Goal: Information Seeking & Learning: Compare options

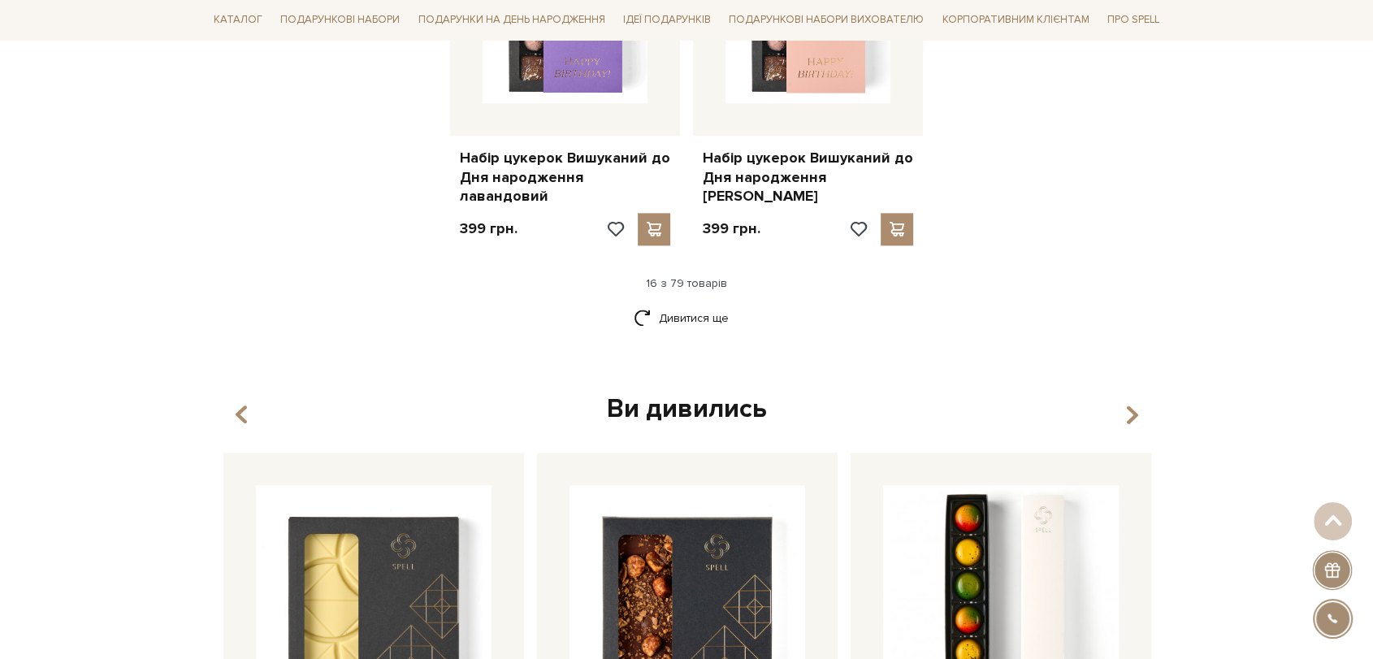
scroll to position [2195, 0]
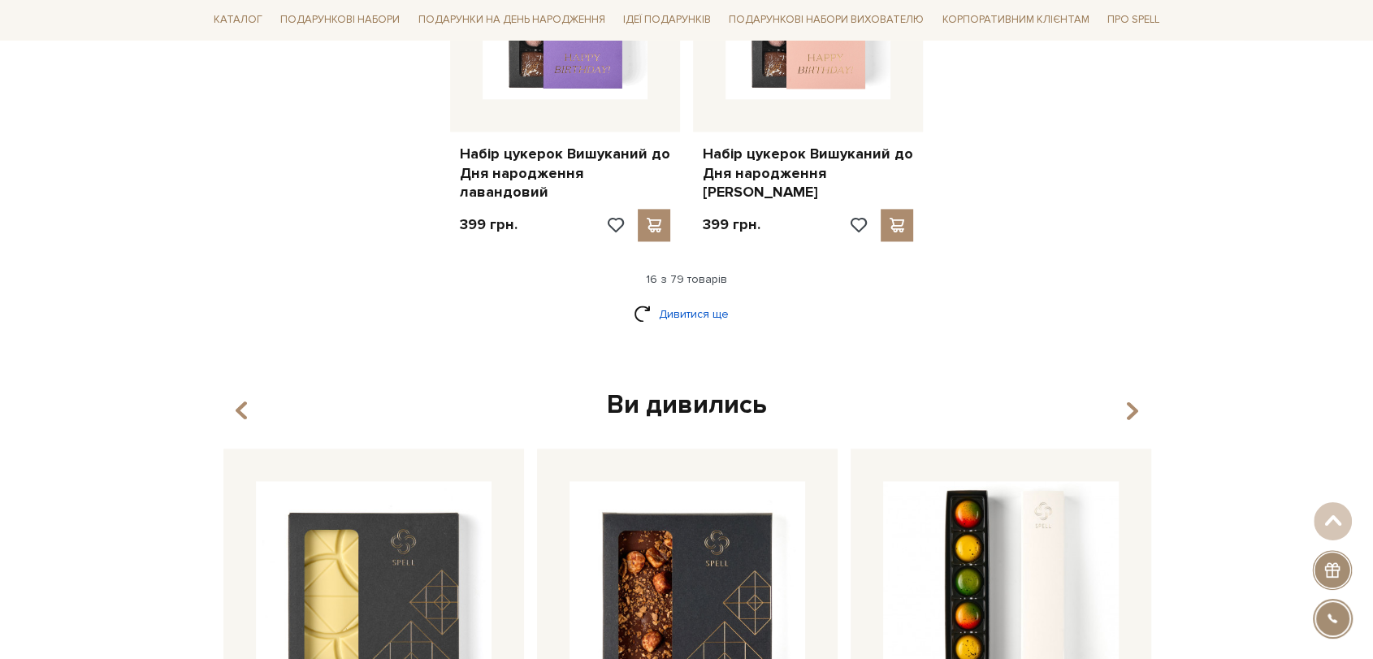
click at [679, 300] on link "Дивитися ще" at bounding box center [687, 314] width 106 height 28
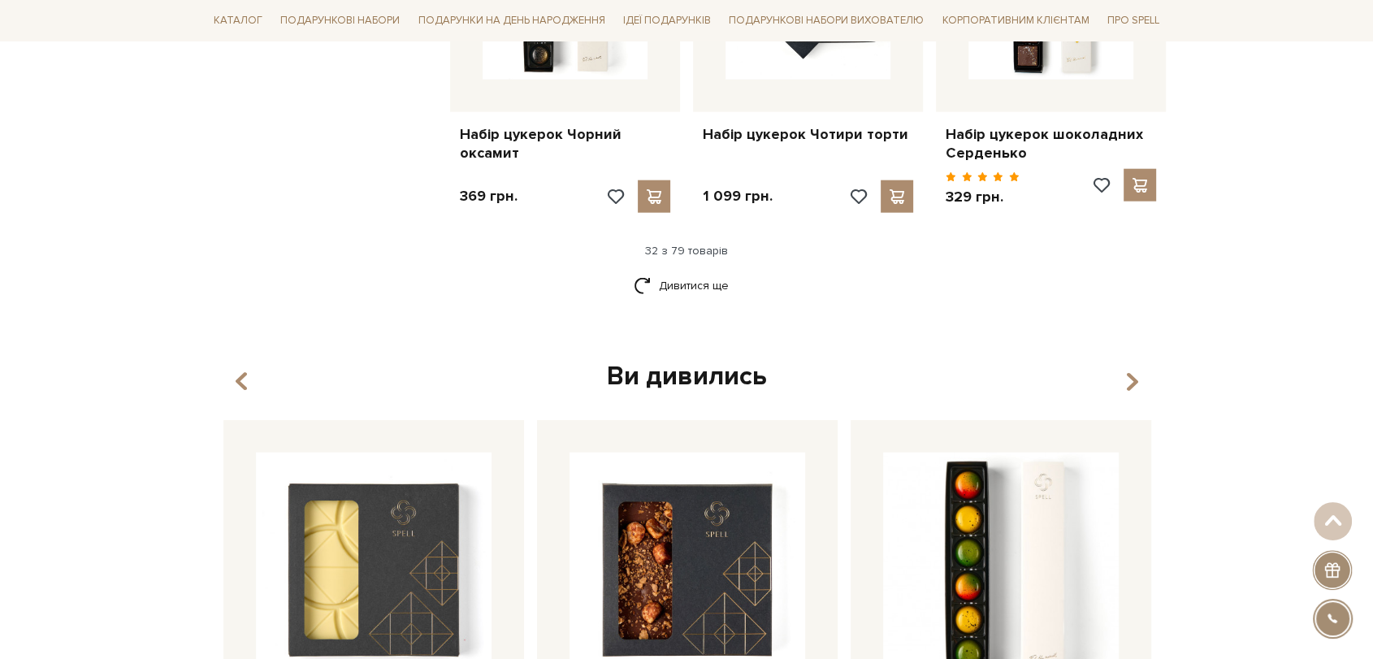
scroll to position [4001, 0]
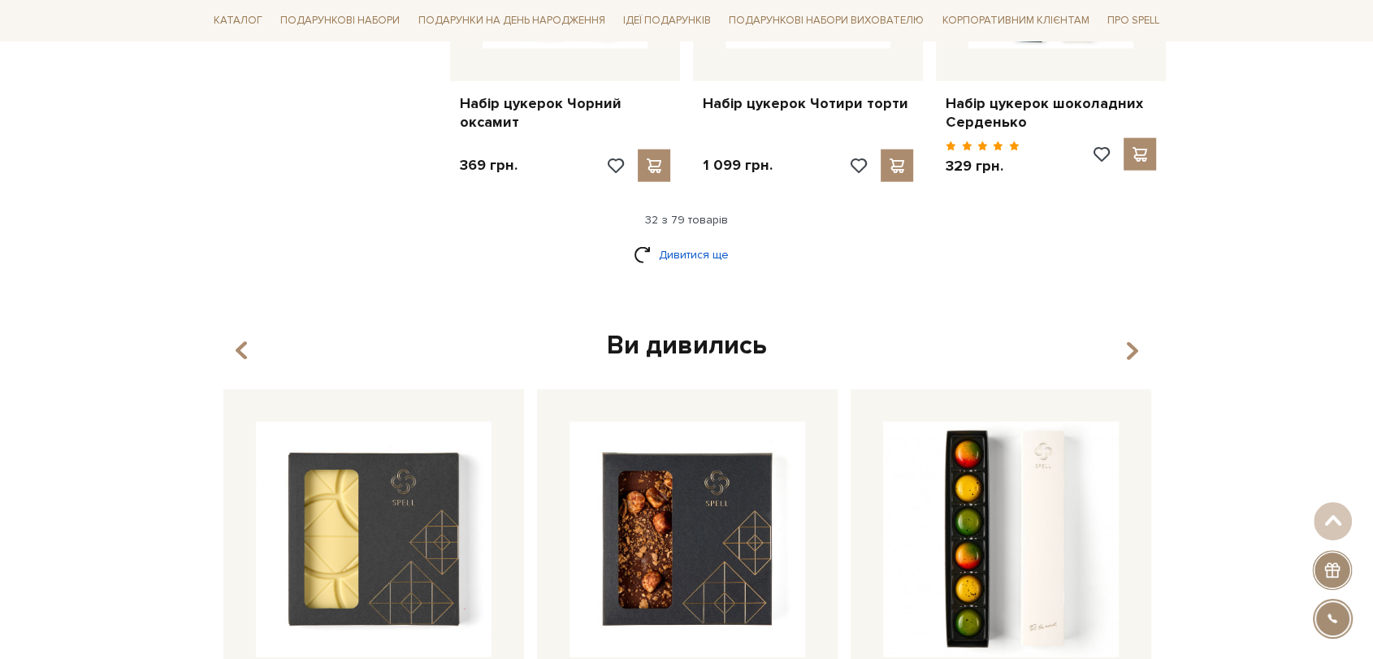
click at [701, 241] on link "Дивитися ще" at bounding box center [687, 255] width 106 height 28
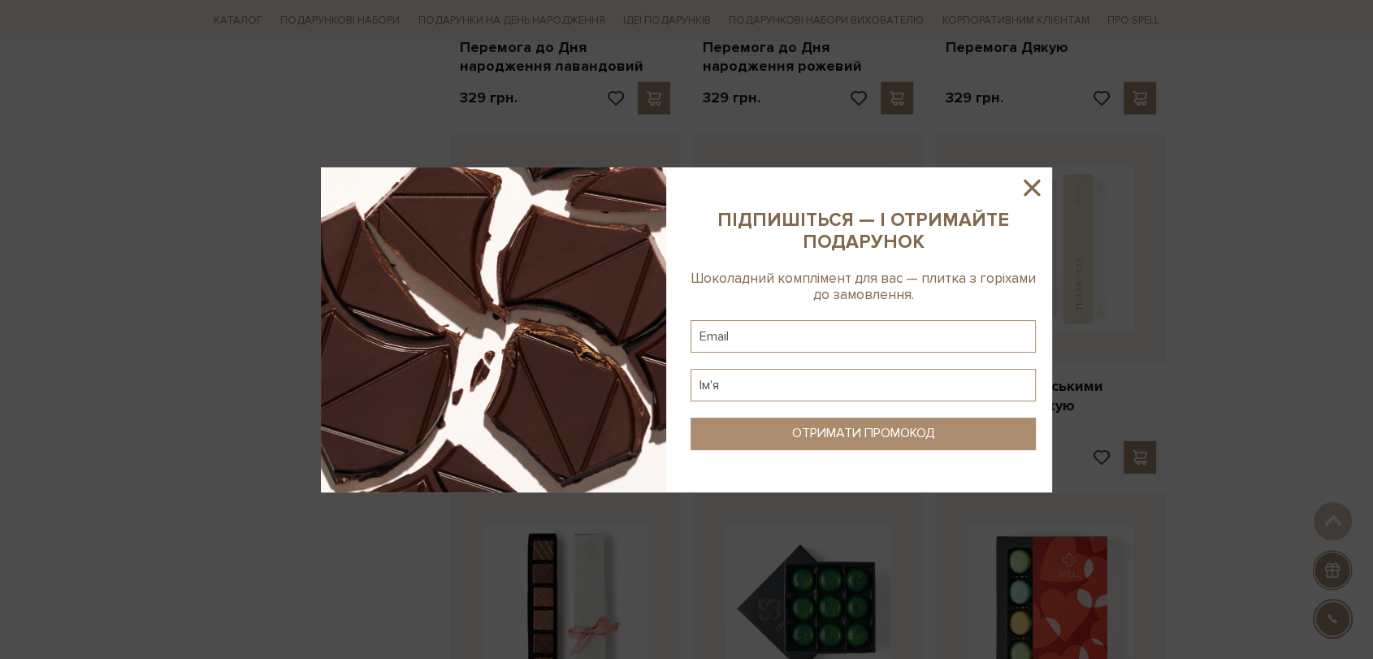
scroll to position [5084, 0]
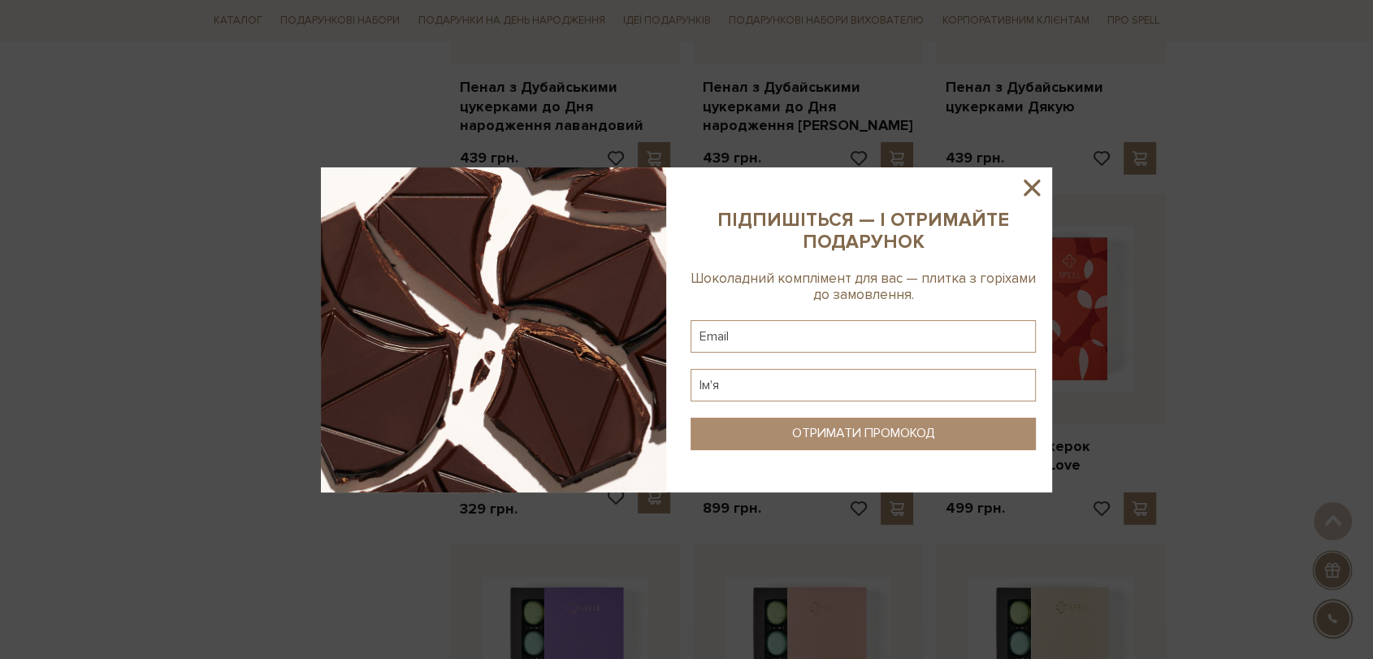
click at [1033, 184] on icon at bounding box center [1032, 188] width 28 height 28
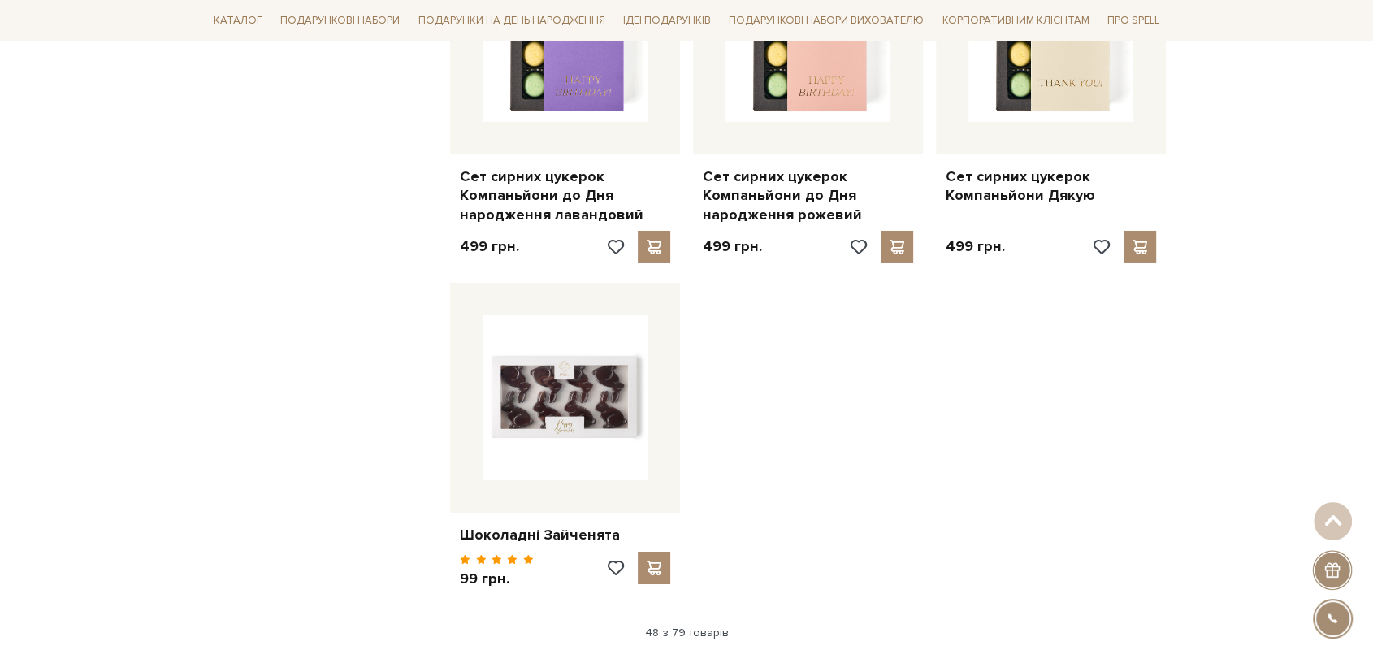
scroll to position [5716, 0]
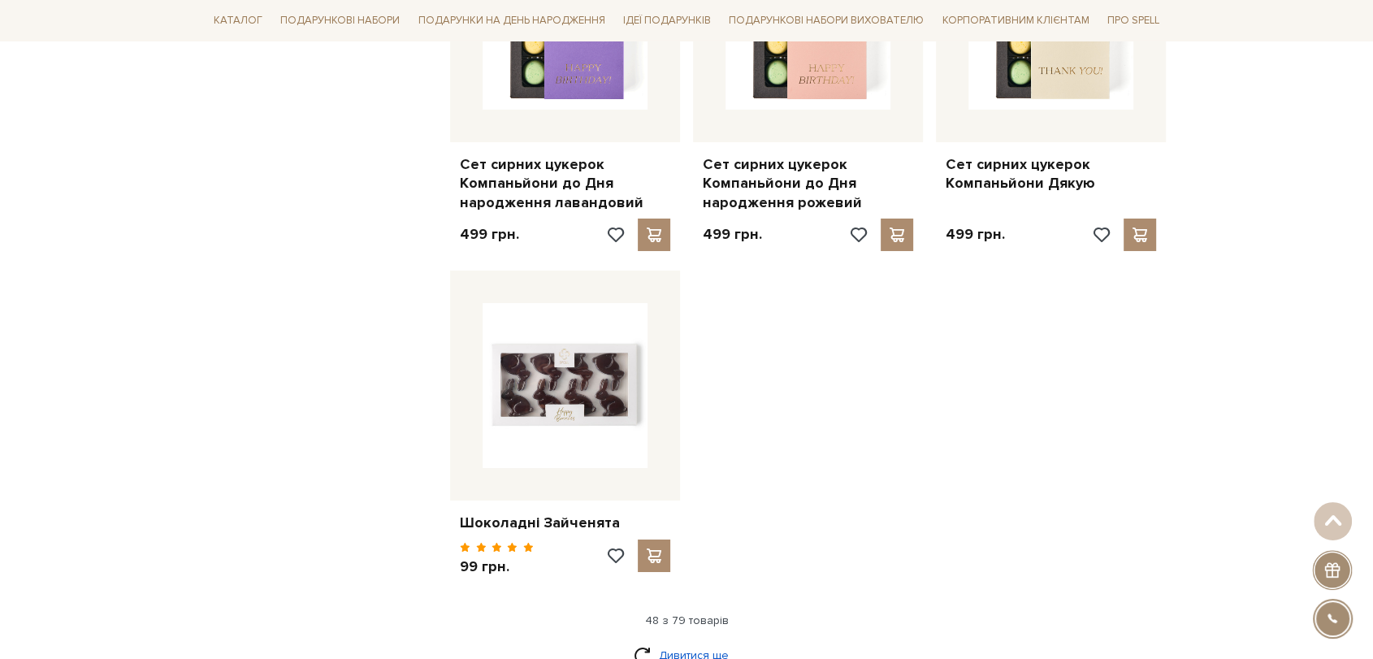
click at [685, 641] on link "Дивитися ще" at bounding box center [687, 655] width 106 height 28
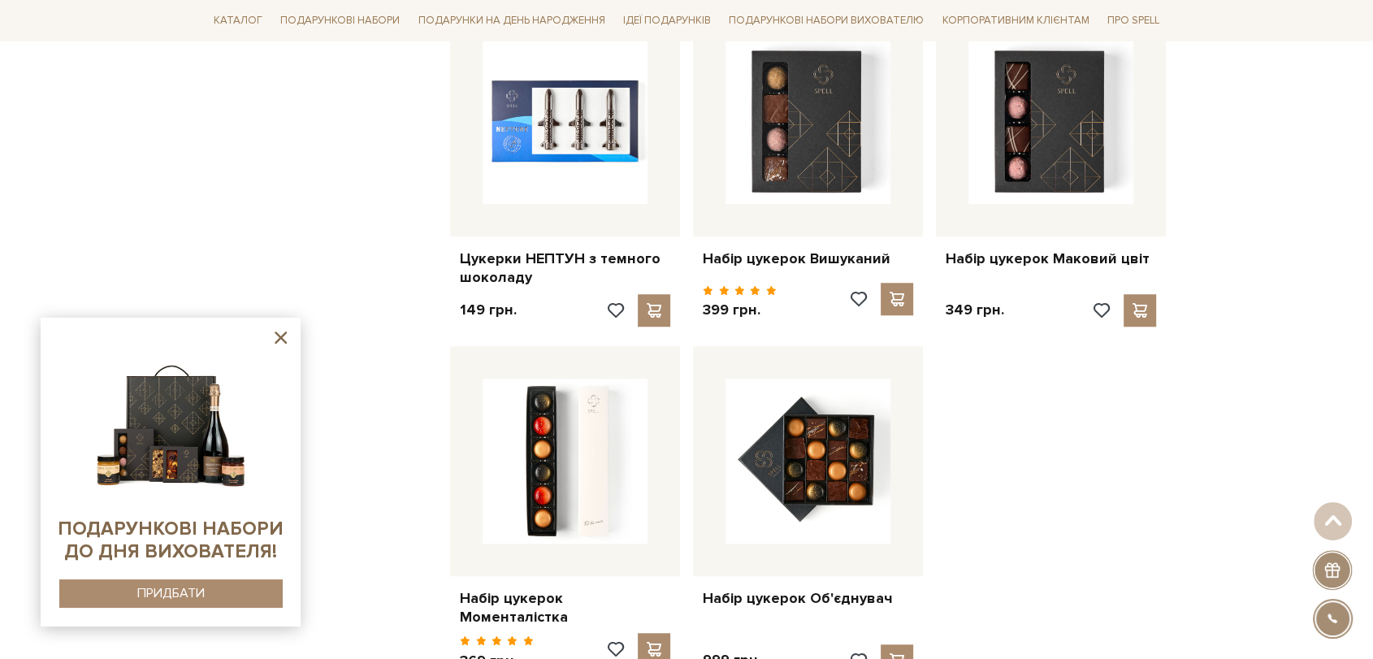
scroll to position [7522, 0]
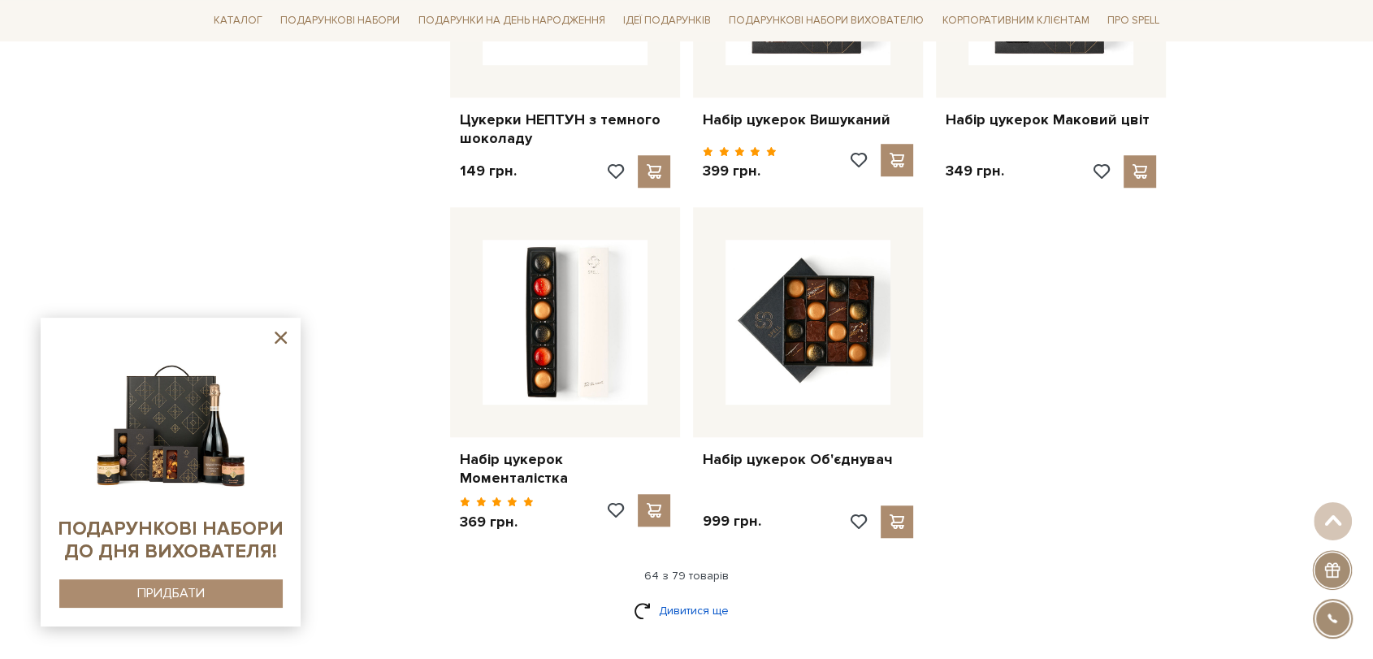
click at [707, 597] on link "Дивитися ще" at bounding box center [687, 611] width 106 height 28
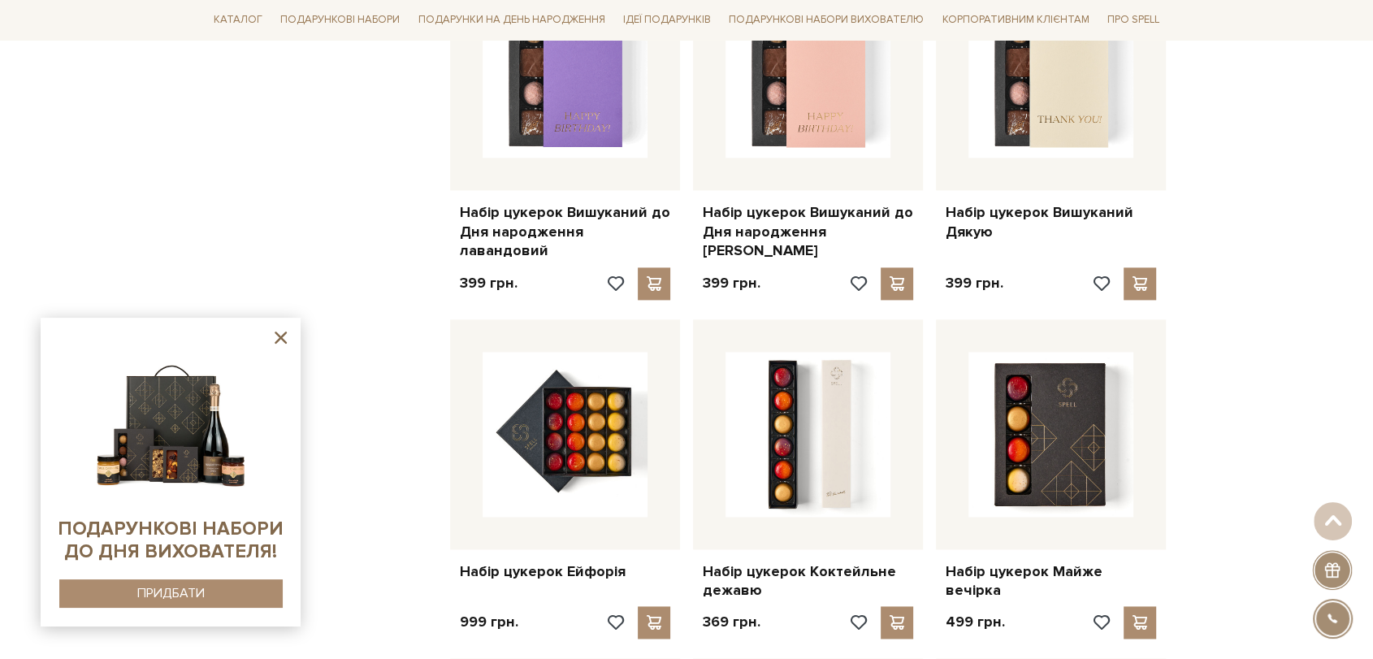
scroll to position [2285, 0]
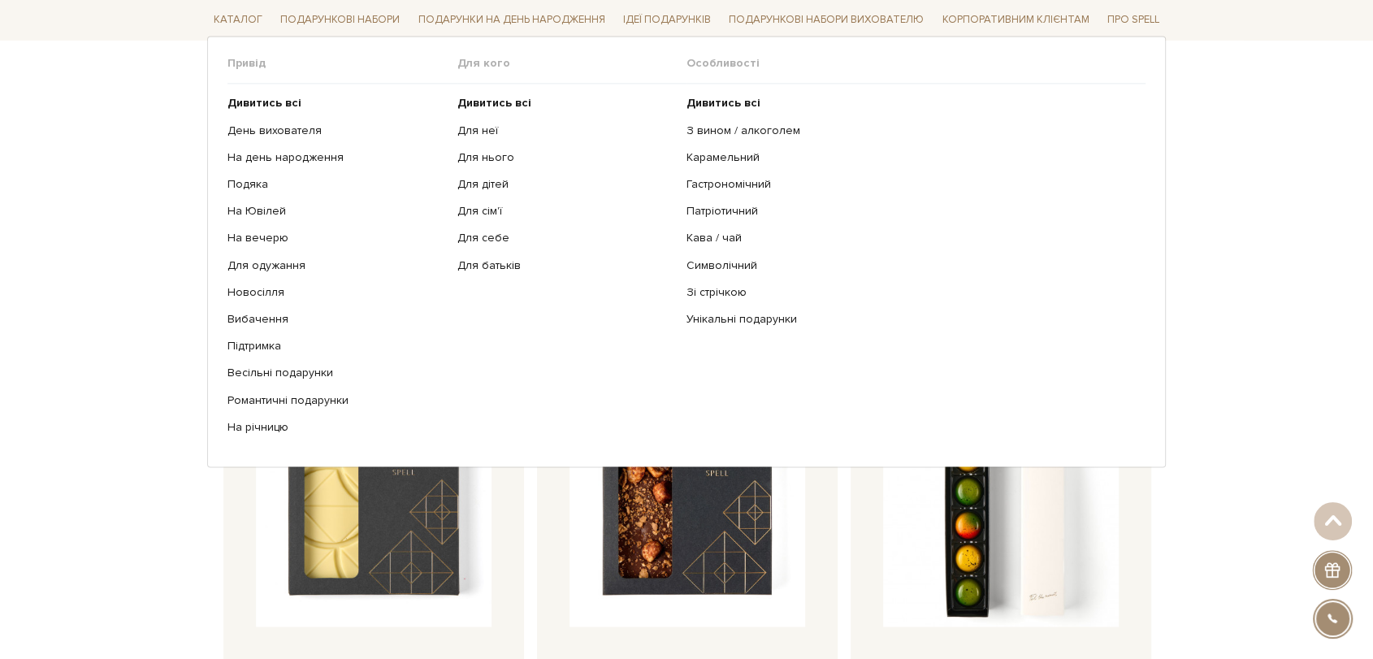
scroll to position [2015, 0]
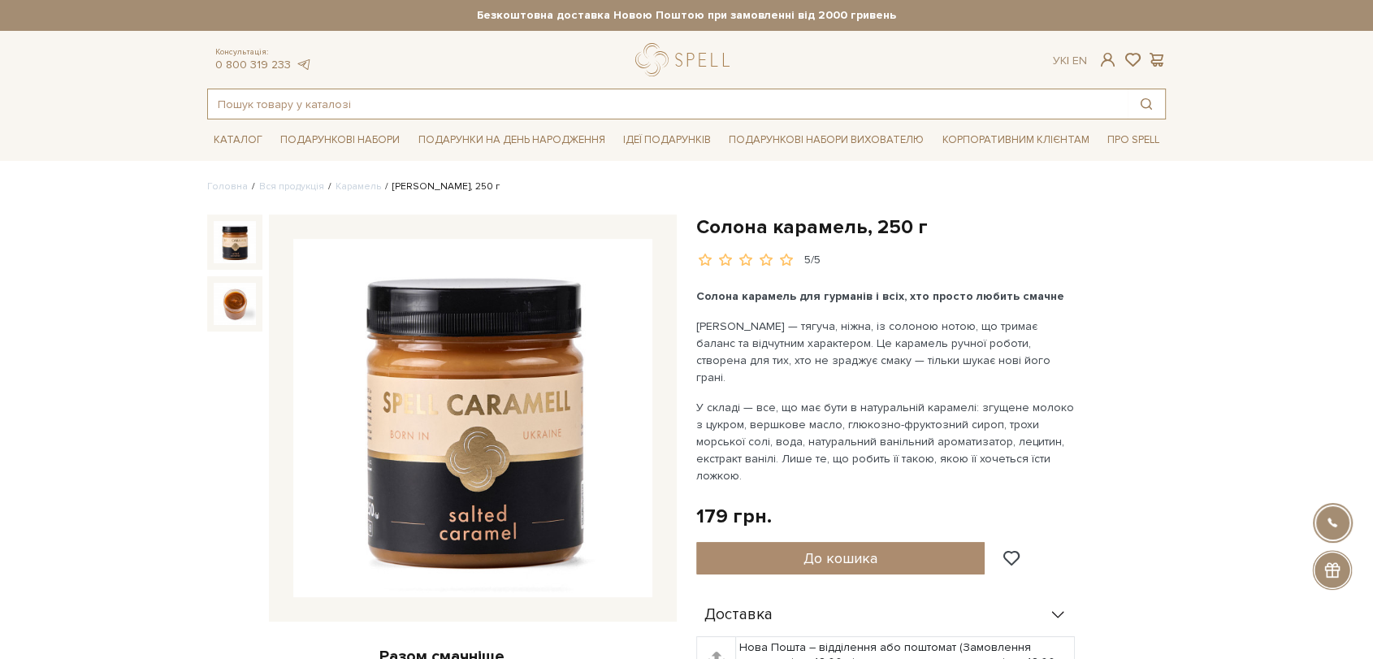
click at [347, 106] on input "text" at bounding box center [668, 103] width 920 height 29
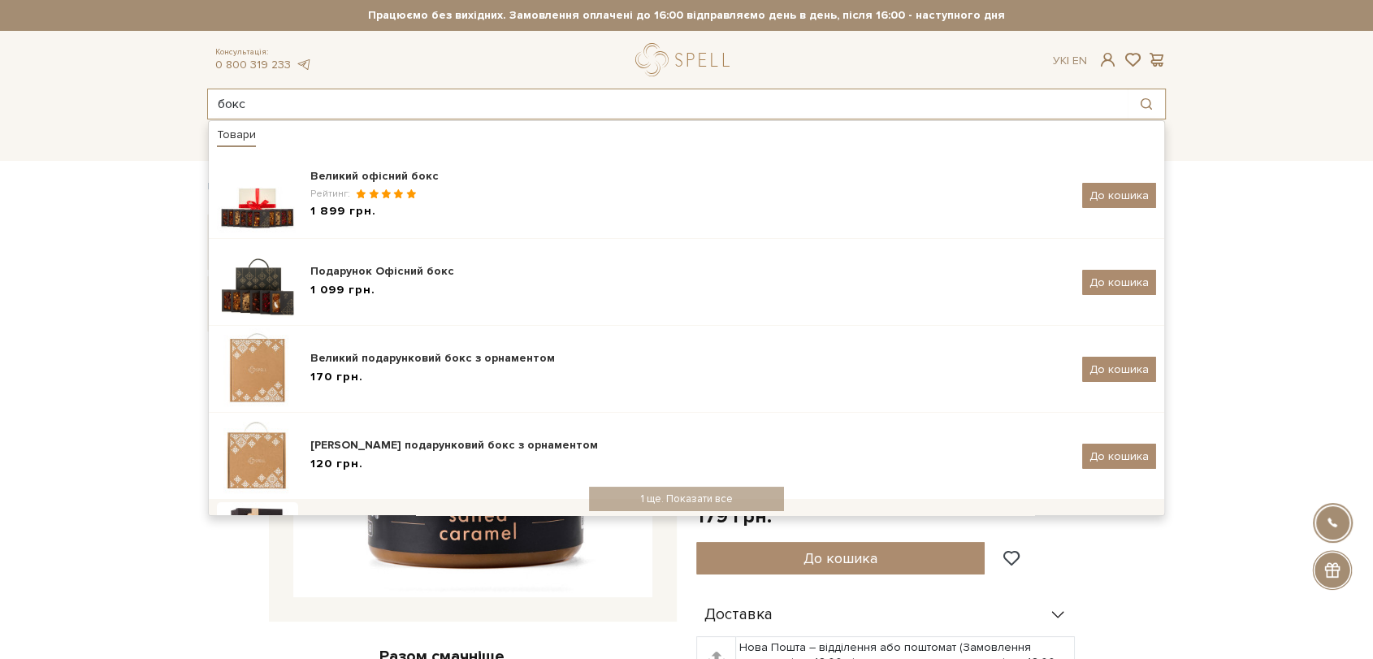
scroll to position [271, 0]
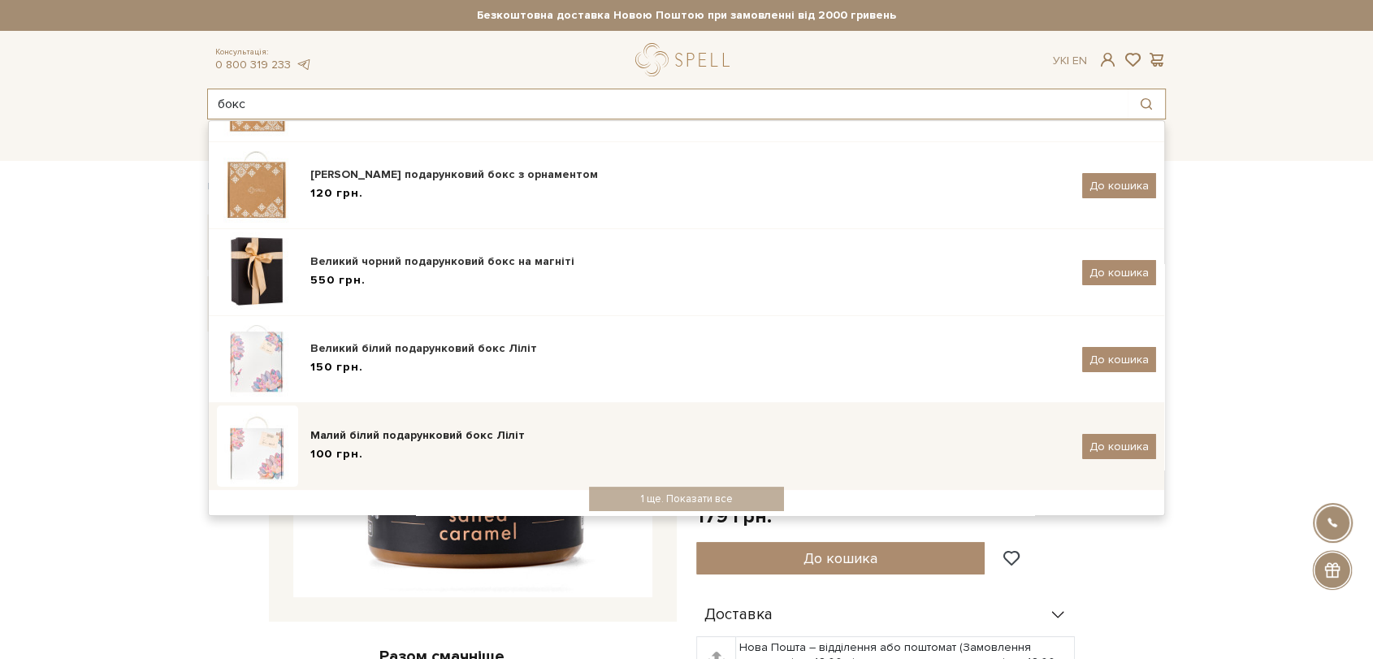
type input "бокс"
click at [374, 431] on div "Малий білий подарунковий бокс Ліліт" at bounding box center [690, 435] width 760 height 16
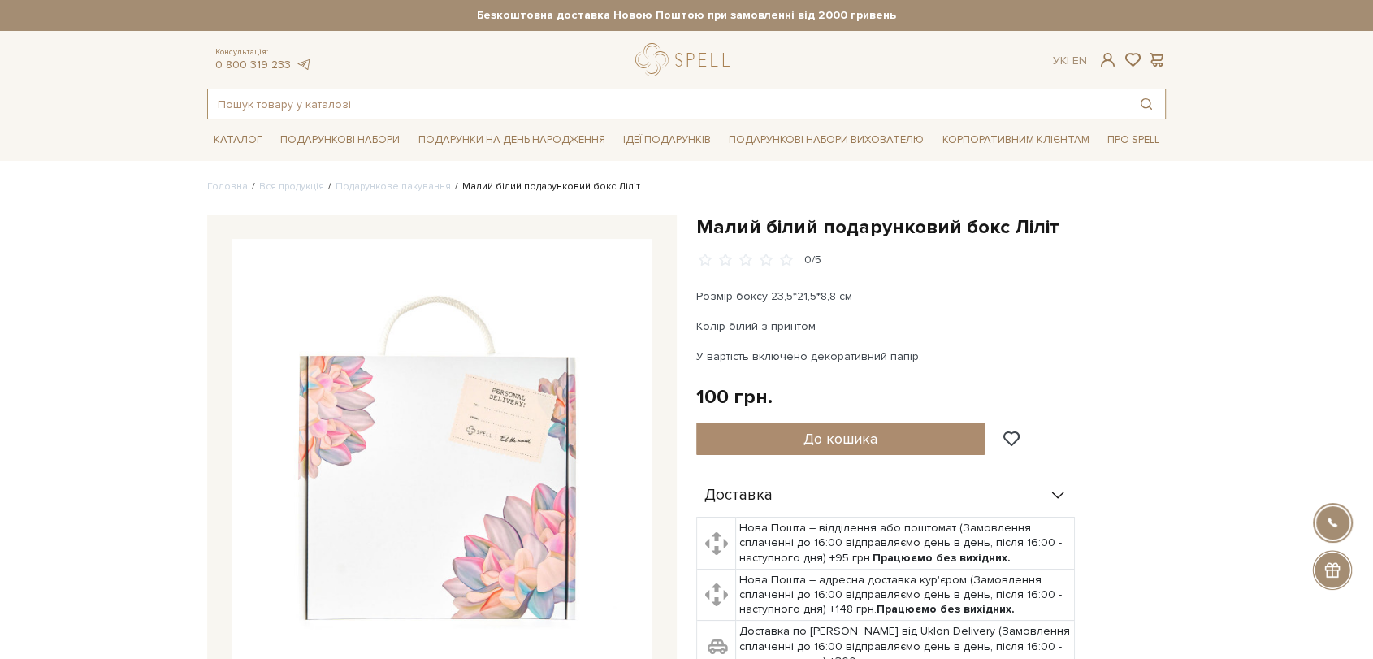
click at [383, 111] on input "text" at bounding box center [668, 103] width 920 height 29
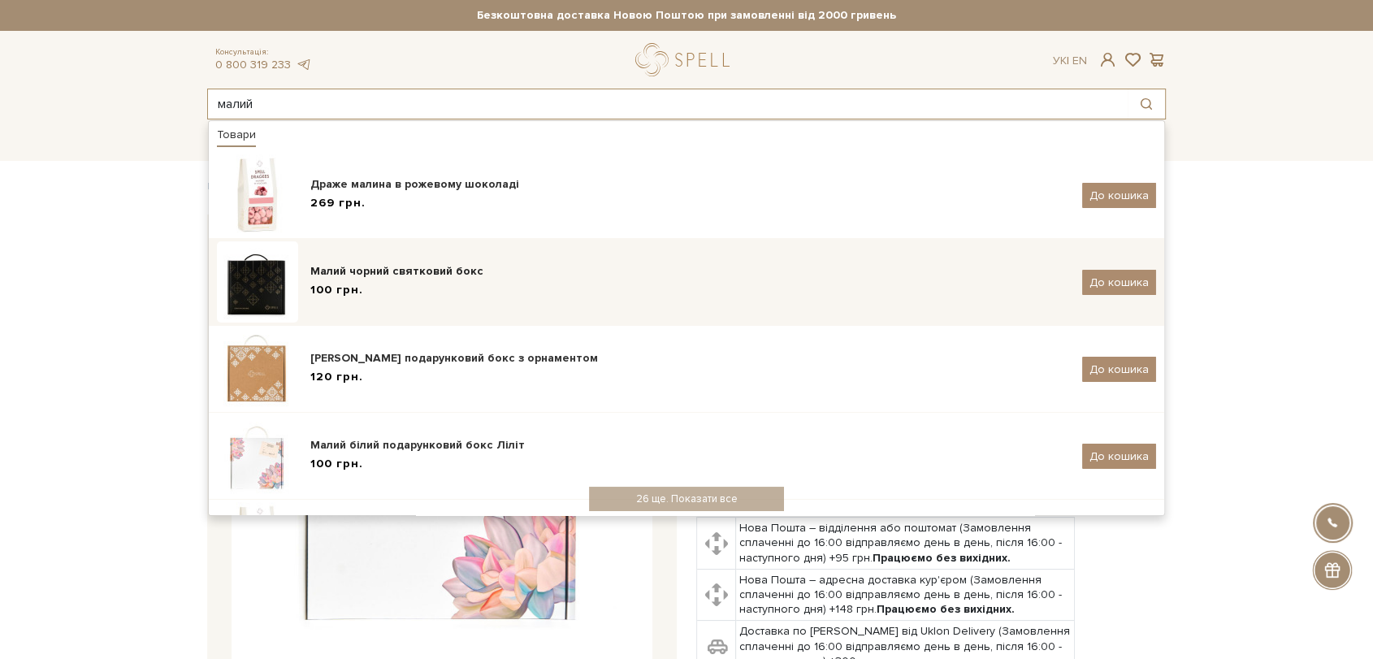
type input "малий"
click at [462, 306] on div "Малий чорний святковий бокс 100 грн. До кошика" at bounding box center [686, 281] width 939 height 81
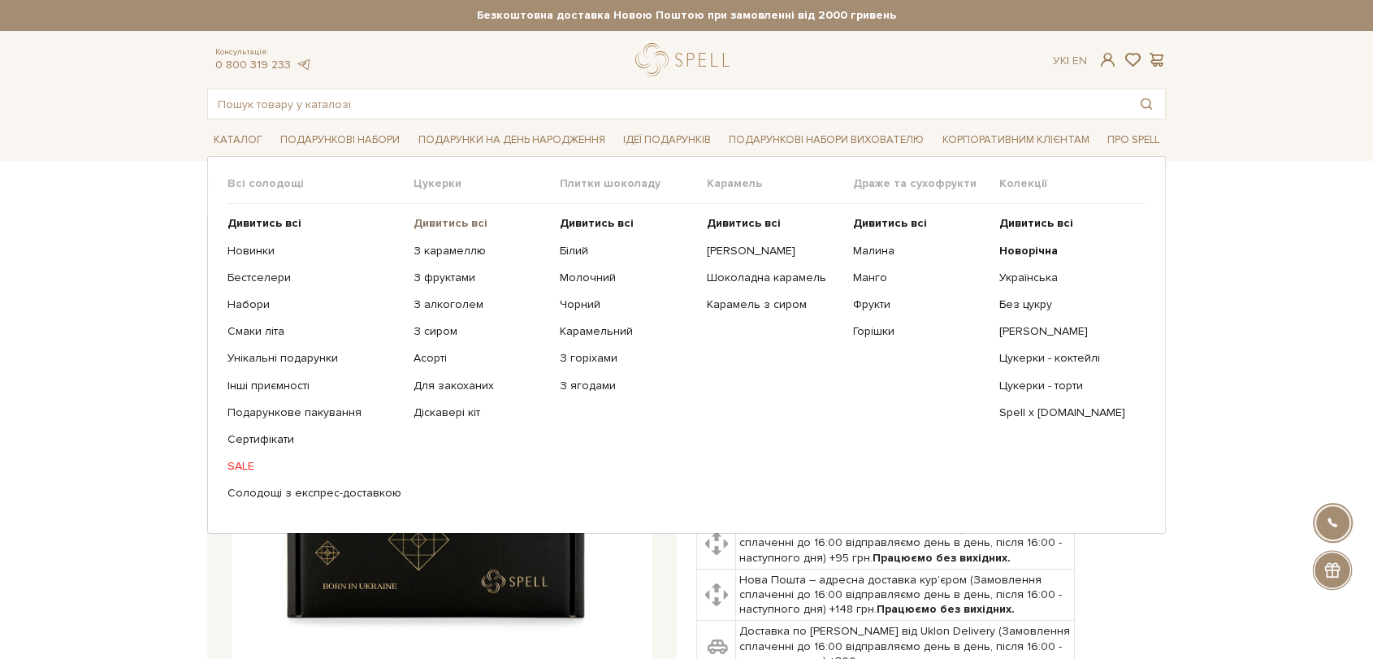
click at [466, 223] on b "Дивитись всі" at bounding box center [451, 223] width 74 height 14
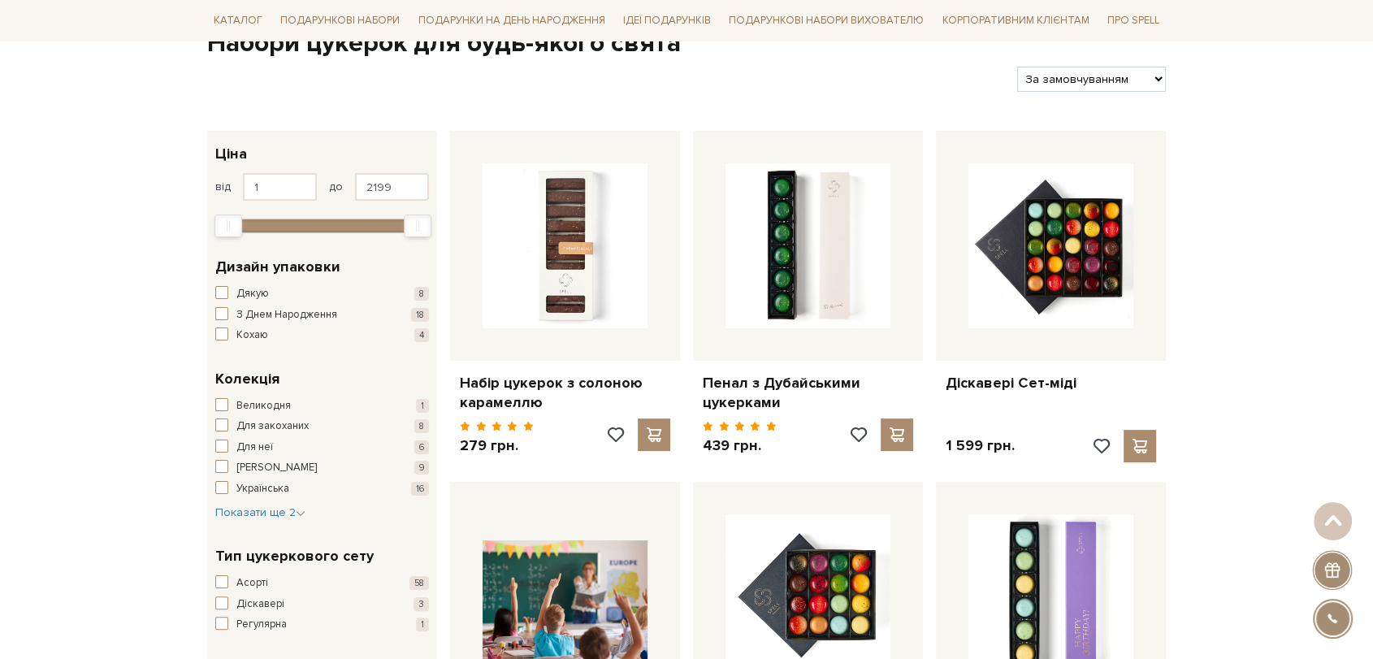
scroll to position [180, 0]
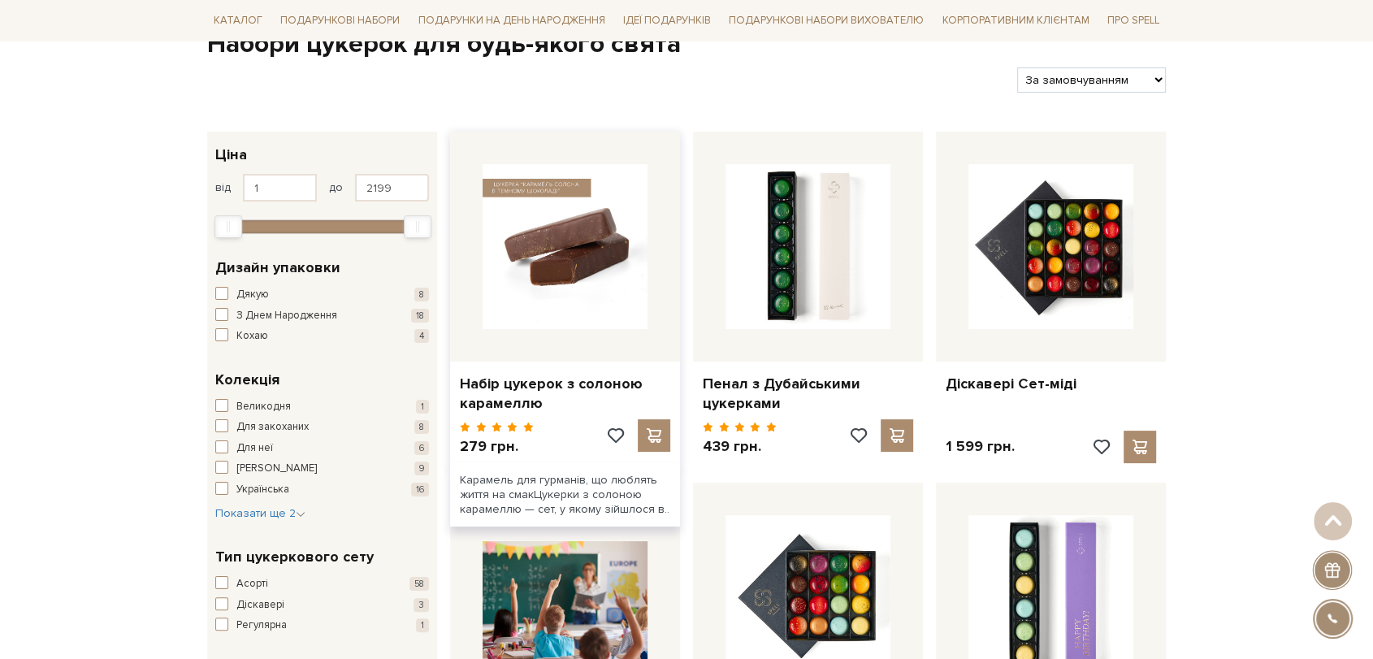
click at [523, 195] on img at bounding box center [565, 246] width 165 height 165
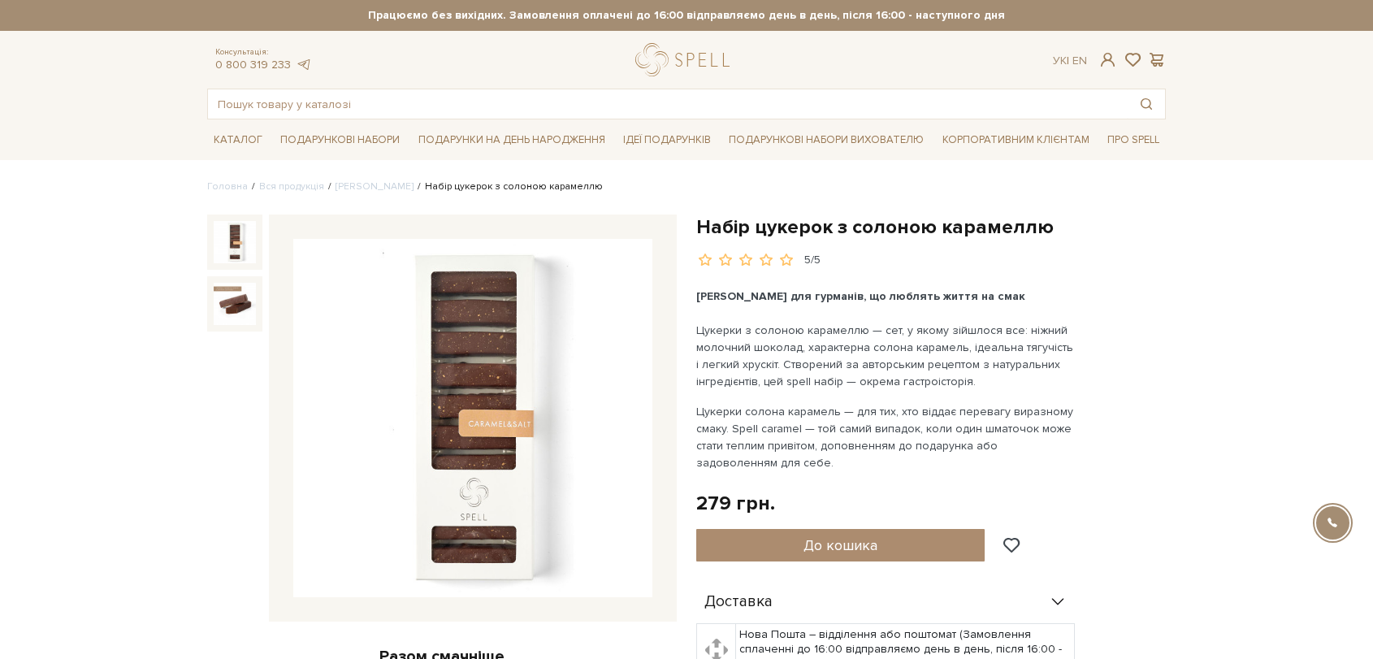
click at [457, 353] on img at bounding box center [472, 418] width 359 height 359
click at [353, 96] on input "text" at bounding box center [668, 103] width 920 height 29
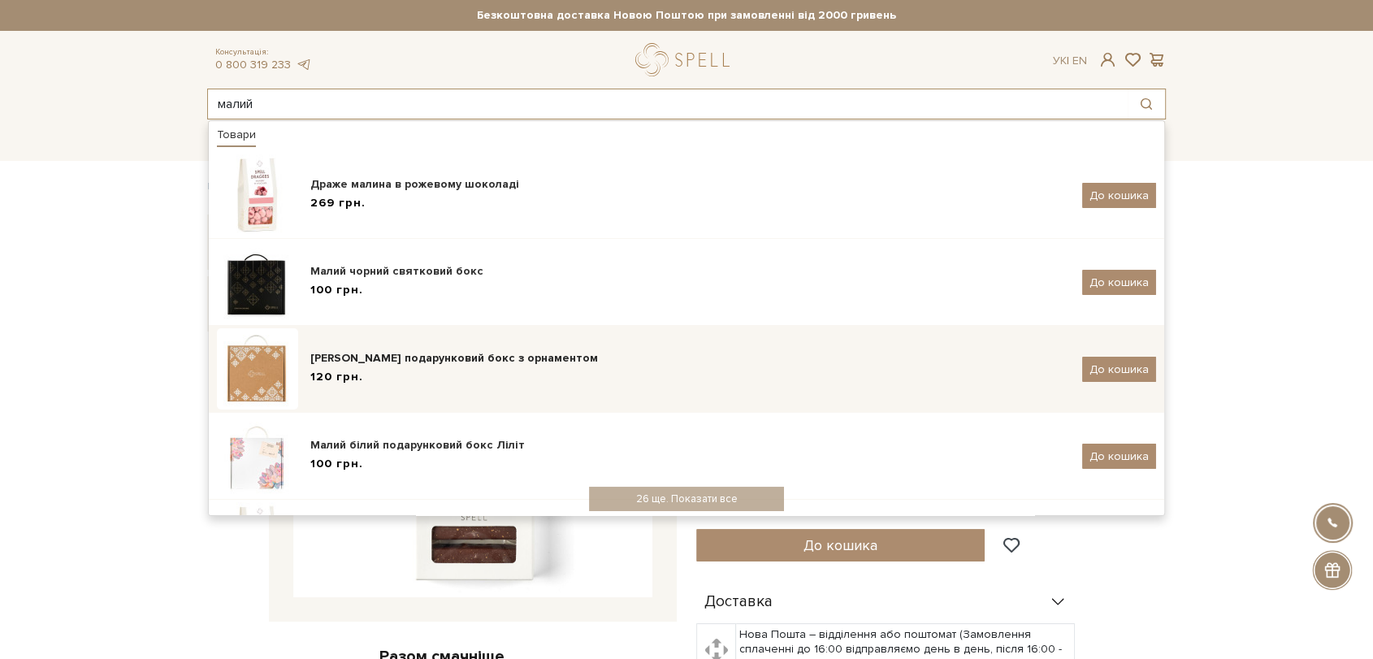
type input "малий"
click at [380, 367] on div "Малий подарунковий бокс з орнаментом 120 грн." at bounding box center [690, 369] width 760 height 38
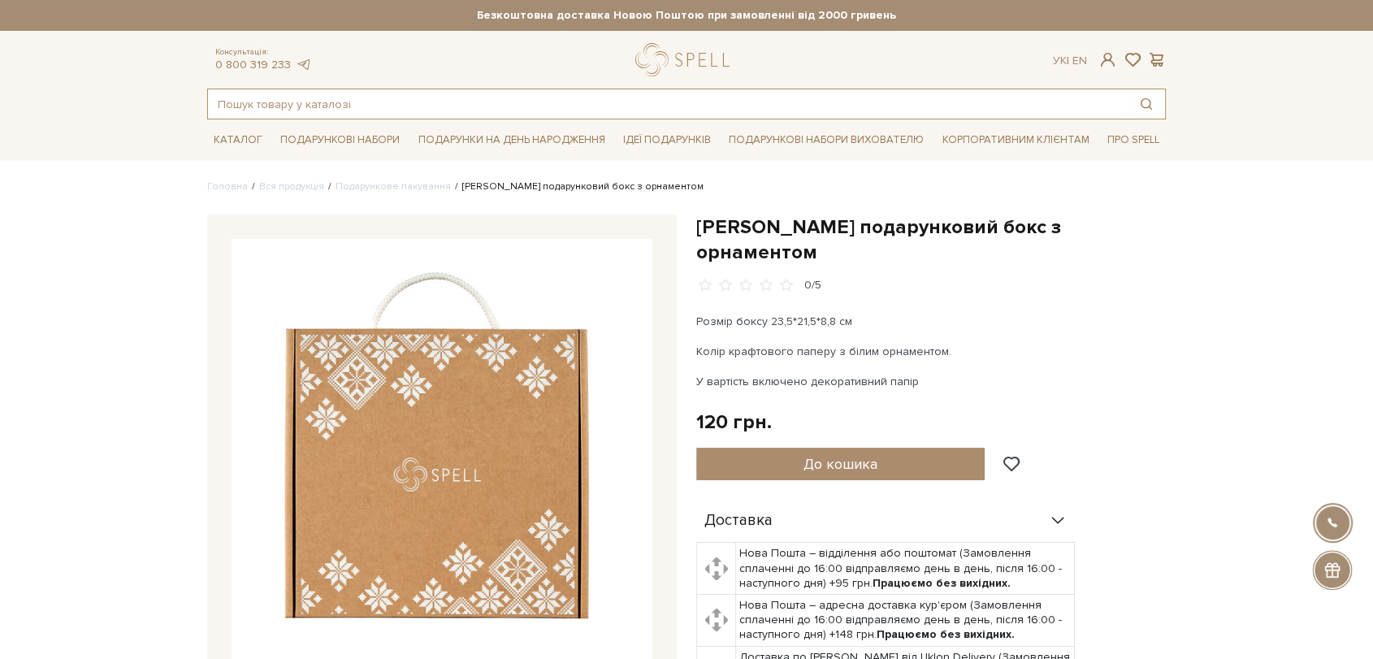
click at [336, 103] on input "text" at bounding box center [668, 103] width 920 height 29
paste input "Чорний шоколад з Просеко"
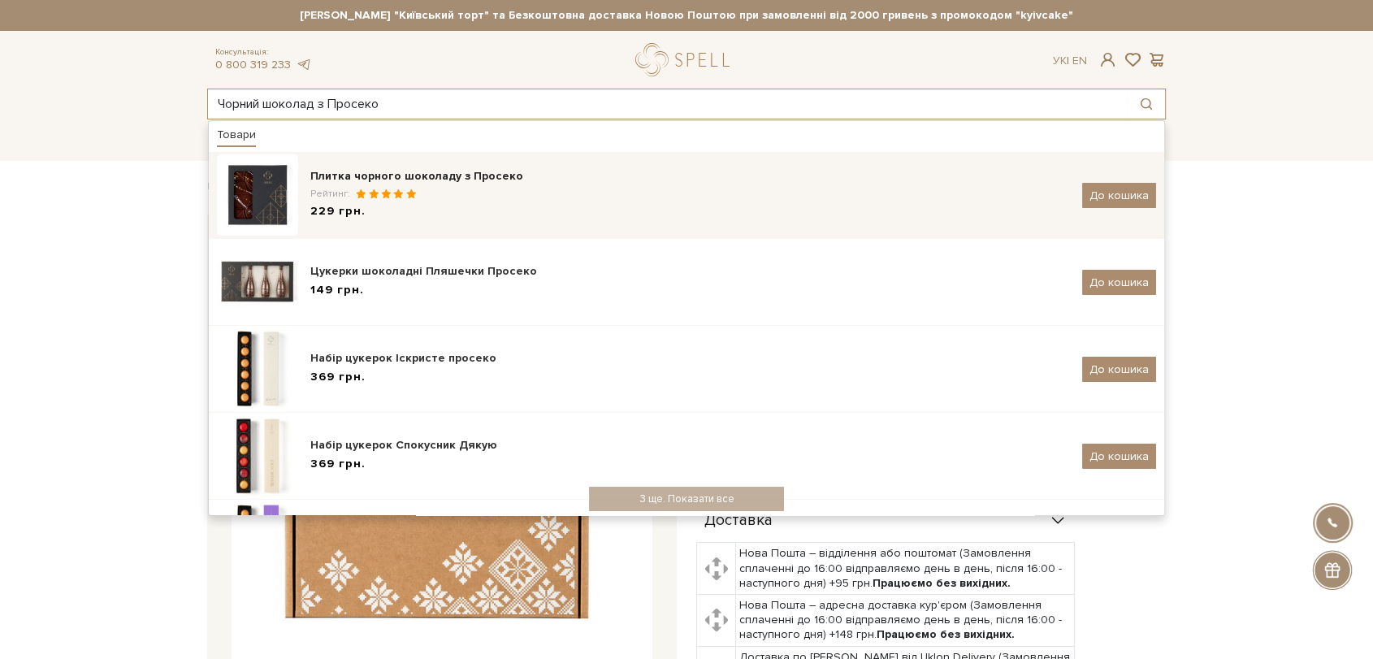
type input "Чорний шоколад з Просеко"
click at [414, 183] on div "Плитка чорного шоколаду з Просеко" at bounding box center [690, 176] width 760 height 16
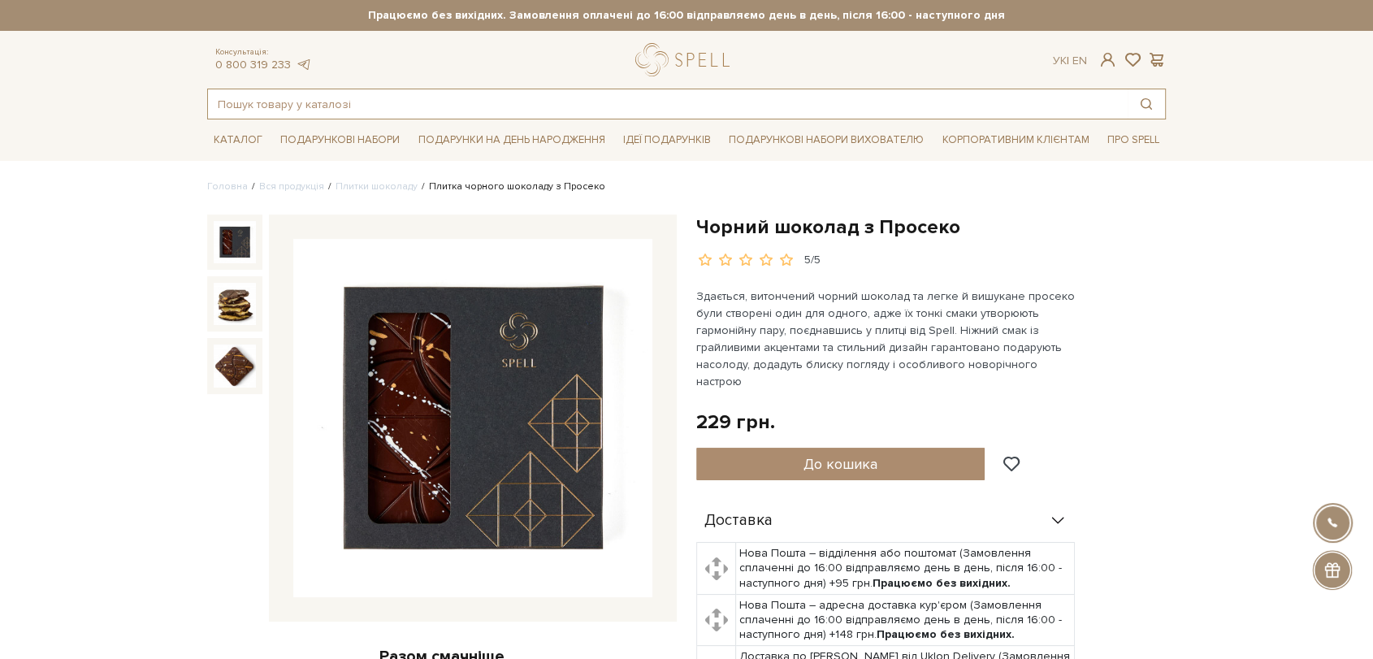
click at [293, 103] on input "text" at bounding box center [668, 103] width 920 height 29
paste input "Білий шоколад з журавлиною, [PERSON_NAME] та малиною"
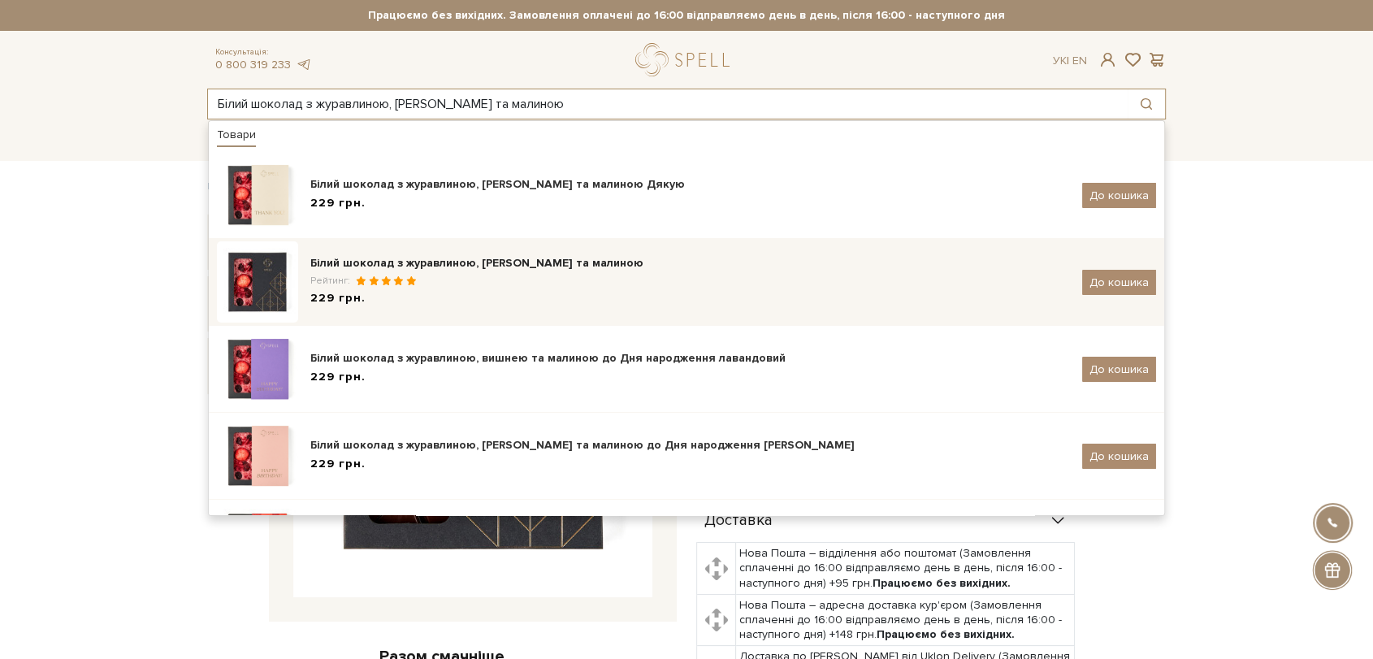
type input "Білий шоколад з журавлиною, [PERSON_NAME] та малиною"
click at [423, 294] on div "229 грн." at bounding box center [690, 298] width 760 height 17
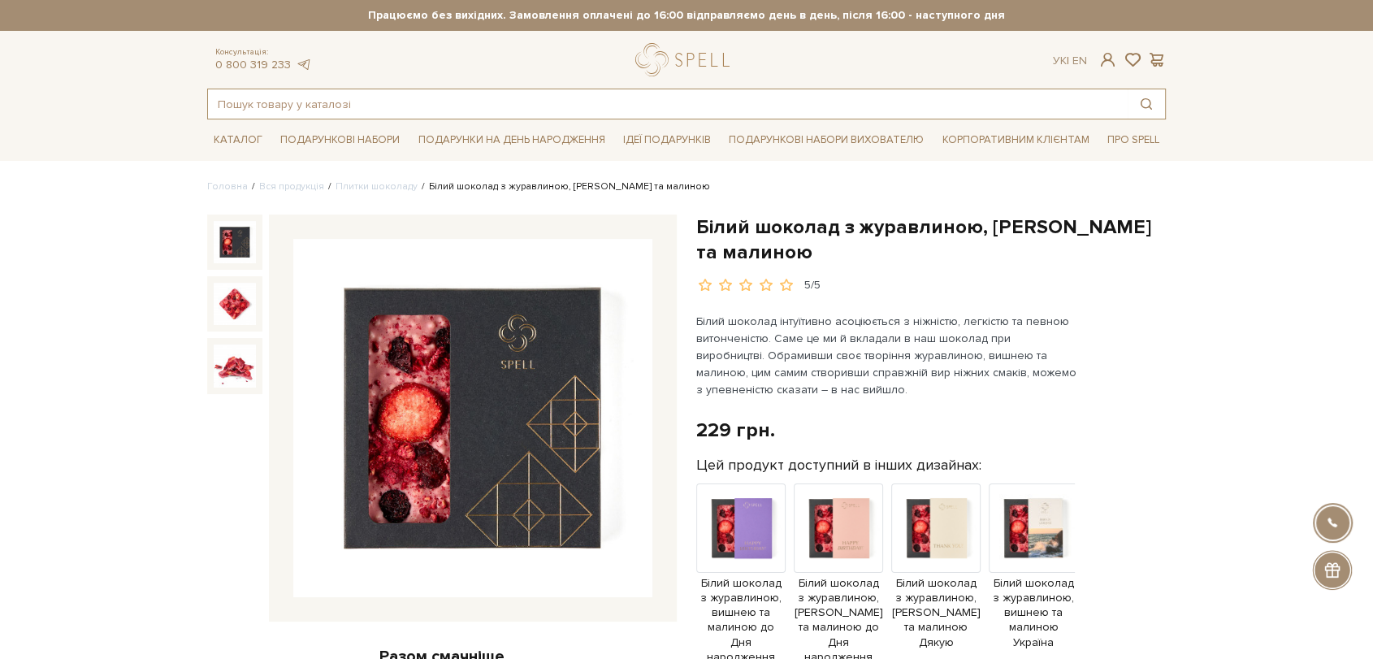
click at [450, 97] on input "text" at bounding box center [668, 103] width 920 height 29
paste input "Набір цукерок Асорті трюфелів"
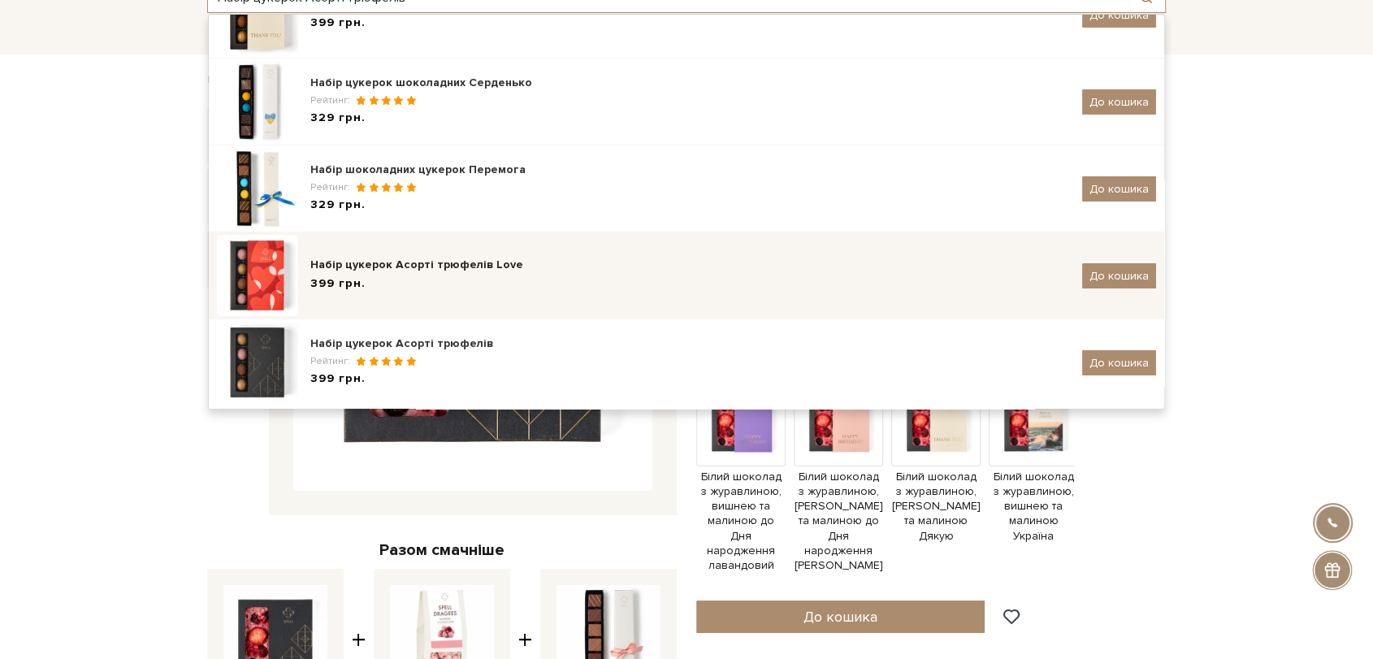
scroll to position [271, 0]
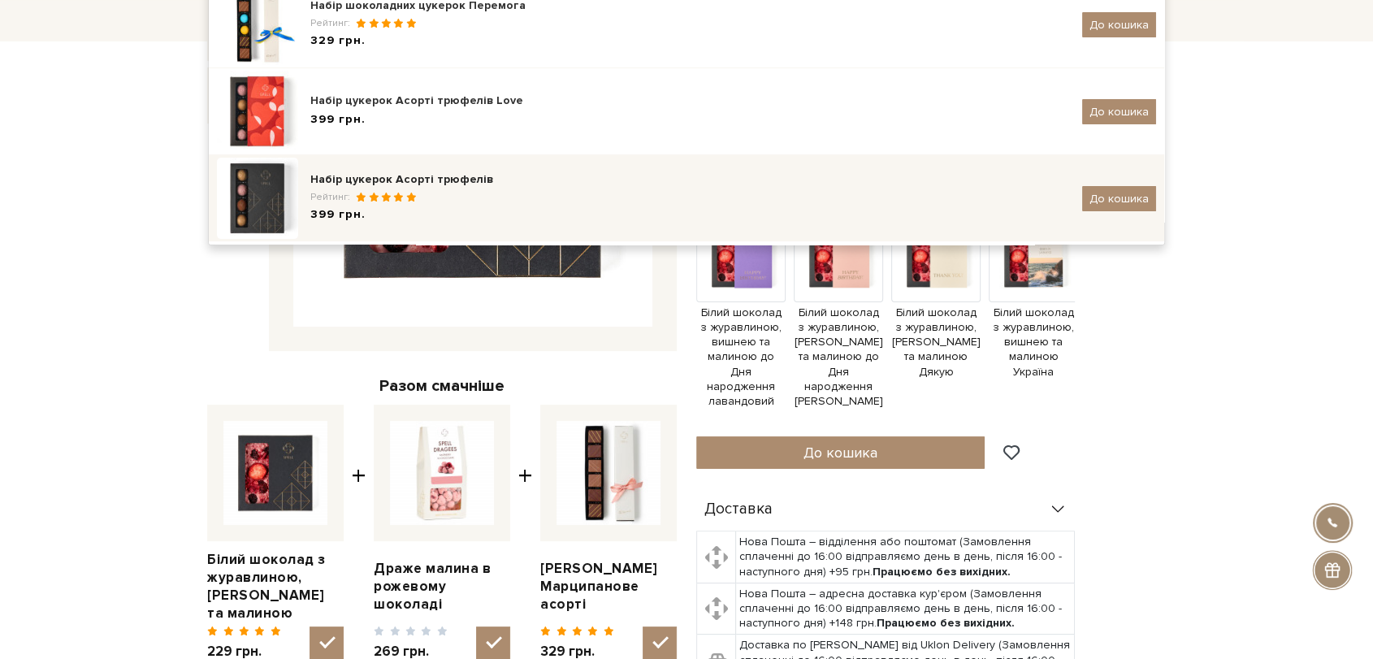
type input "Набір цукерок Асорті трюфелів"
click at [458, 178] on div "Набір цукерок Асорті трюфелів" at bounding box center [690, 179] width 760 height 16
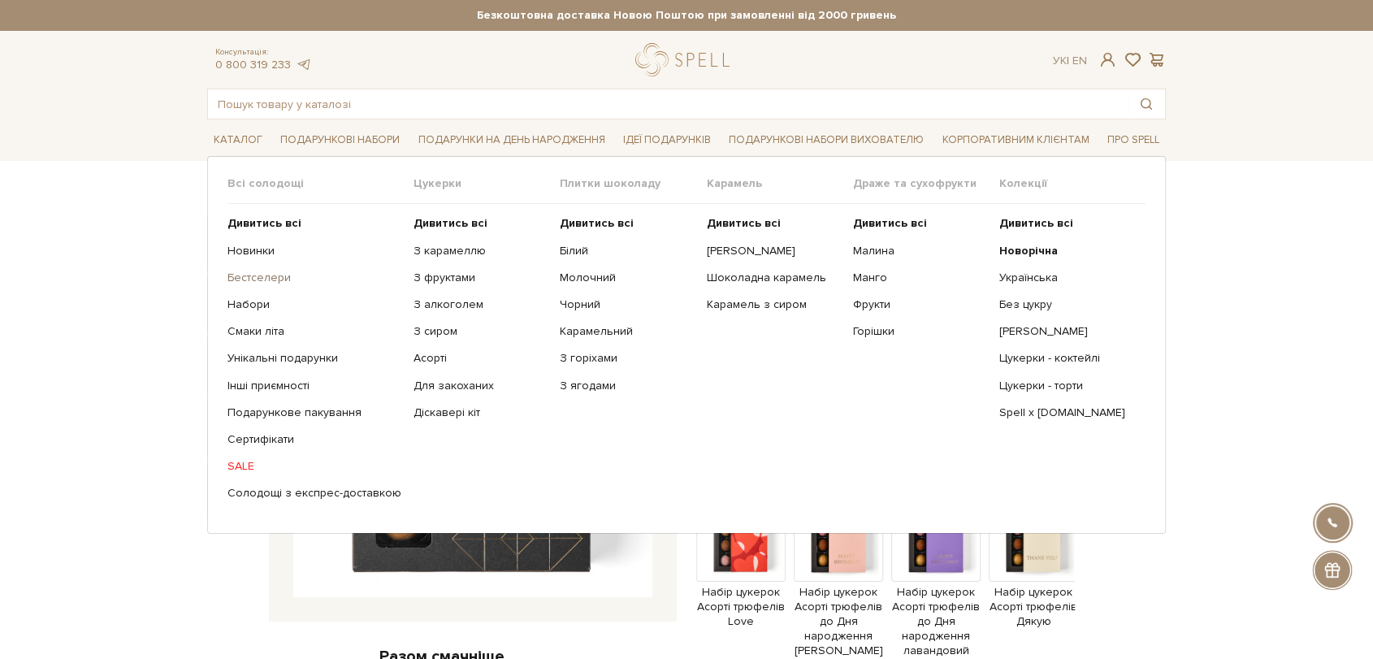
click at [267, 277] on link "Бестселери" at bounding box center [315, 278] width 174 height 15
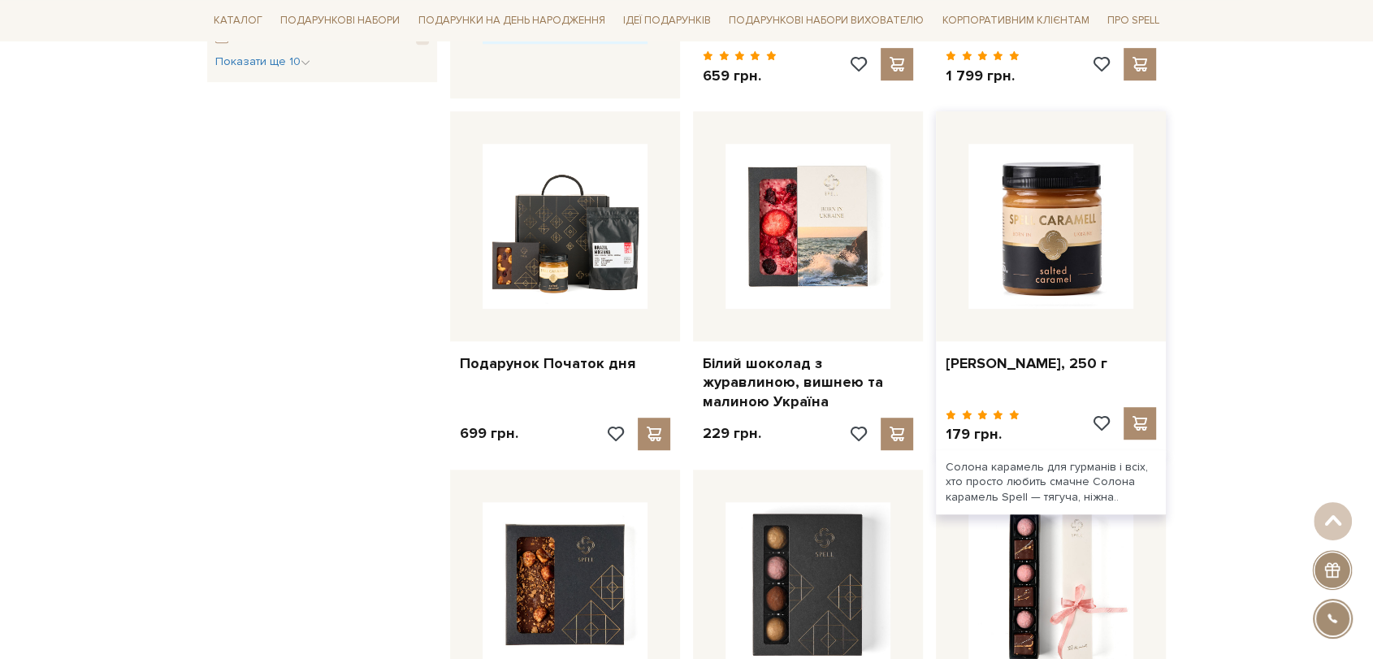
scroll to position [903, 0]
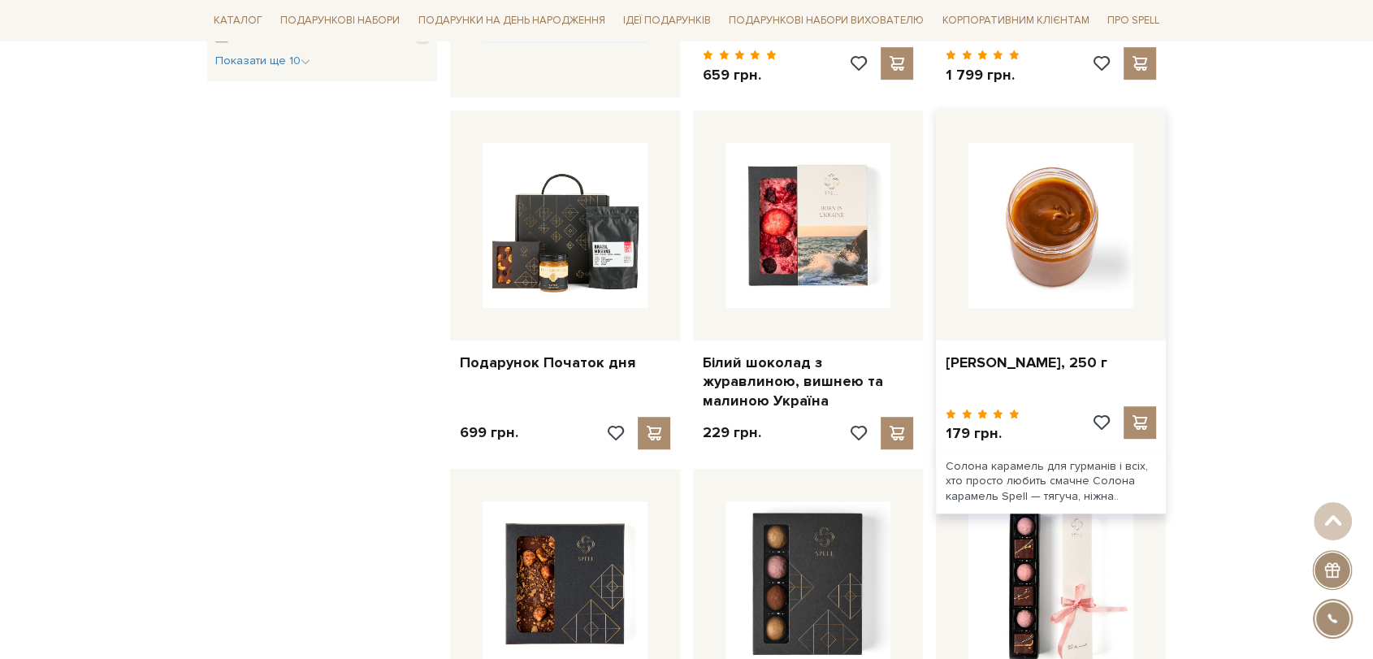
click at [1084, 179] on img at bounding box center [1051, 225] width 165 height 165
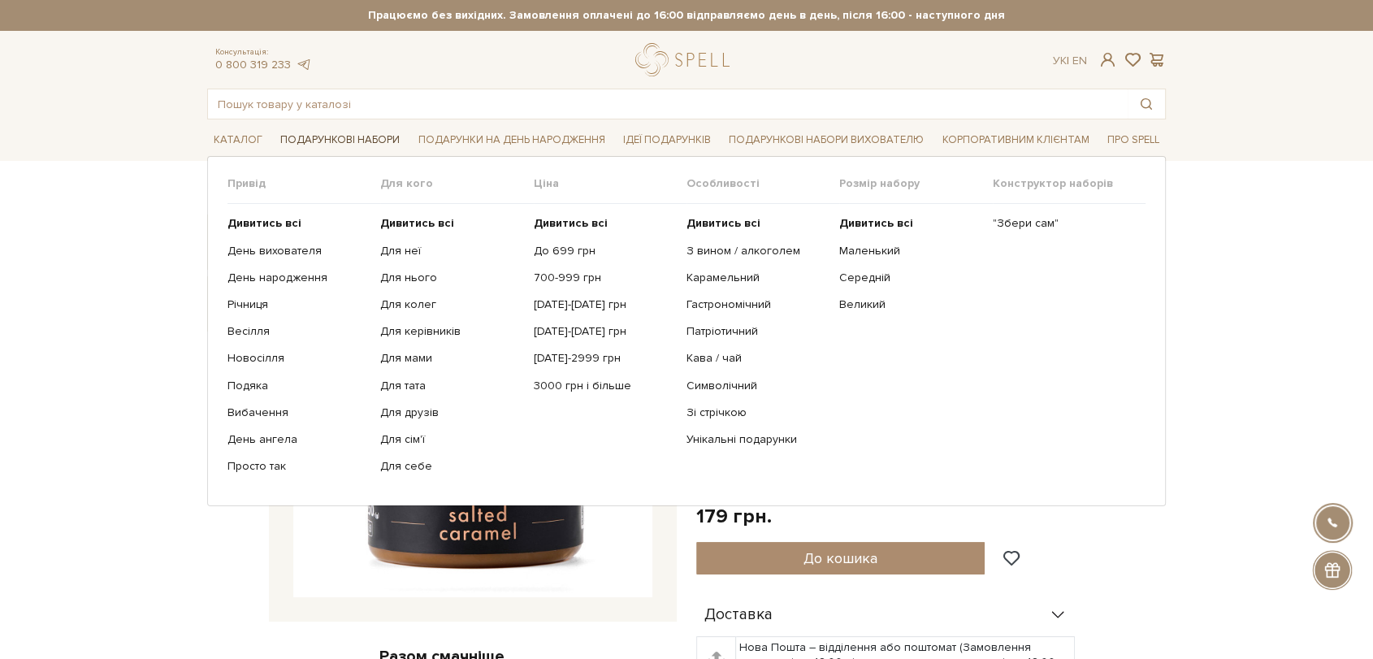
click at [332, 142] on link "Подарункові набори" at bounding box center [340, 140] width 132 height 25
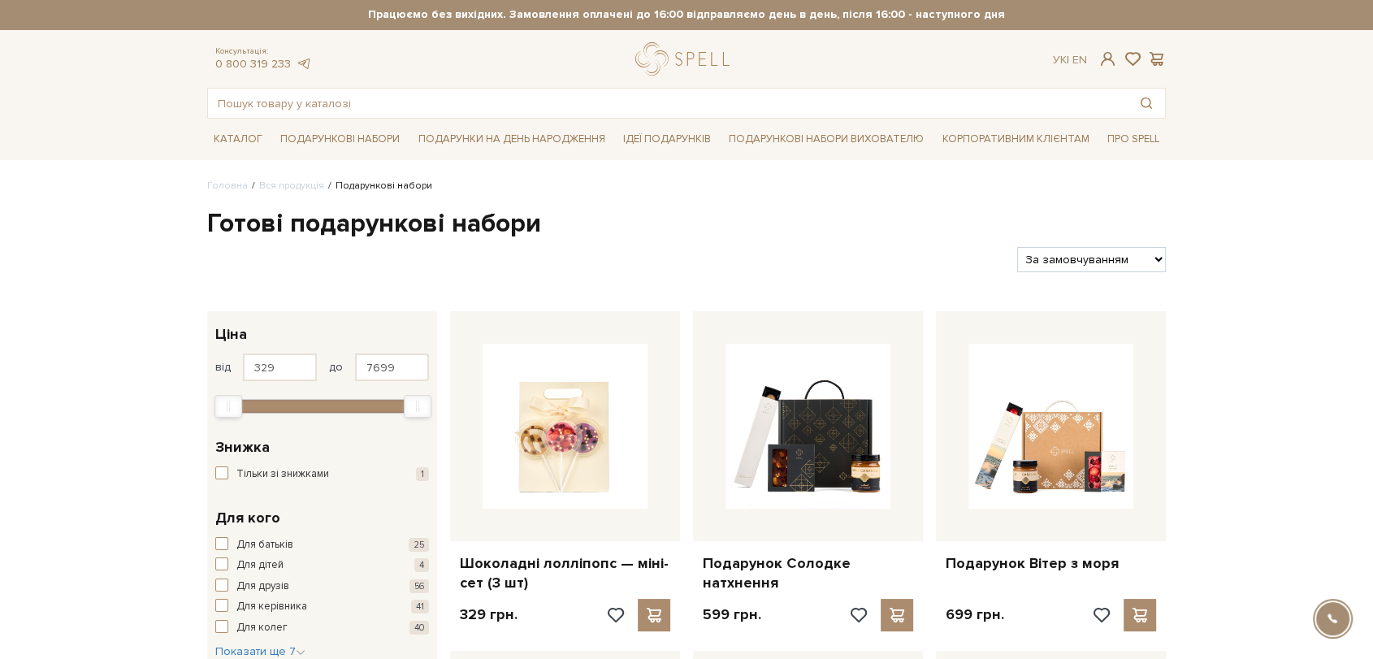
scroll to position [180, 0]
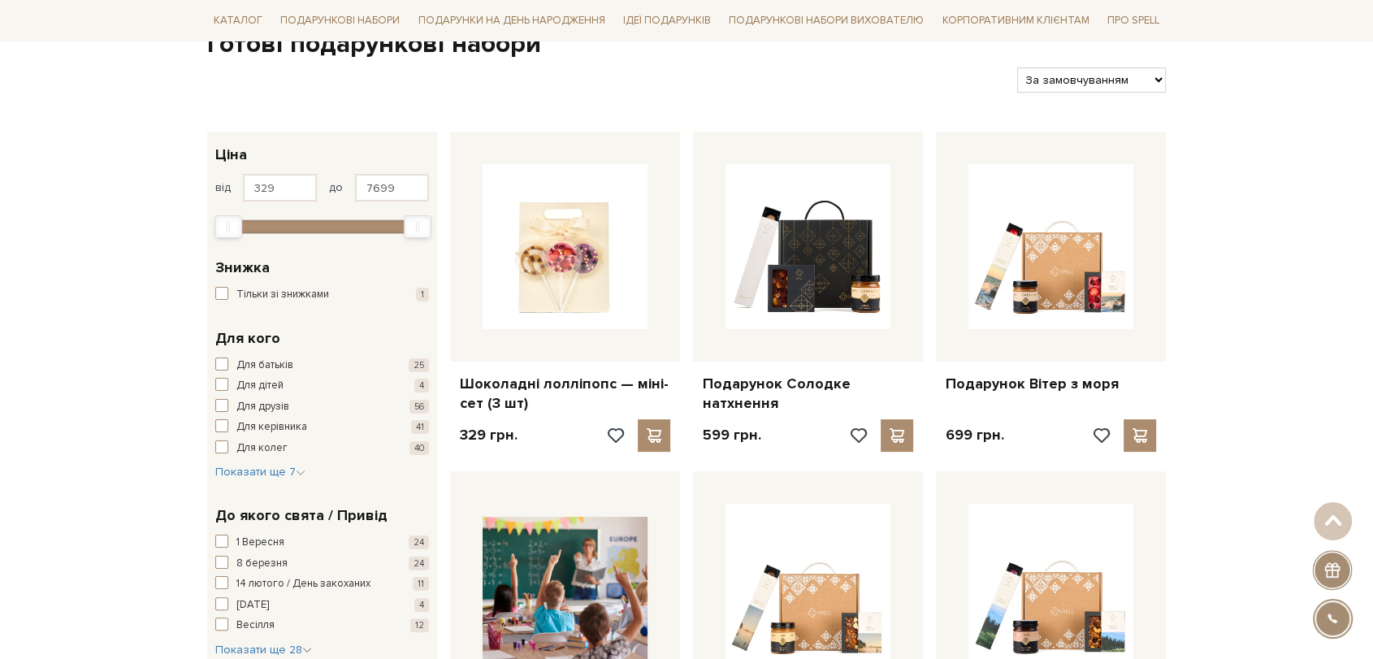
click at [1104, 80] on select "За замовчуванням За Ціною (зростання) За Ціною (зменшення) Новинки За популярні…" at bounding box center [1091, 79] width 149 height 25
select select "https://spellchocolate.com/our-productions/podarunkovi-box/?sort=p.viewed&order…"
click at [1017, 67] on select "За замовчуванням За Ціною (зростання) За Ціною (зменшення) Новинки За популярні…" at bounding box center [1091, 79] width 149 height 25
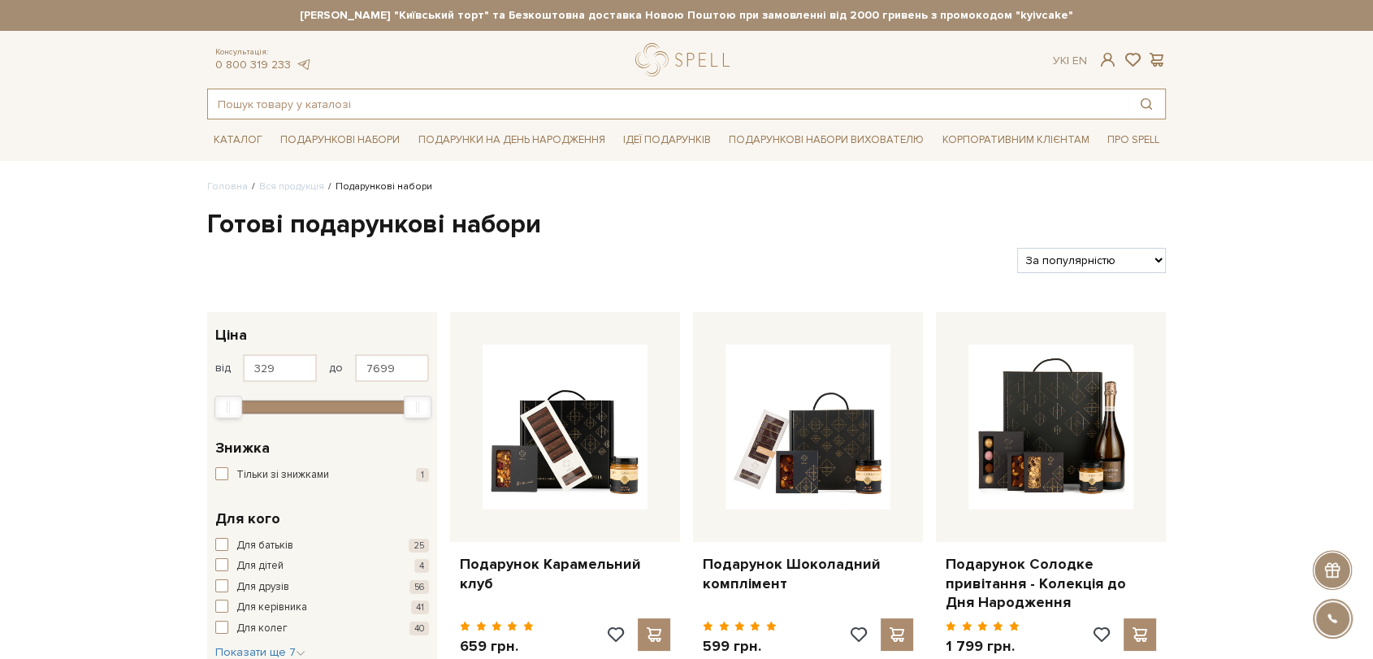
click at [264, 106] on input "text" at bounding box center [668, 103] width 920 height 29
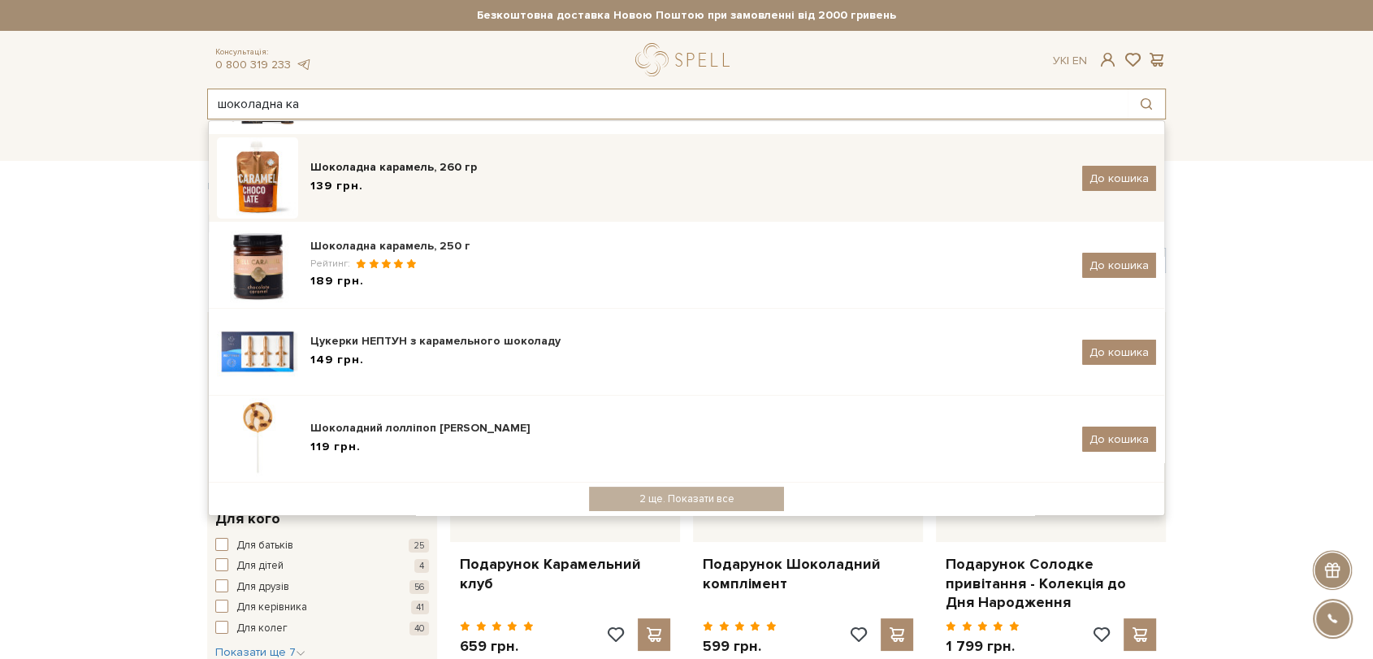
scroll to position [279, 0]
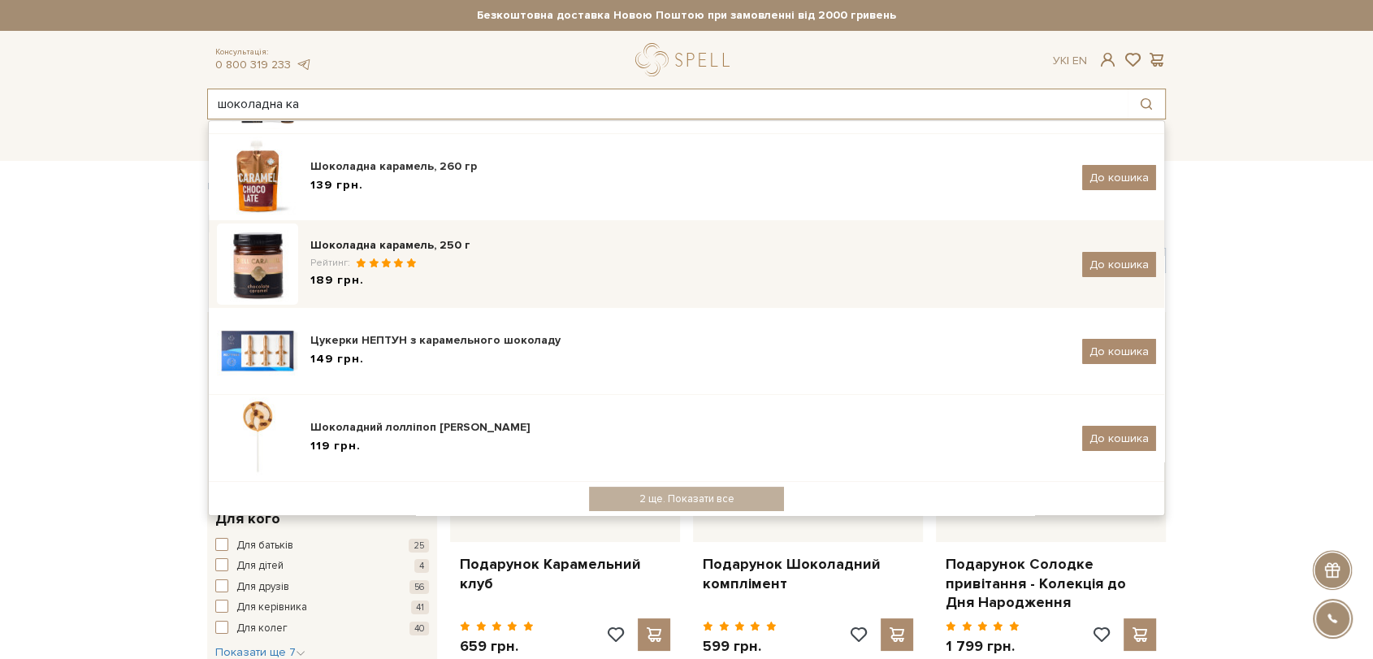
type input "шоколадна ка"
click at [468, 243] on div "Шоколадна карамель, 250 г" at bounding box center [690, 245] width 760 height 16
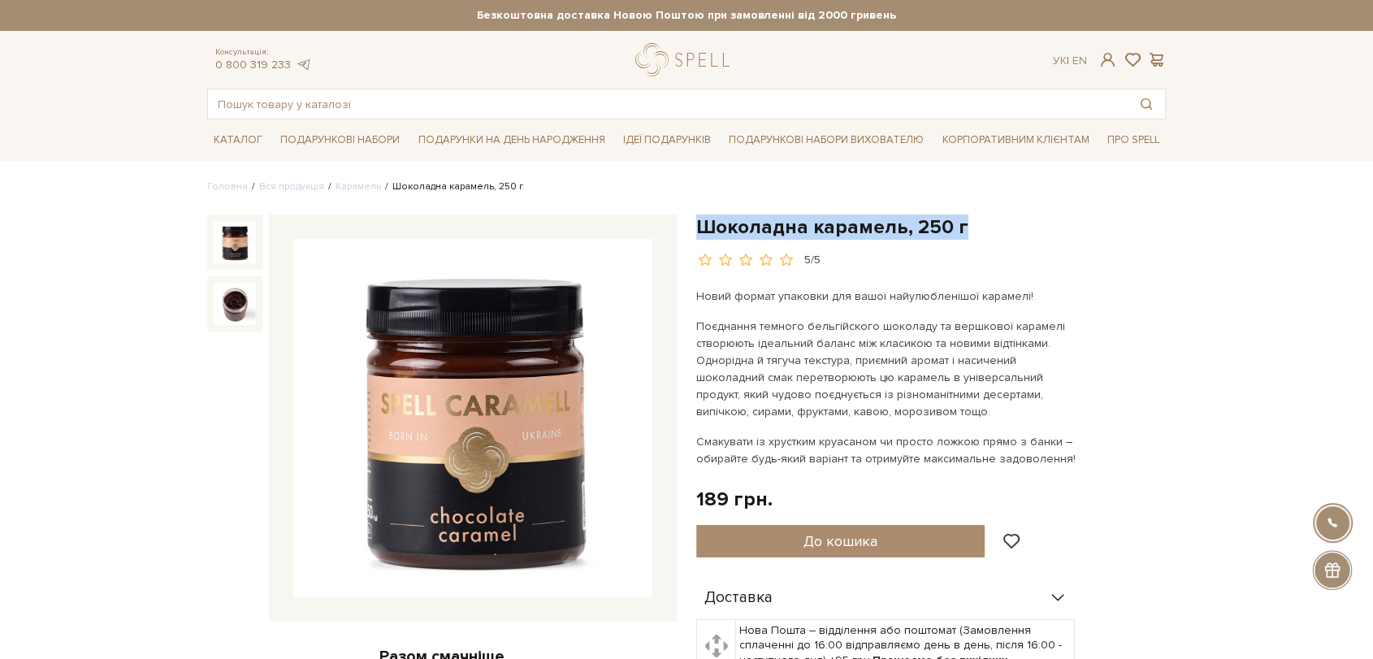
drag, startPoint x: 697, startPoint y: 222, endPoint x: 981, endPoint y: 218, distance: 283.7
click at [995, 225] on h1 "Шоколадна карамель, 250 г" at bounding box center [931, 227] width 470 height 25
copy h1 "Шоколадна карамель, 250 г"
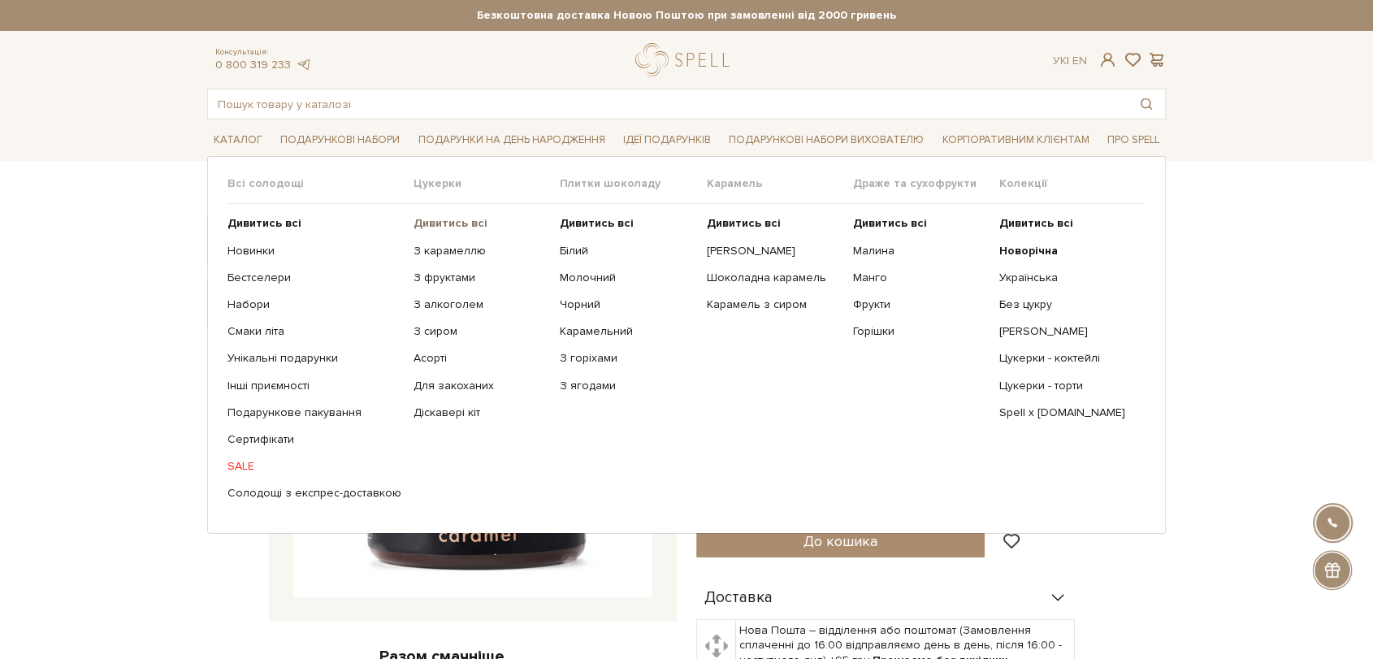
click at [437, 228] on b "Дивитись всі" at bounding box center [451, 223] width 74 height 14
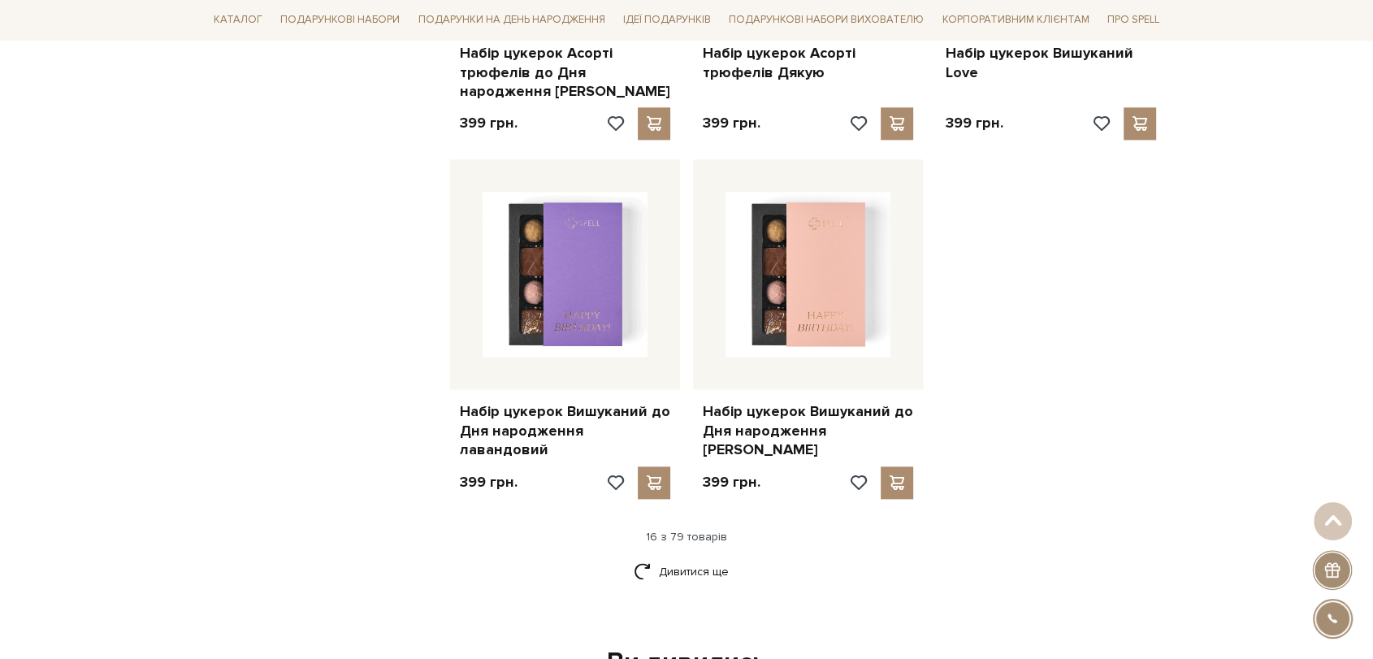
scroll to position [2167, 0]
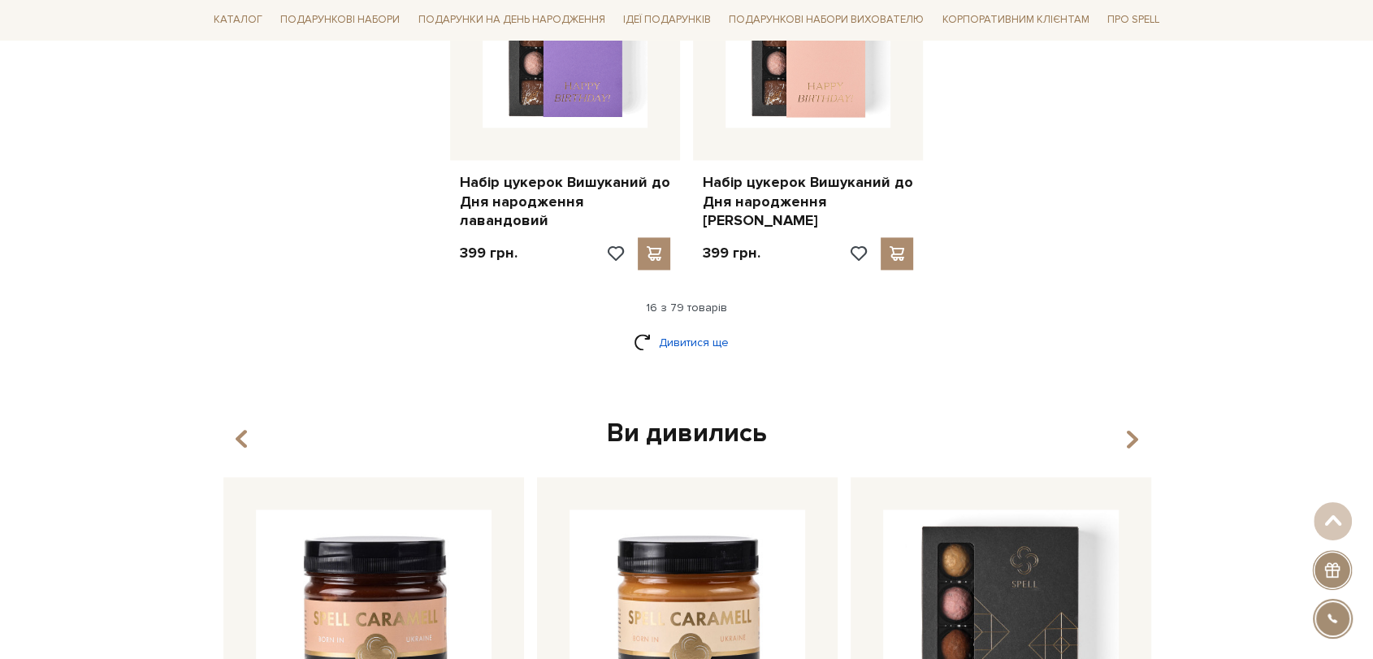
click at [705, 328] on link "Дивитися ще" at bounding box center [687, 342] width 106 height 28
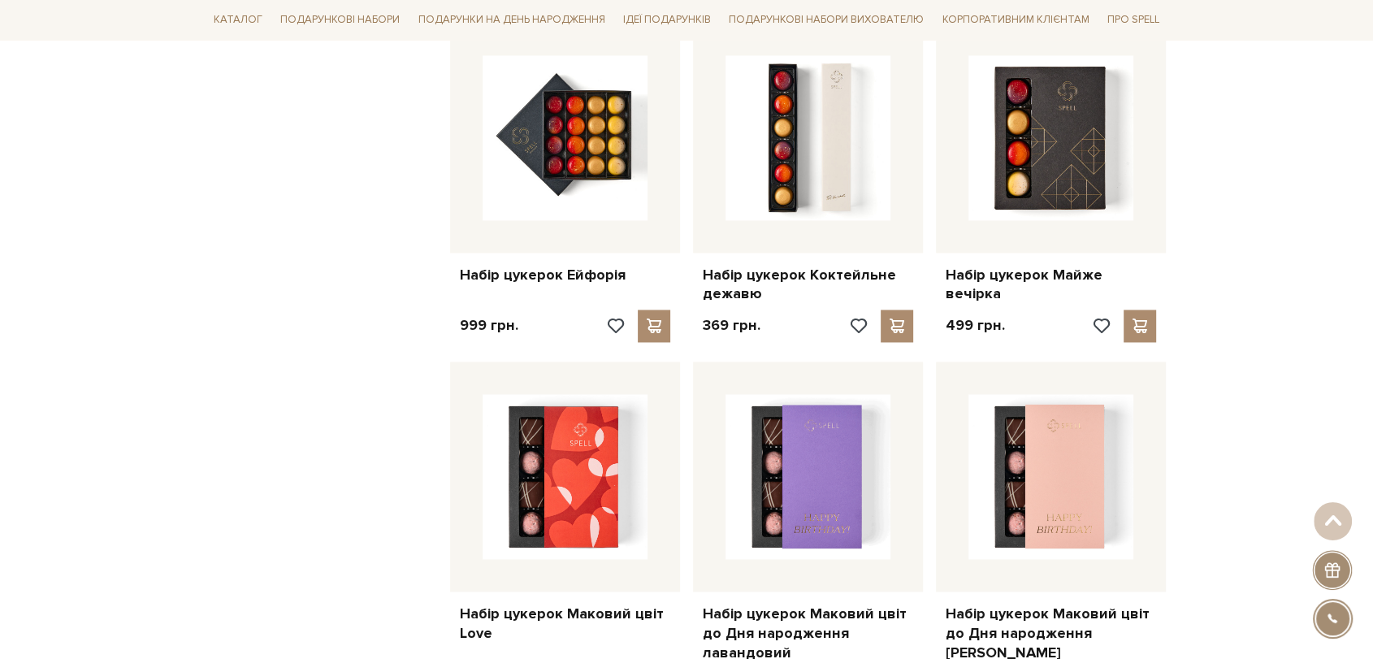
scroll to position [2438, 0]
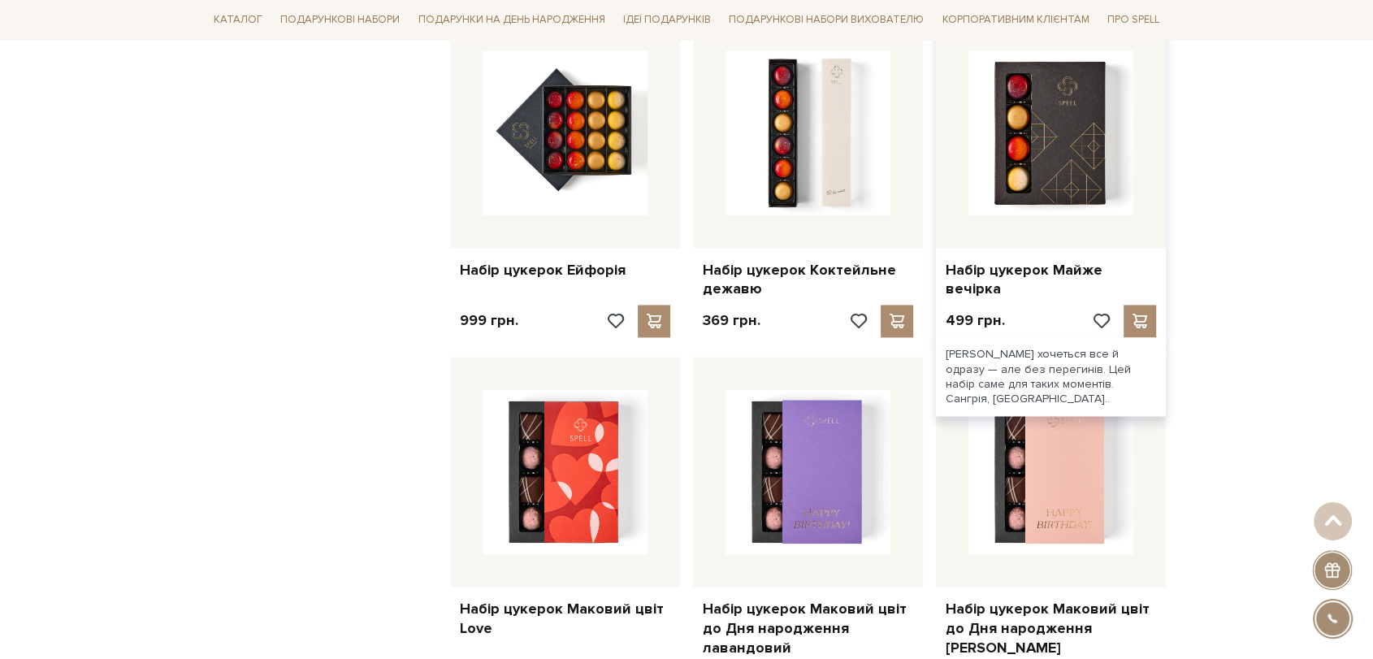
click at [1136, 124] on div at bounding box center [1051, 133] width 230 height 230
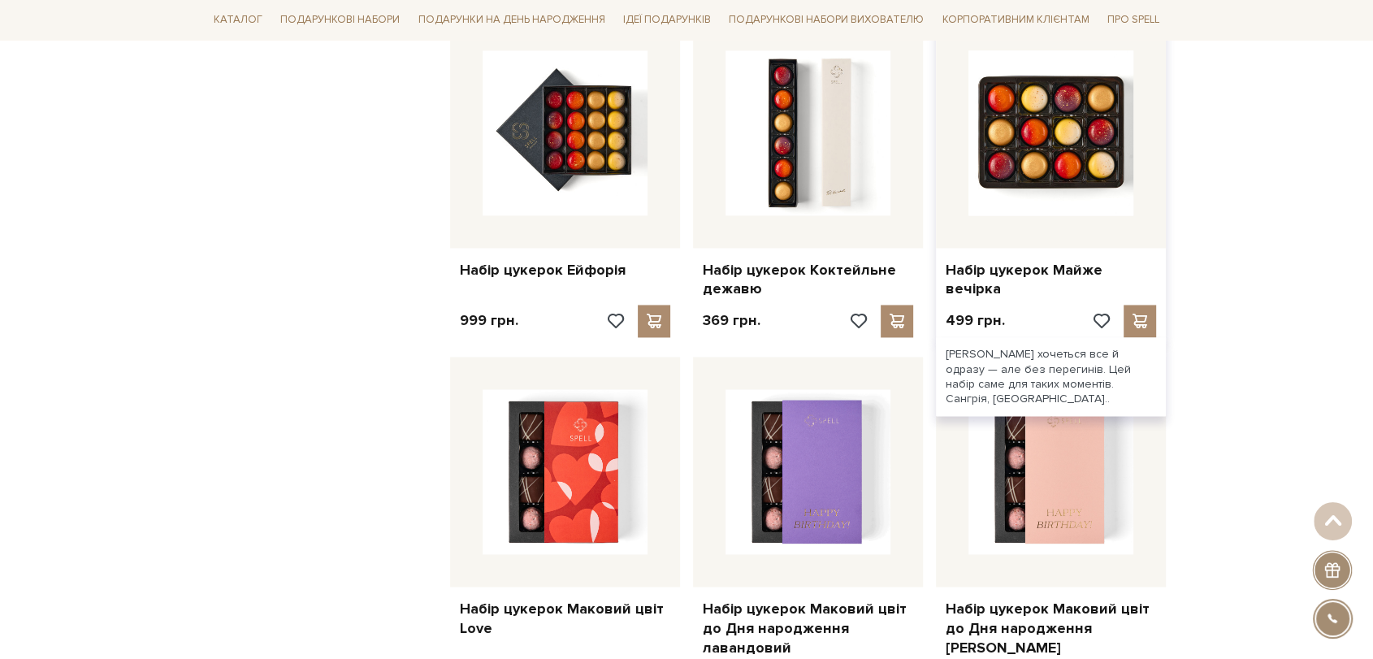
click at [1078, 131] on img at bounding box center [1051, 132] width 165 height 165
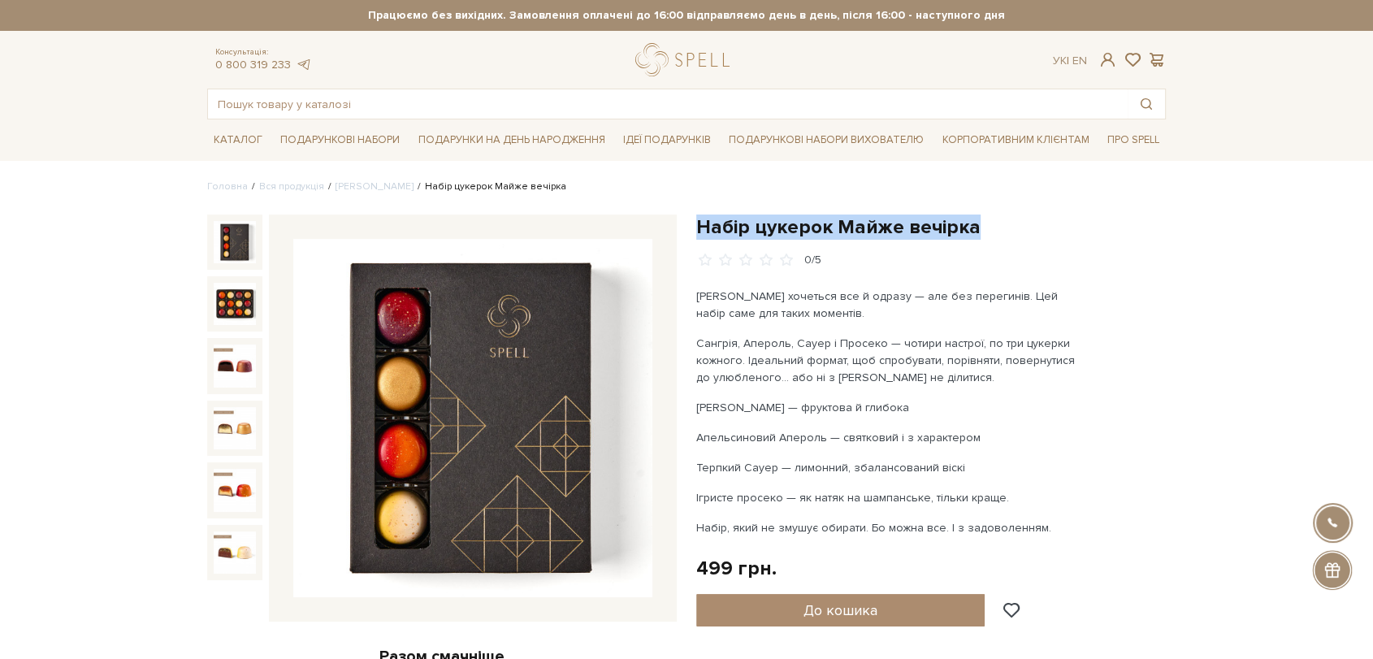
drag, startPoint x: 698, startPoint y: 219, endPoint x: 1009, endPoint y: 210, distance: 310.5
copy h1 "Набір цукерок Майже вечірка"
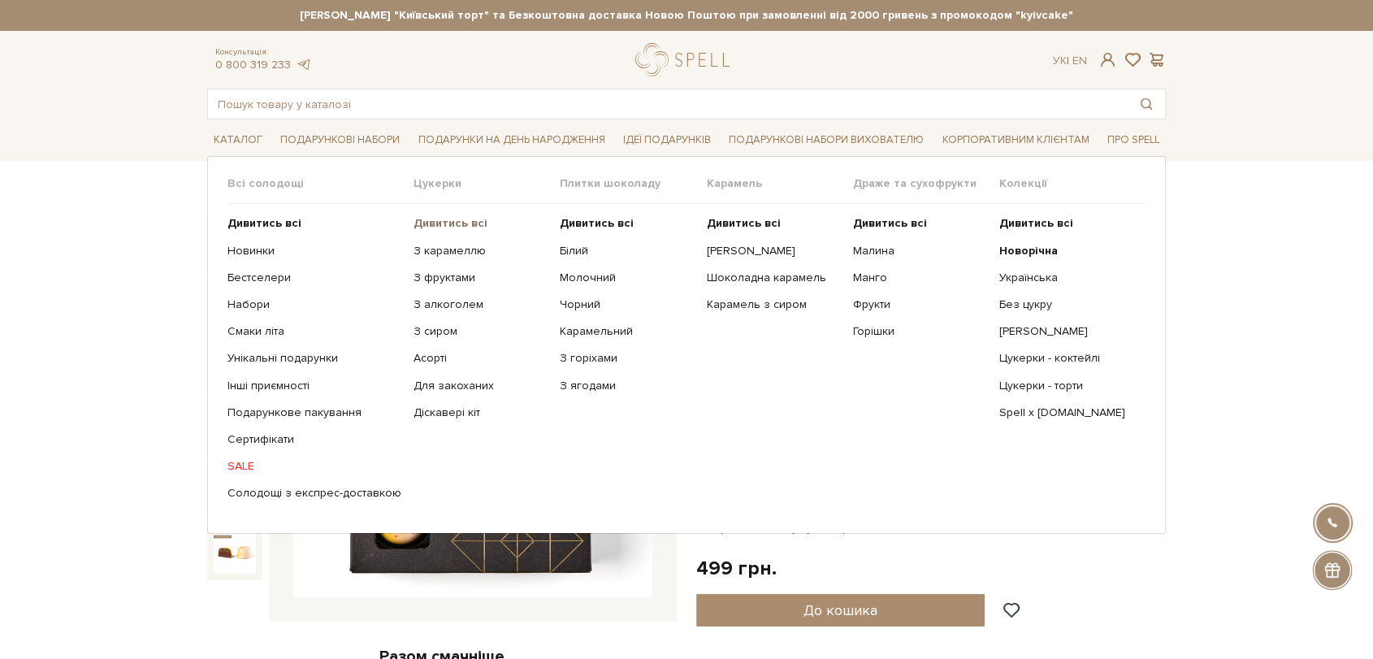
click at [433, 228] on b "Дивитись всі" at bounding box center [451, 223] width 74 height 14
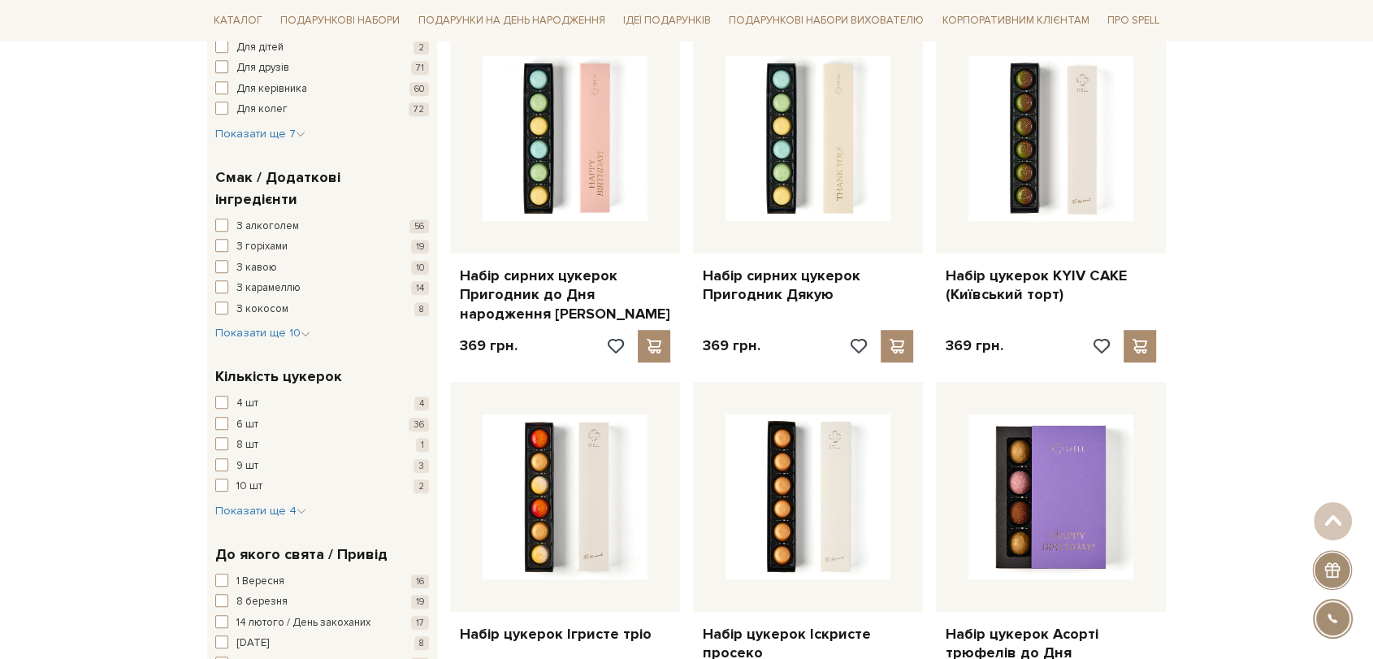
scroll to position [903, 0]
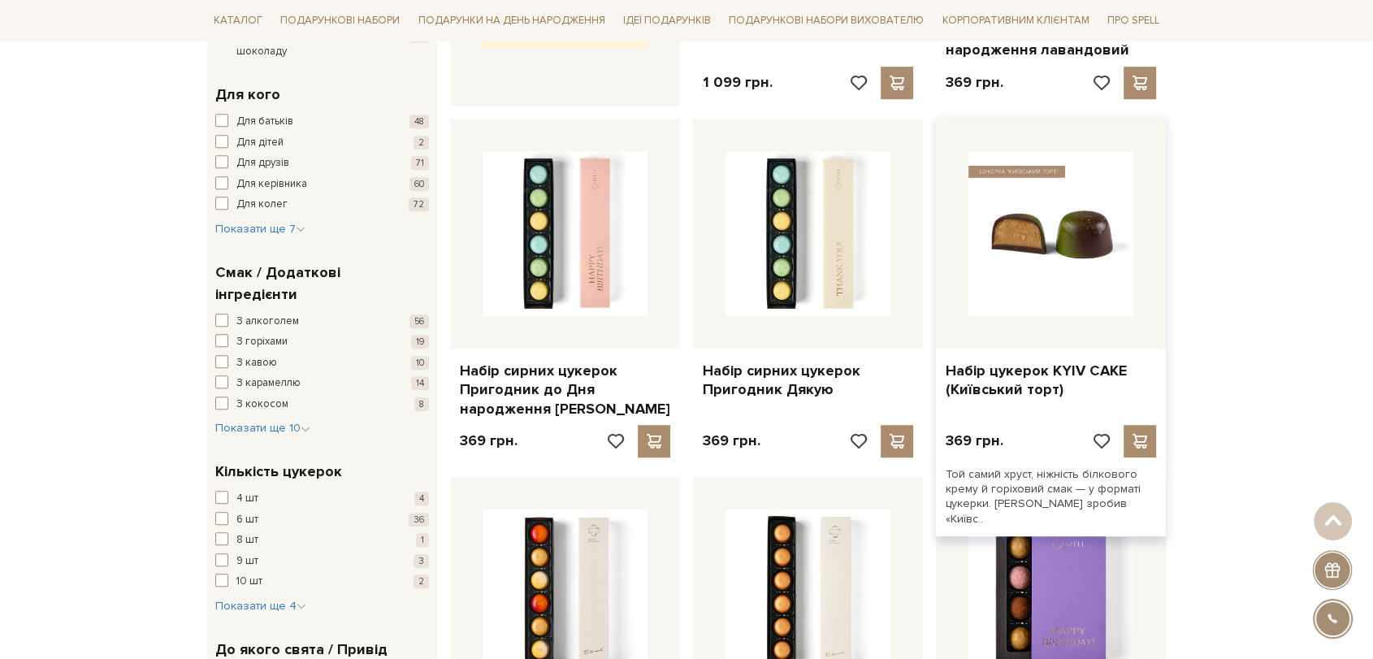
click at [1077, 222] on img at bounding box center [1051, 233] width 165 height 165
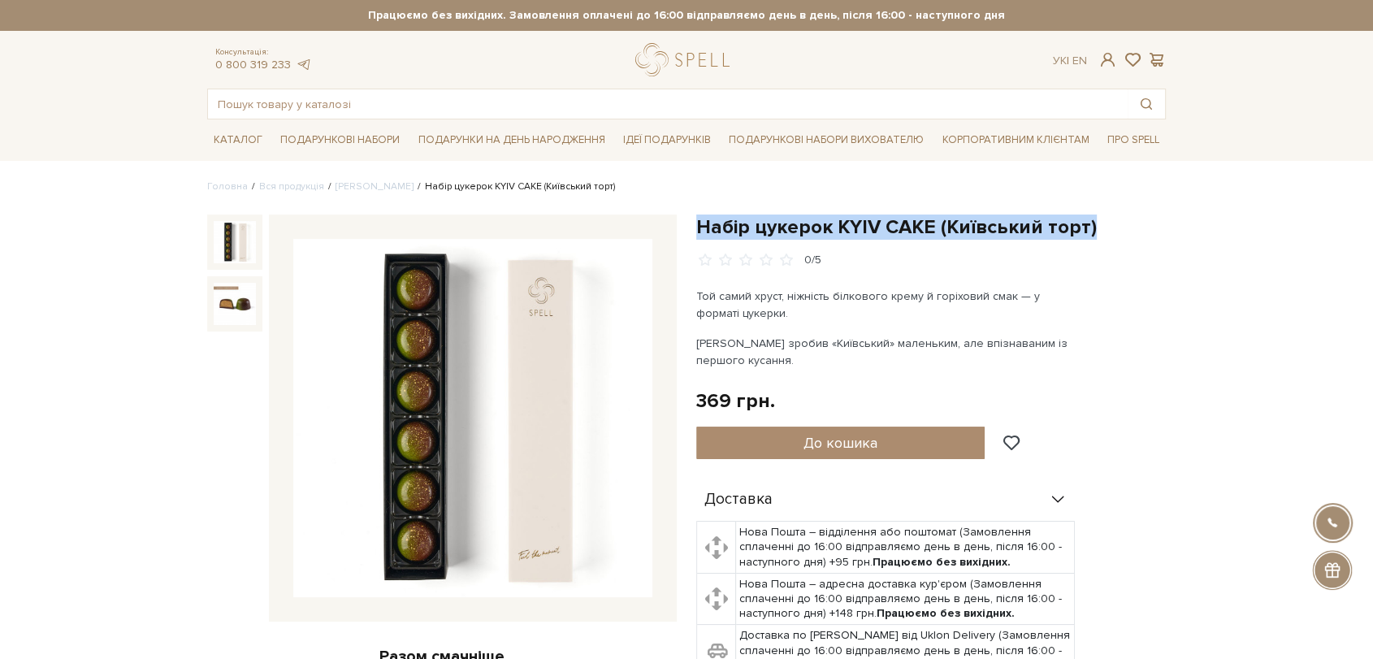
drag, startPoint x: 699, startPoint y: 221, endPoint x: 1144, endPoint y: 206, distance: 445.6
copy h1 "Набір цукерок KYIV CAKE (Київський торт)"
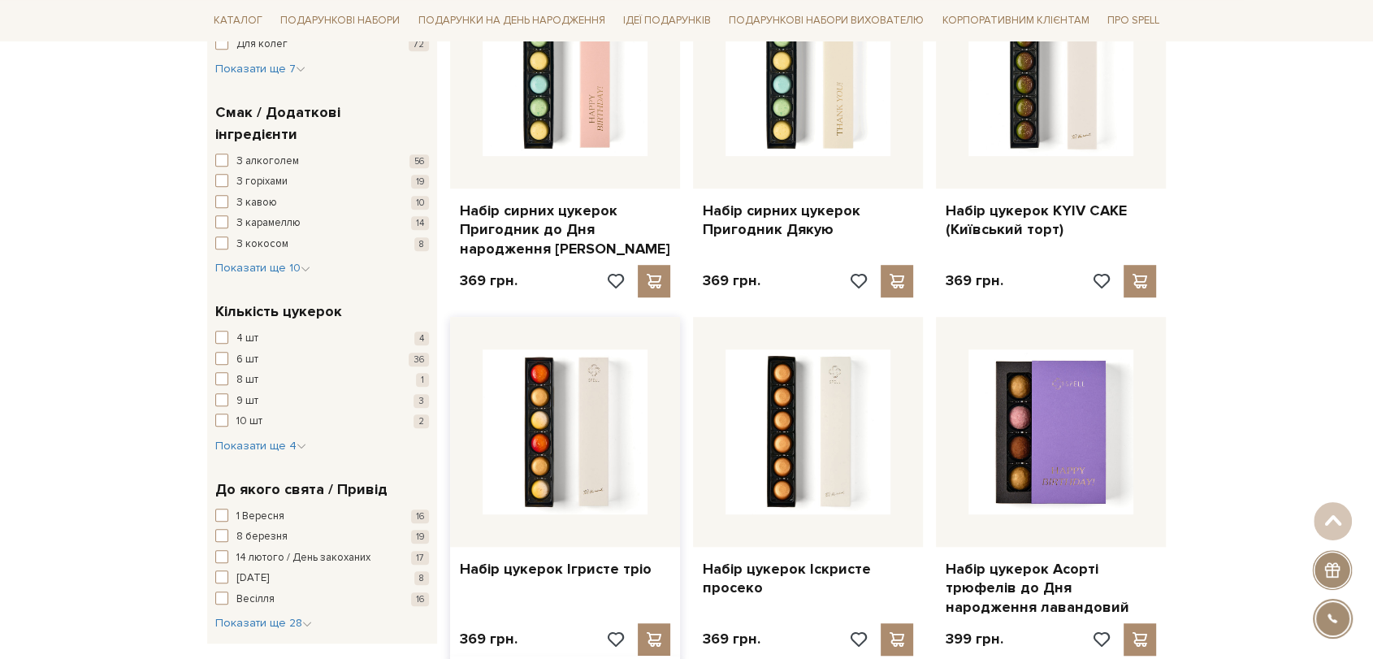
scroll to position [1083, 0]
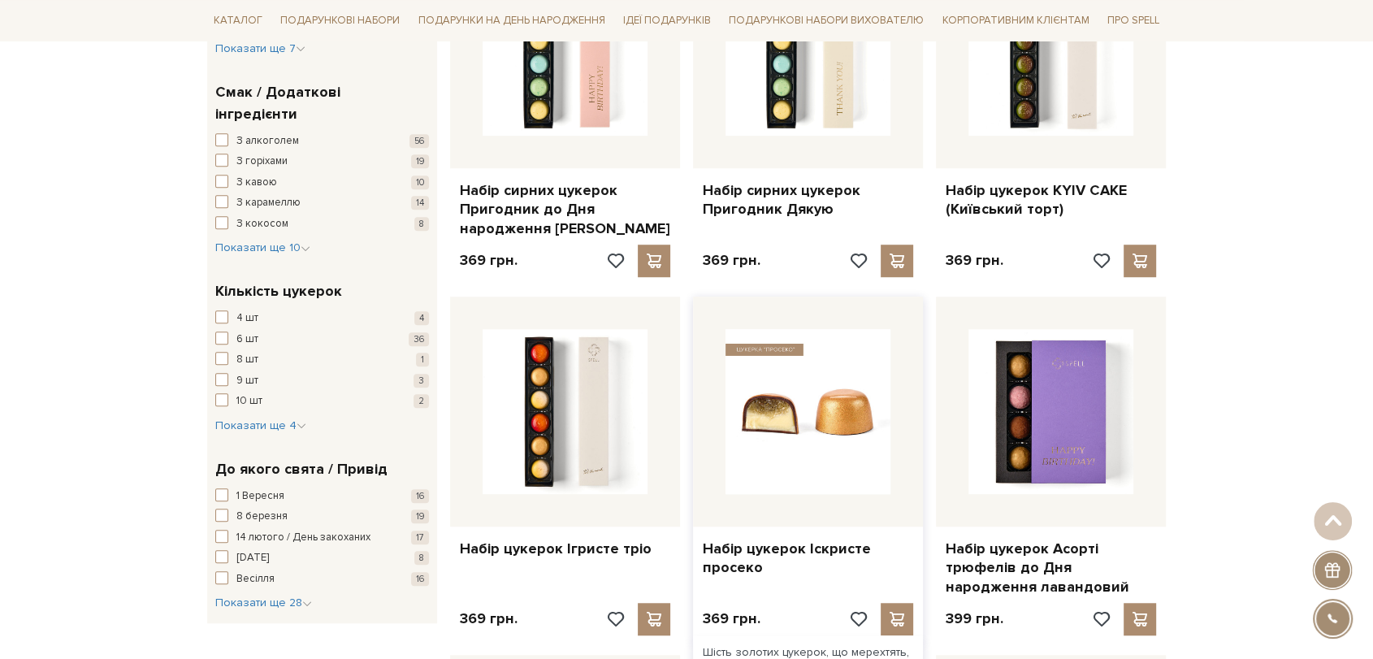
click at [740, 419] on img at bounding box center [808, 411] width 165 height 165
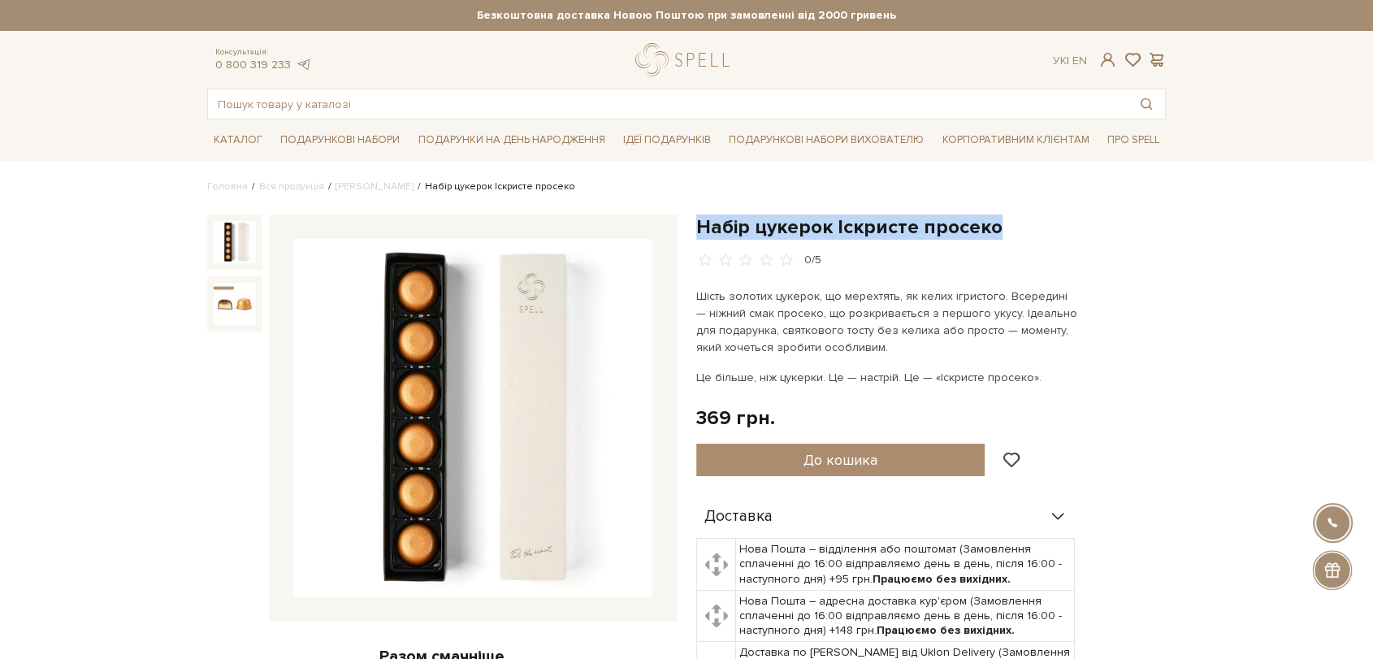
drag, startPoint x: 699, startPoint y: 223, endPoint x: 1070, endPoint y: 210, distance: 371.6
copy h1 "Набір цукерок Іскристе просеко"
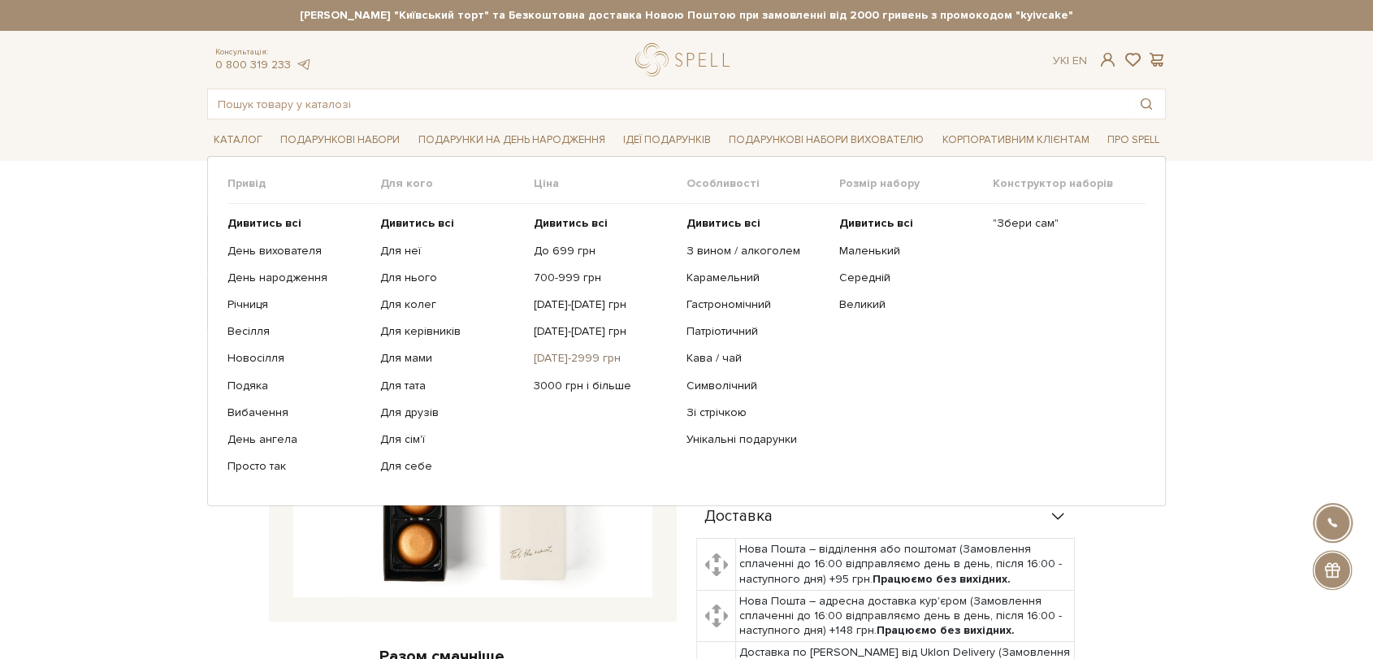
click at [567, 354] on link "[DATE]-2999 грн" at bounding box center [604, 358] width 141 height 15
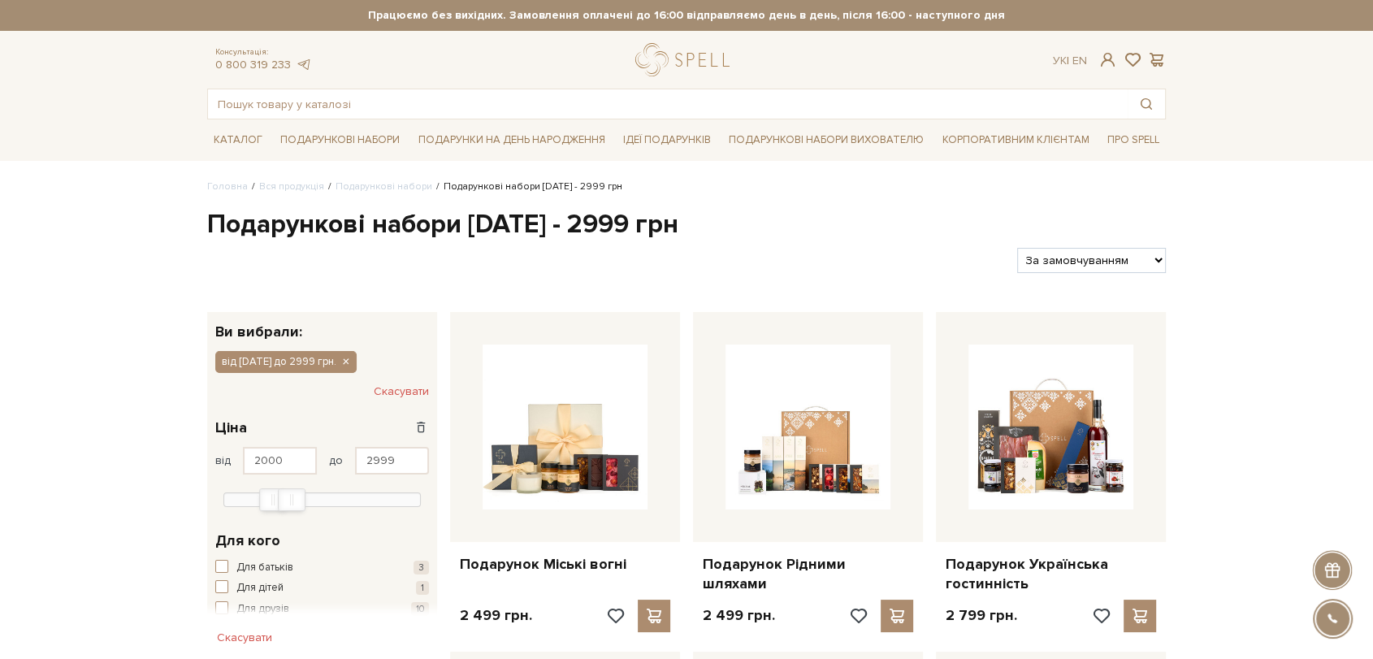
select select "https://spellchocolate.com/our-productions/podarunkovi-box/2000-2999?sort=p.pri…"
click at [1017, 248] on select "За замовчуванням За Ціною (зростання) За Ціною (зменшення) Новинки За популярні…" at bounding box center [1091, 260] width 149 height 25
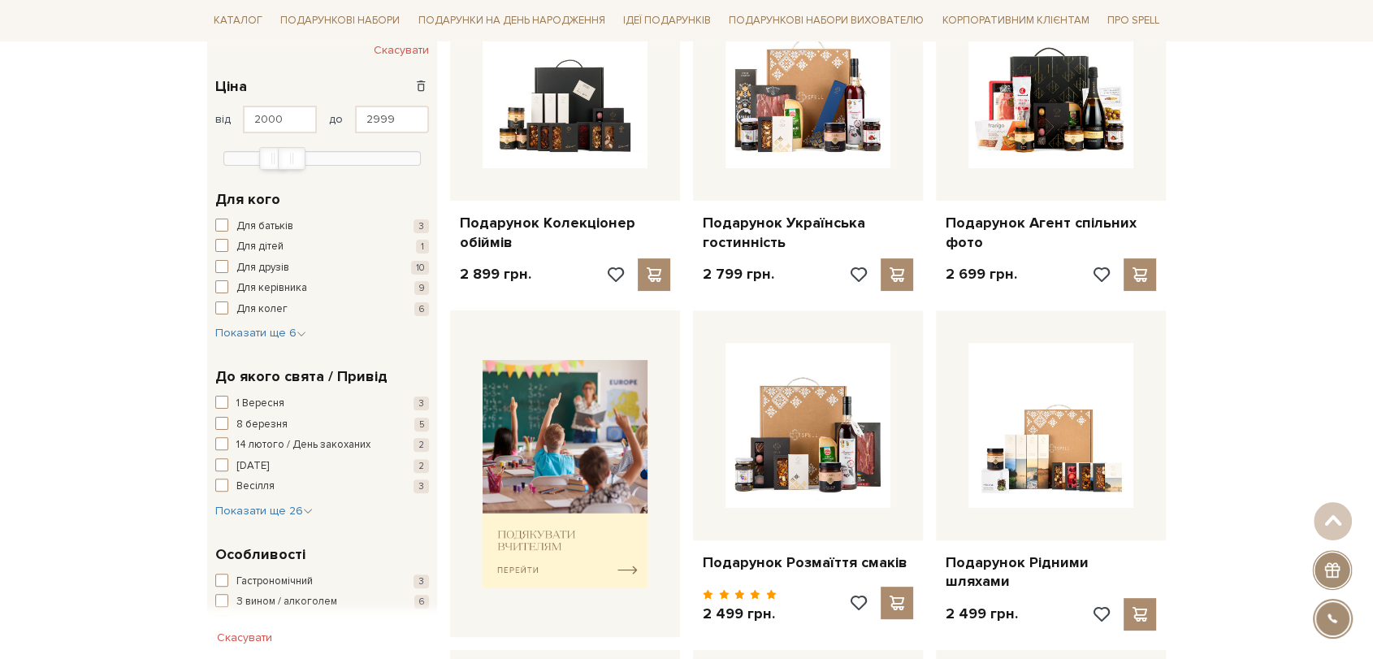
scroll to position [361, 0]
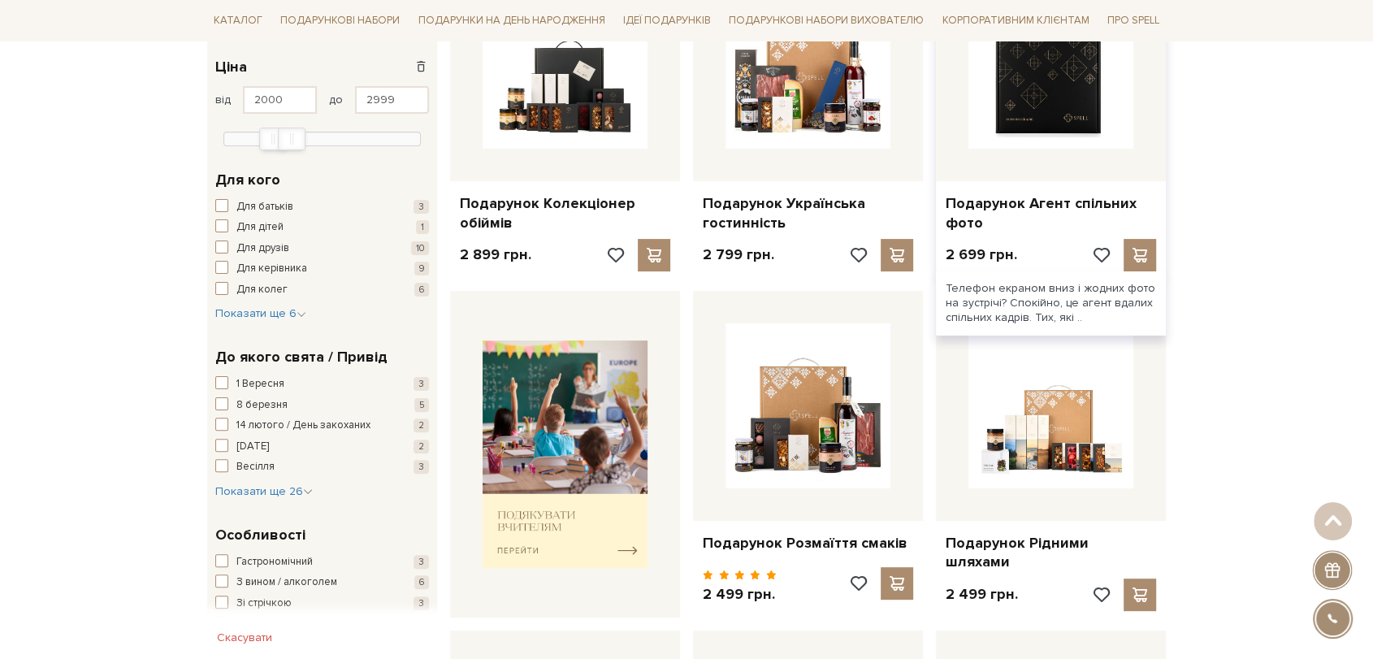
click at [1037, 97] on img at bounding box center [1051, 66] width 165 height 165
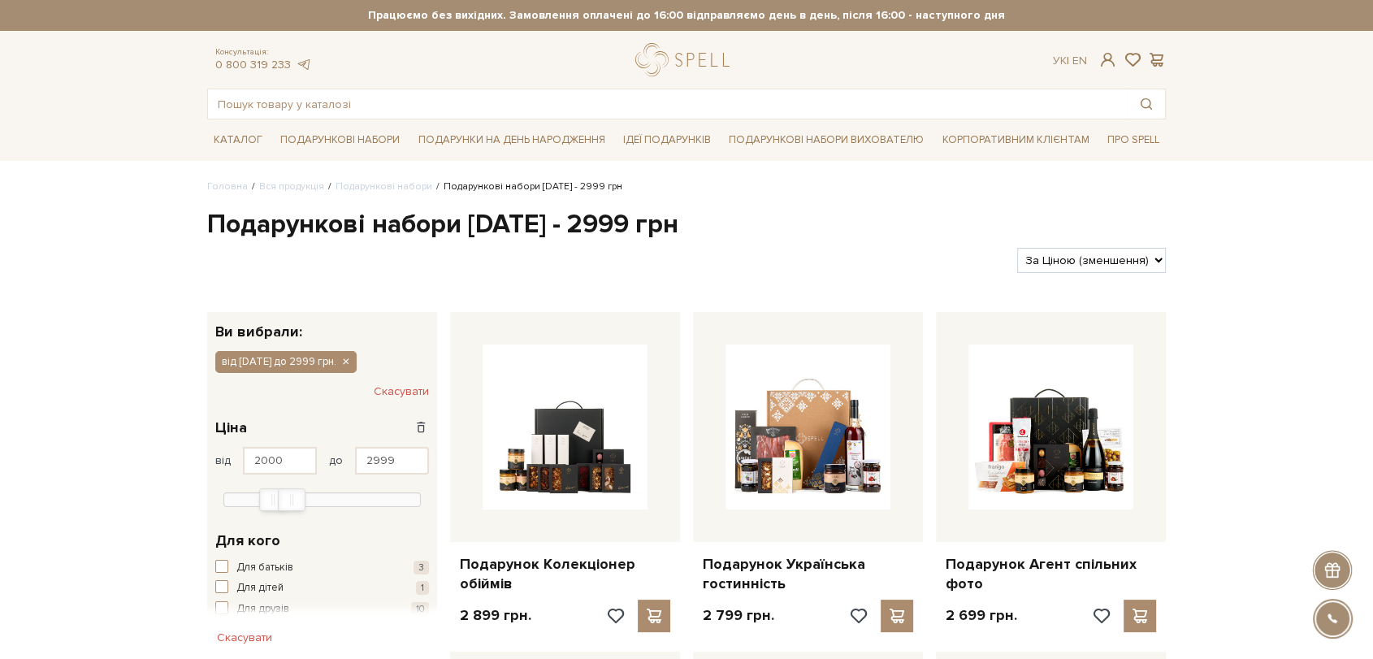
click at [1096, 255] on select "За замовчуванням За Ціною (зростання) За Ціною (зменшення) Новинки За популярні…" at bounding box center [1091, 260] width 149 height 25
select select "[URL][DOMAIN_NAME]"
click at [1017, 248] on select "За замовчуванням За Ціною (зростання) За Ціною (зменшення) Новинки За популярні…" at bounding box center [1091, 260] width 149 height 25
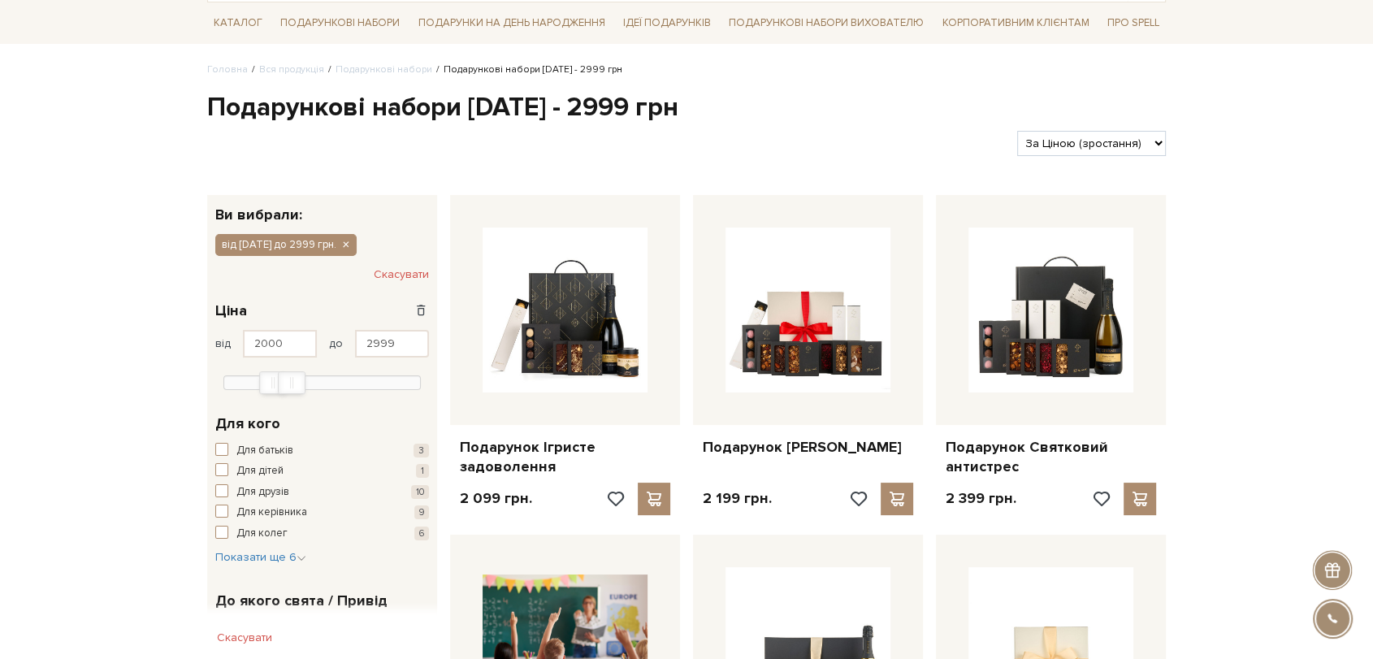
scroll to position [180, 0]
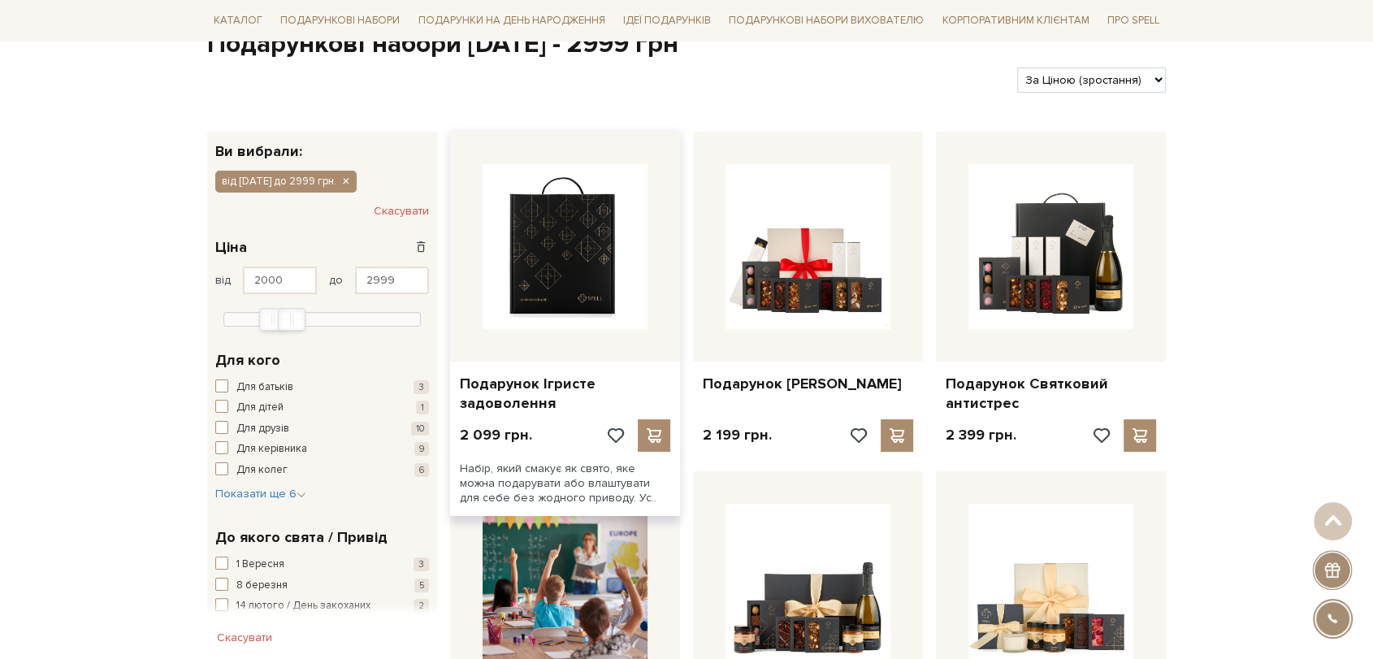
click at [552, 214] on img at bounding box center [565, 246] width 165 height 165
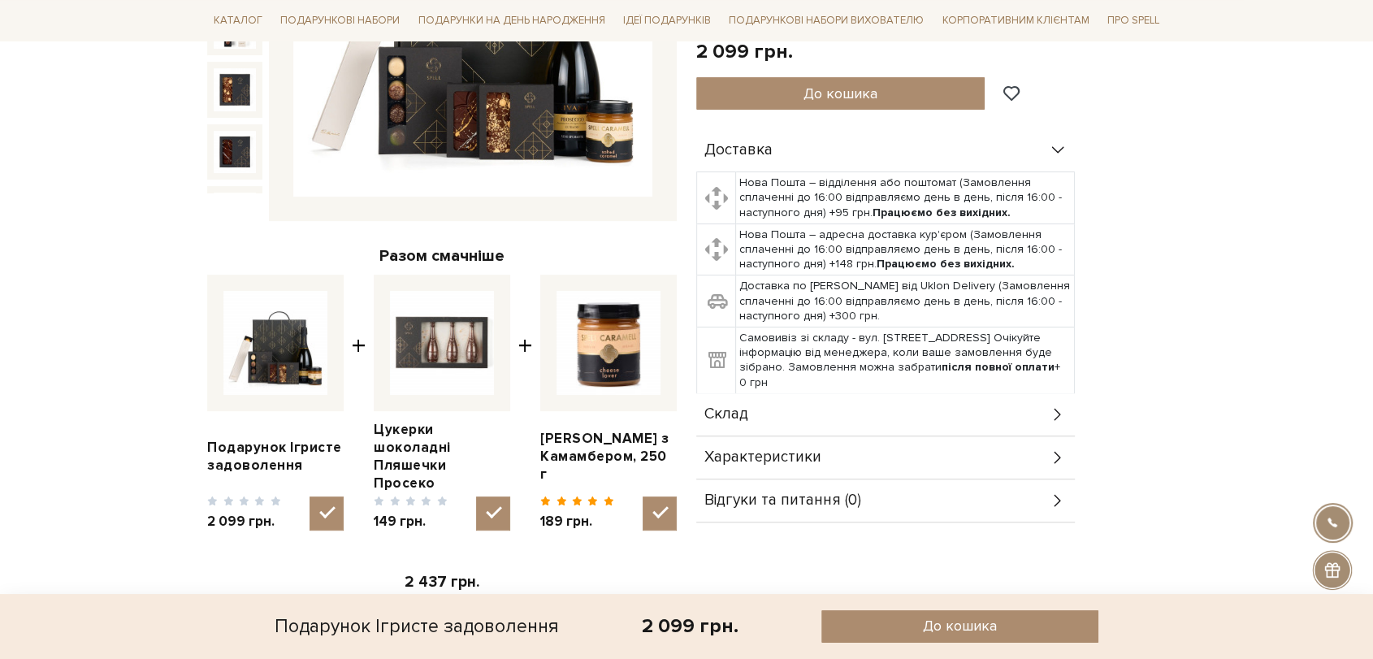
scroll to position [631, 0]
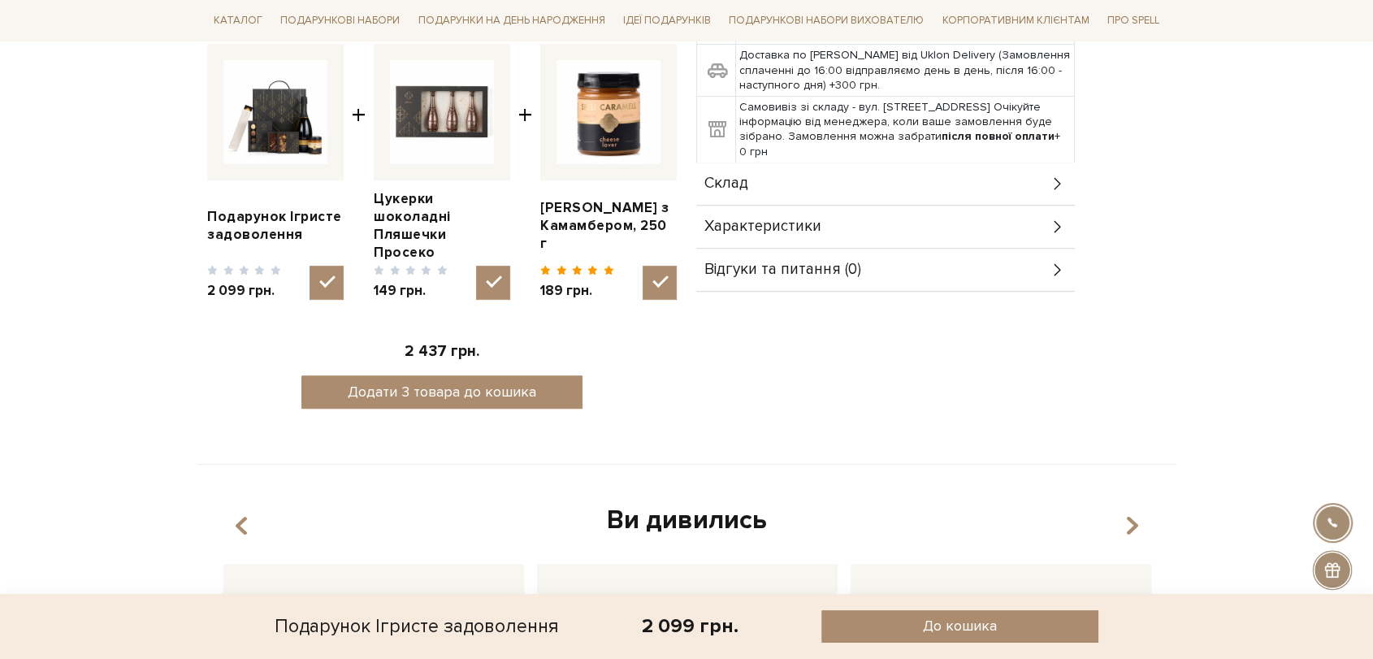
click at [861, 180] on div "Склад" at bounding box center [885, 184] width 379 height 42
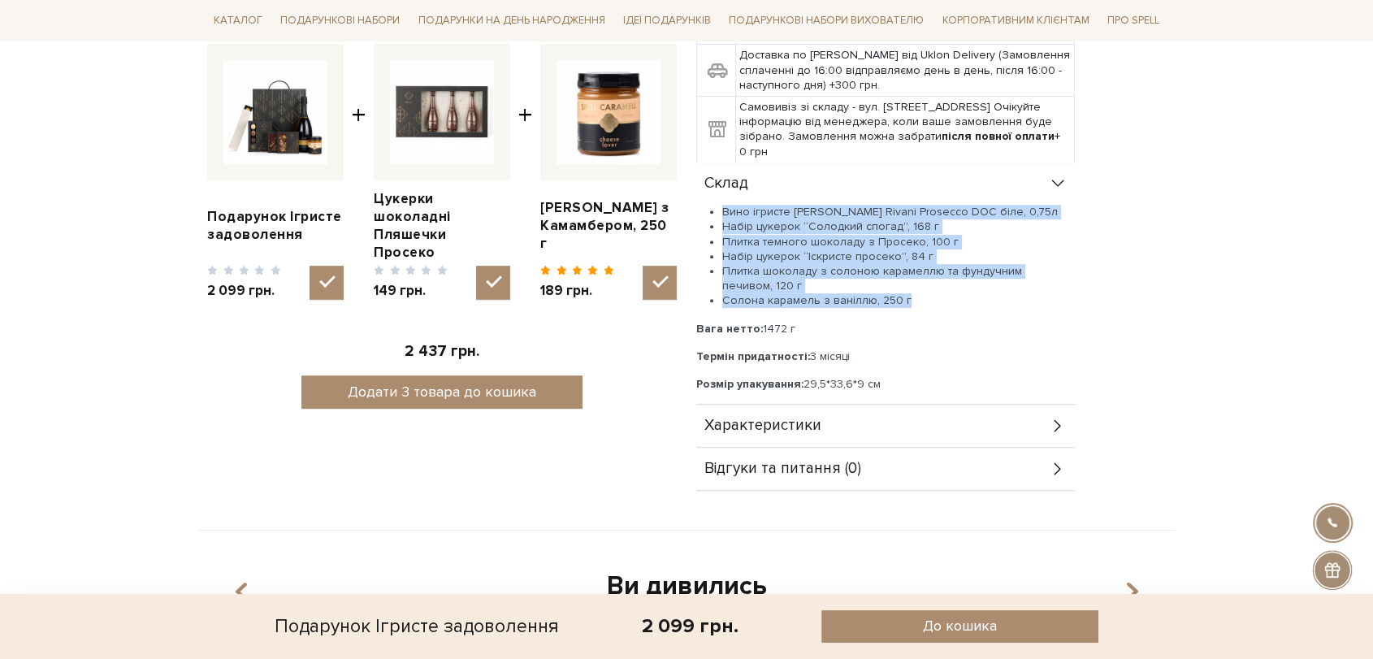
drag, startPoint x: 725, startPoint y: 209, endPoint x: 931, endPoint y: 297, distance: 224.3
click at [931, 297] on ul "Вино ігристе Schenk Rivani Prosecco DOC біле, 0,75л Набір цукерок “Солодкий спо…" at bounding box center [885, 256] width 379 height 103
copy ul "Вино ігристе Schenk Rivani Prosecco DOC біле, 0,75л Набір цукерок “Солодкий спо…"
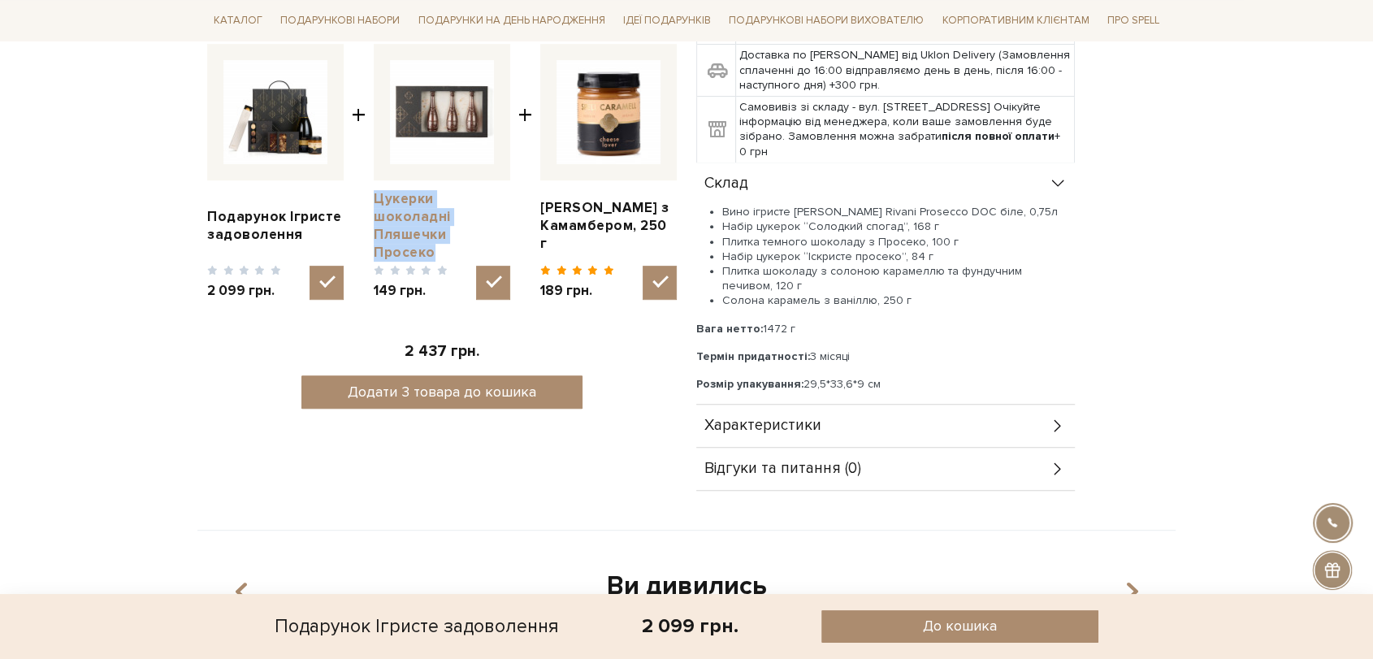
drag, startPoint x: 371, startPoint y: 187, endPoint x: 506, endPoint y: 205, distance: 136.9
click at [506, 205] on div "Подарунок Ігристе задоволення 2 099 грн. + Цукерки шоколадні Пляшечки Просеко 1…" at bounding box center [442, 172] width 470 height 256
copy link "Цукерки шоколадні Пляшечки Просеко"
click at [493, 266] on input "checkbox" at bounding box center [493, 283] width 34 height 34
checkbox input "false"
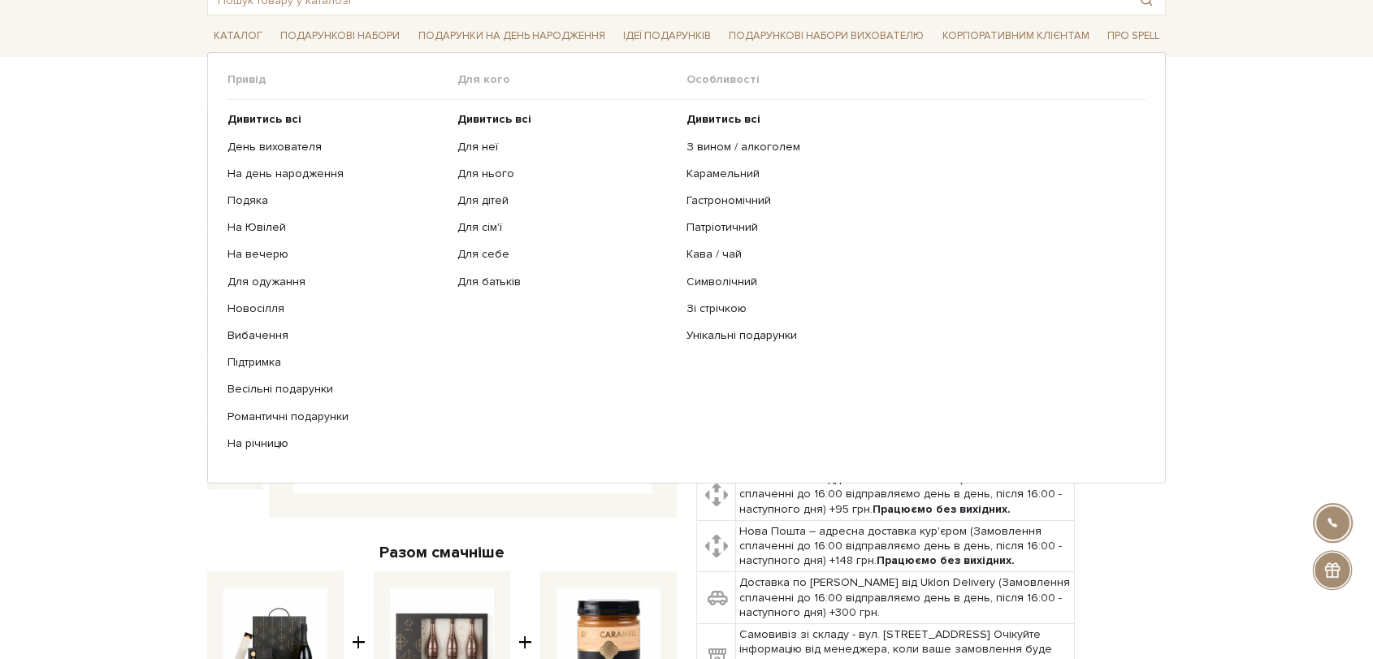
scroll to position [0, 0]
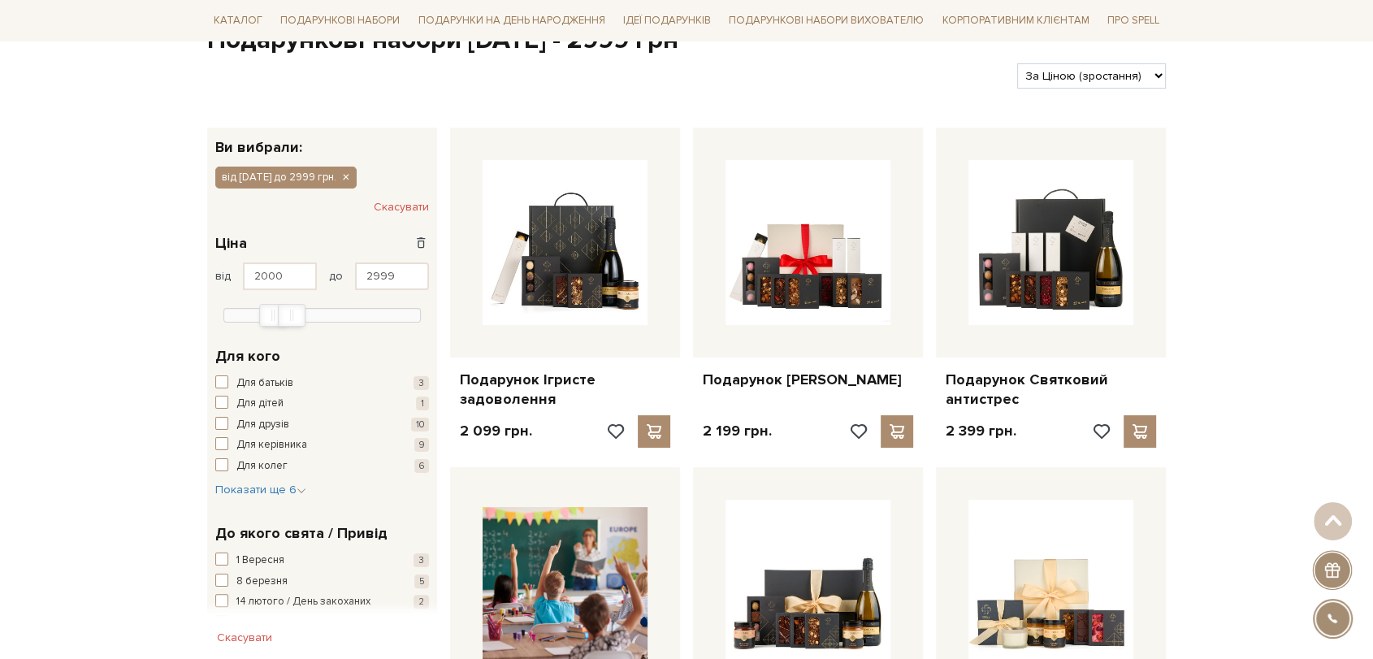
scroll to position [180, 0]
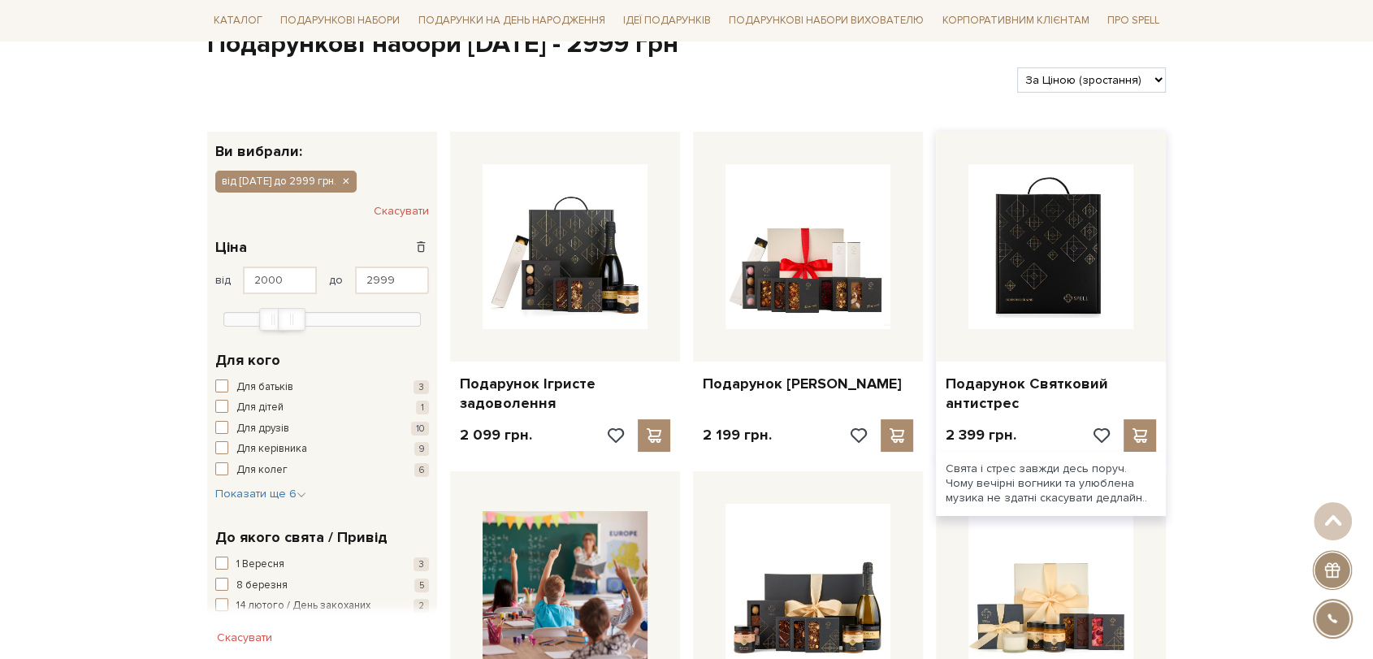
click at [1055, 234] on img at bounding box center [1051, 246] width 165 height 165
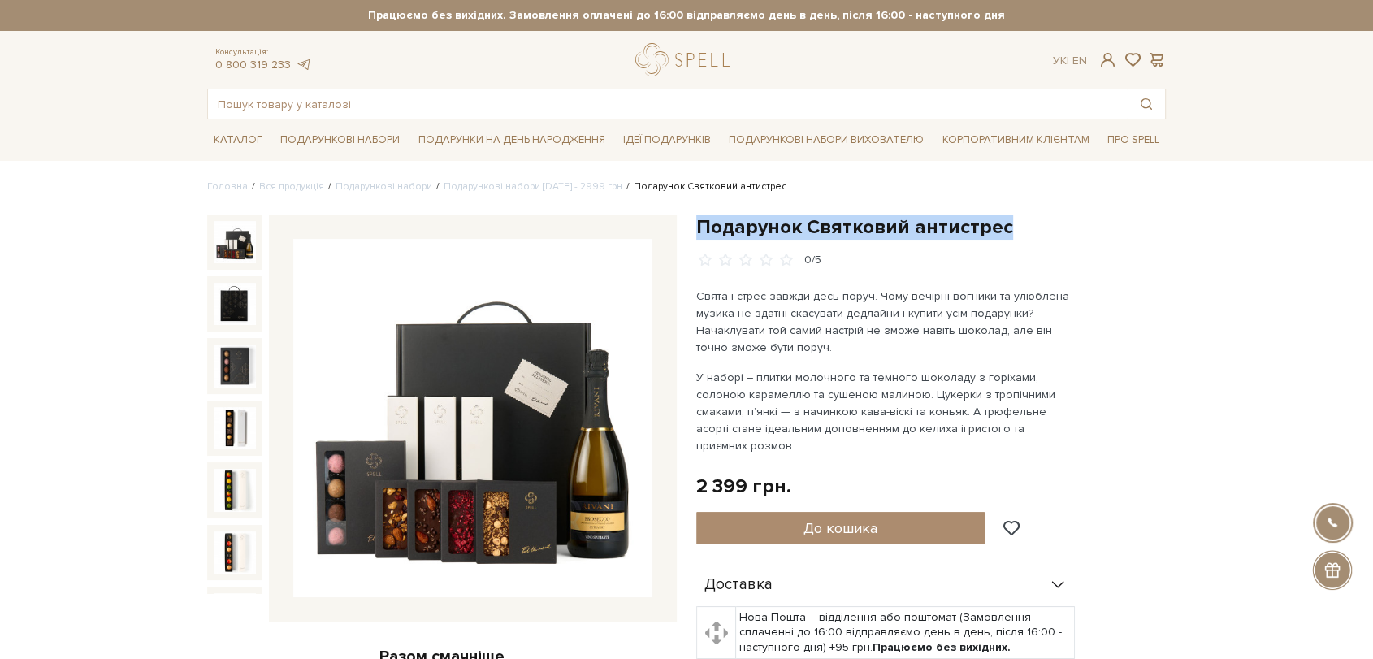
drag, startPoint x: 694, startPoint y: 223, endPoint x: 1024, endPoint y: 229, distance: 330.0
click at [1024, 229] on div "Подарунок Святковий антистрес 0/5 Свята і стрес завжди десь поруч. Чому вечірні…" at bounding box center [931, 645] width 489 height 861
copy h1 "Подарунок Святковий антистрес"
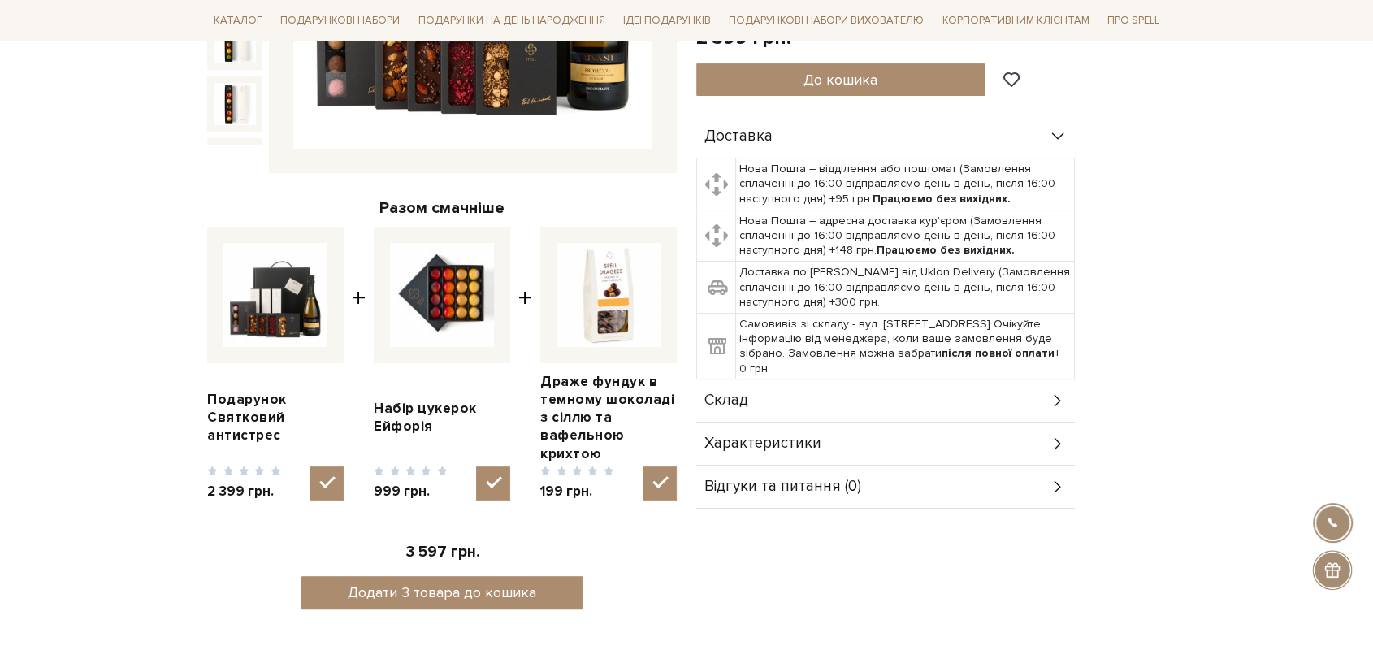
scroll to position [451, 0]
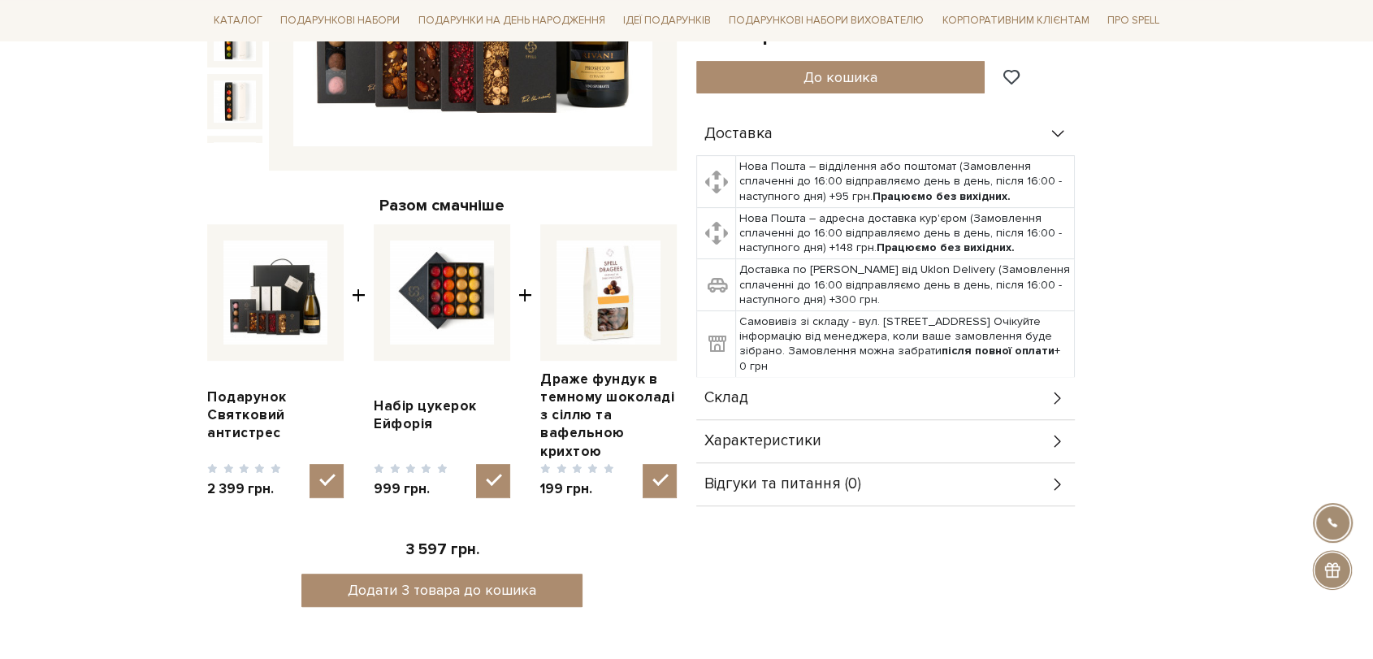
click at [792, 377] on div "Склад" at bounding box center [885, 398] width 379 height 42
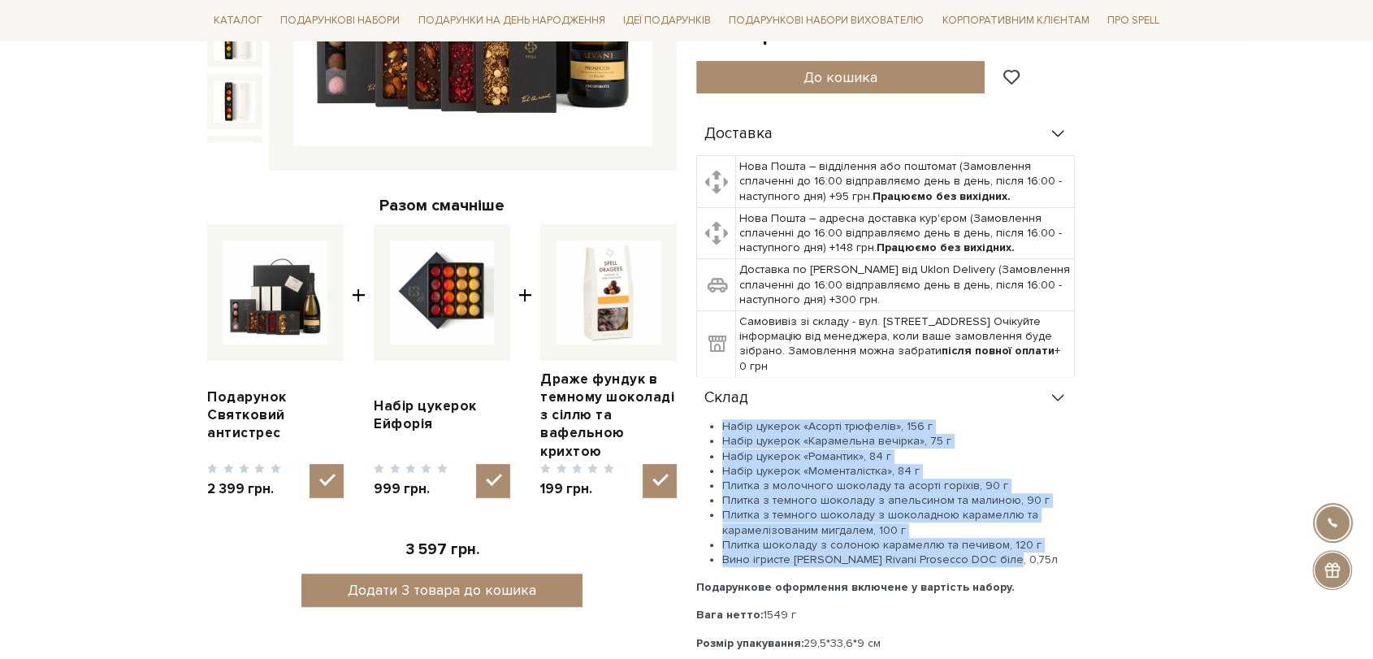
drag, startPoint x: 722, startPoint y: 404, endPoint x: 1034, endPoint y: 537, distance: 339.3
click at [1034, 537] on ul "Набір цукерок «Асорті трюфелів», 156 г Набір цукерок «Карамельна вечірка», 75 г…" at bounding box center [885, 493] width 379 height 148
copy ul "Набір цукерок «Асорті трюфелів», 156 г Набір цукерок «Карамельна вечірка», 75 г…"
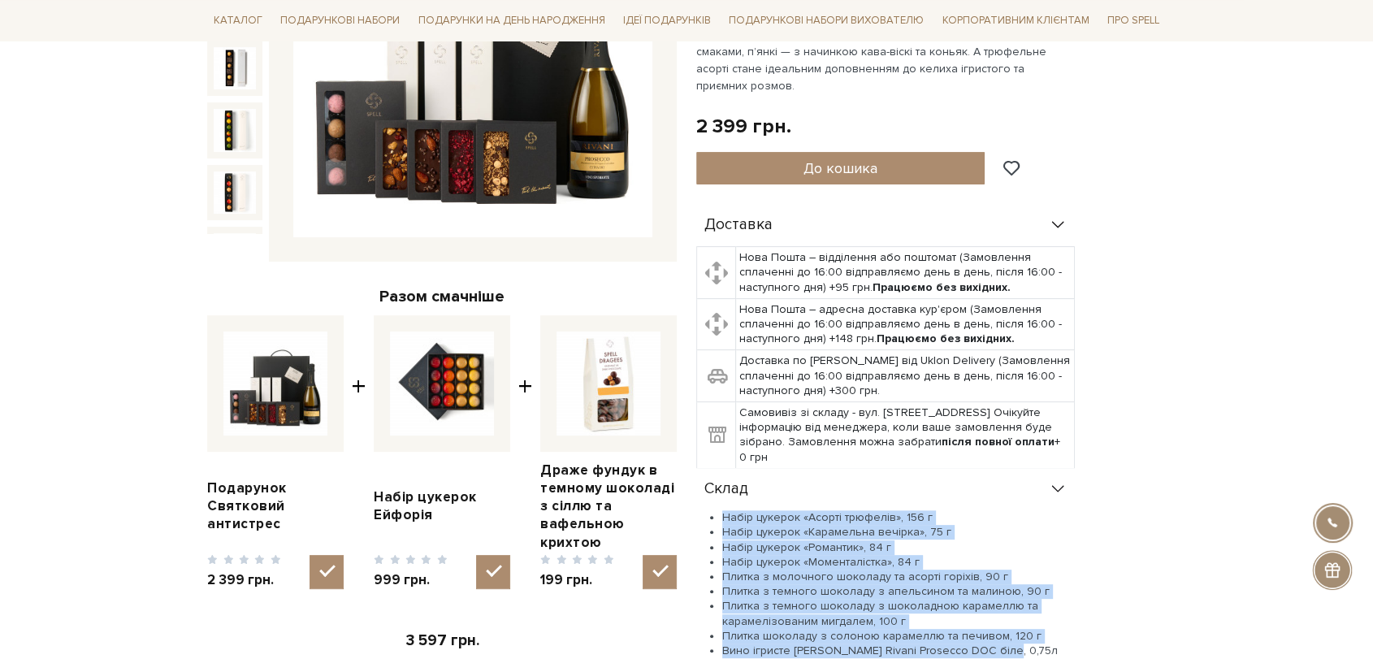
scroll to position [361, 0]
click at [597, 372] on img at bounding box center [609, 383] width 104 height 104
click at [643, 554] on input "checkbox" at bounding box center [660, 571] width 34 height 34
checkbox input "false"
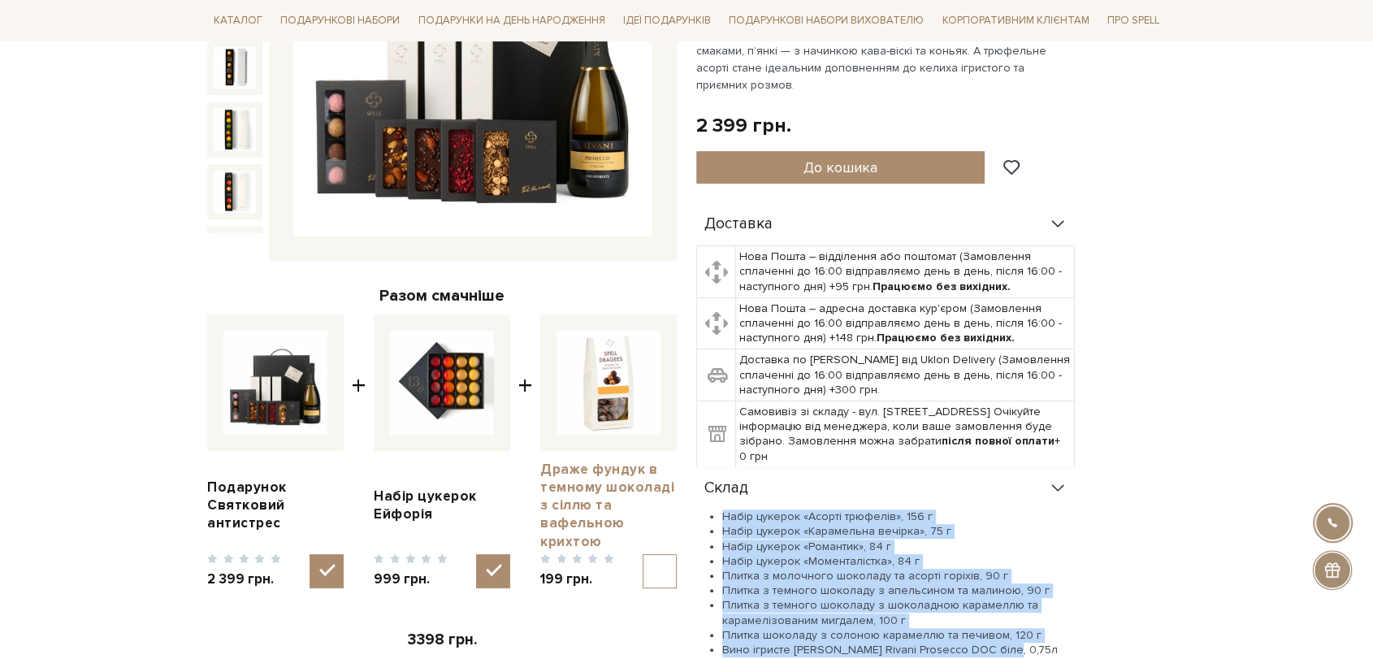
click at [568, 484] on link "Драже фундук в темному шоколаді з сіллю та вафельною крихтою" at bounding box center [608, 505] width 137 height 89
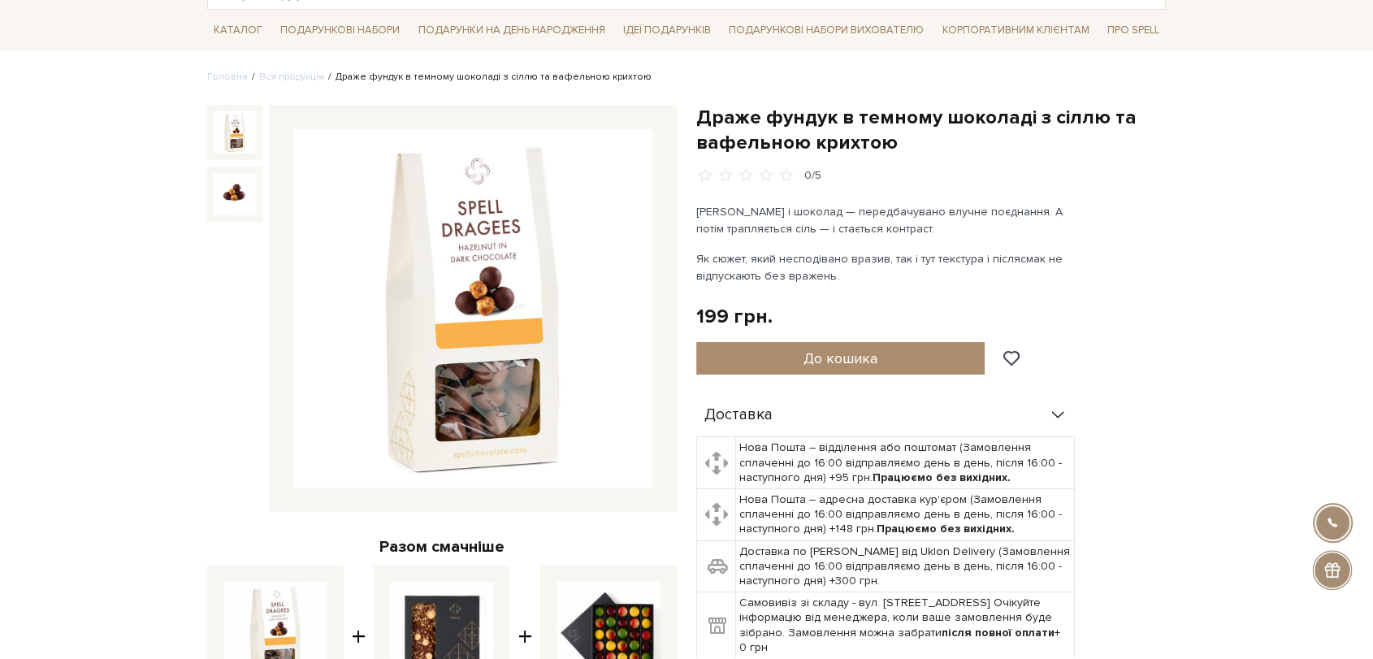
scroll to position [90, 0]
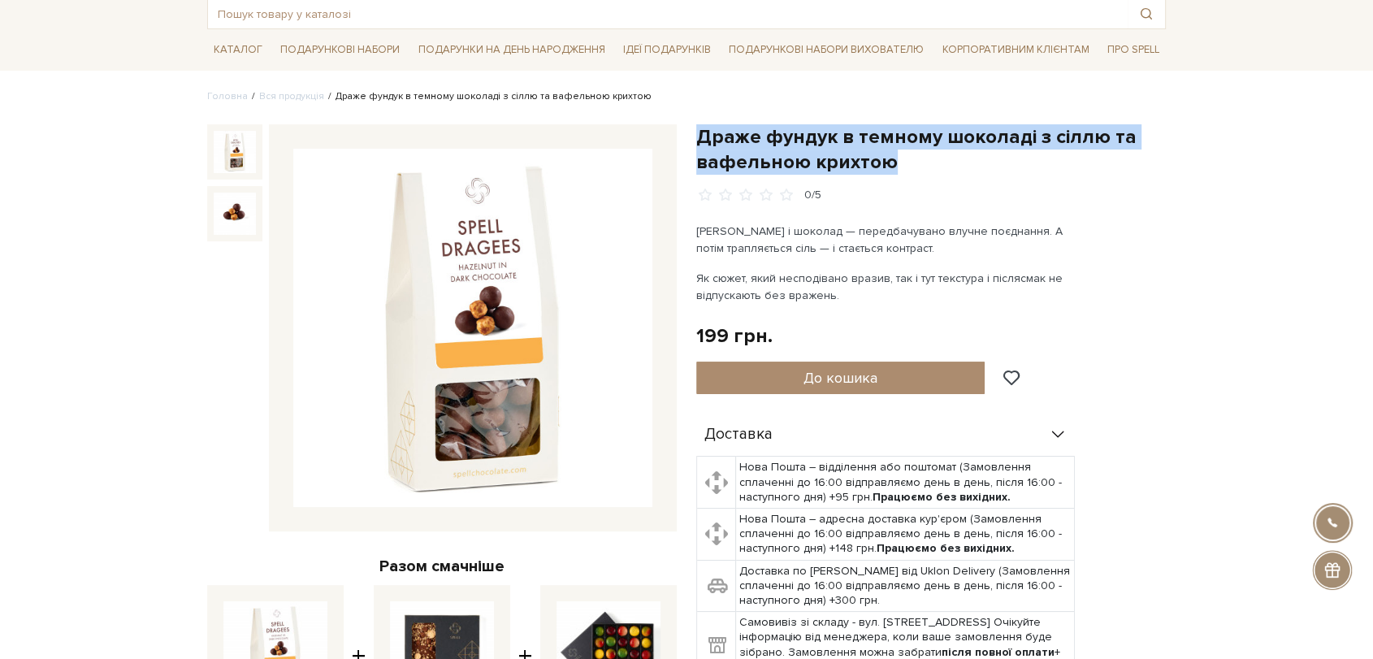
drag, startPoint x: 699, startPoint y: 131, endPoint x: 893, endPoint y: 160, distance: 196.4
click at [893, 160] on h1 "Драже фундук в темному шоколаді з сіллю та вафельною крихтою" at bounding box center [931, 149] width 470 height 50
copy h1 "Драже фундук в темному шоколаді з сіллю та вафельною крихтою"
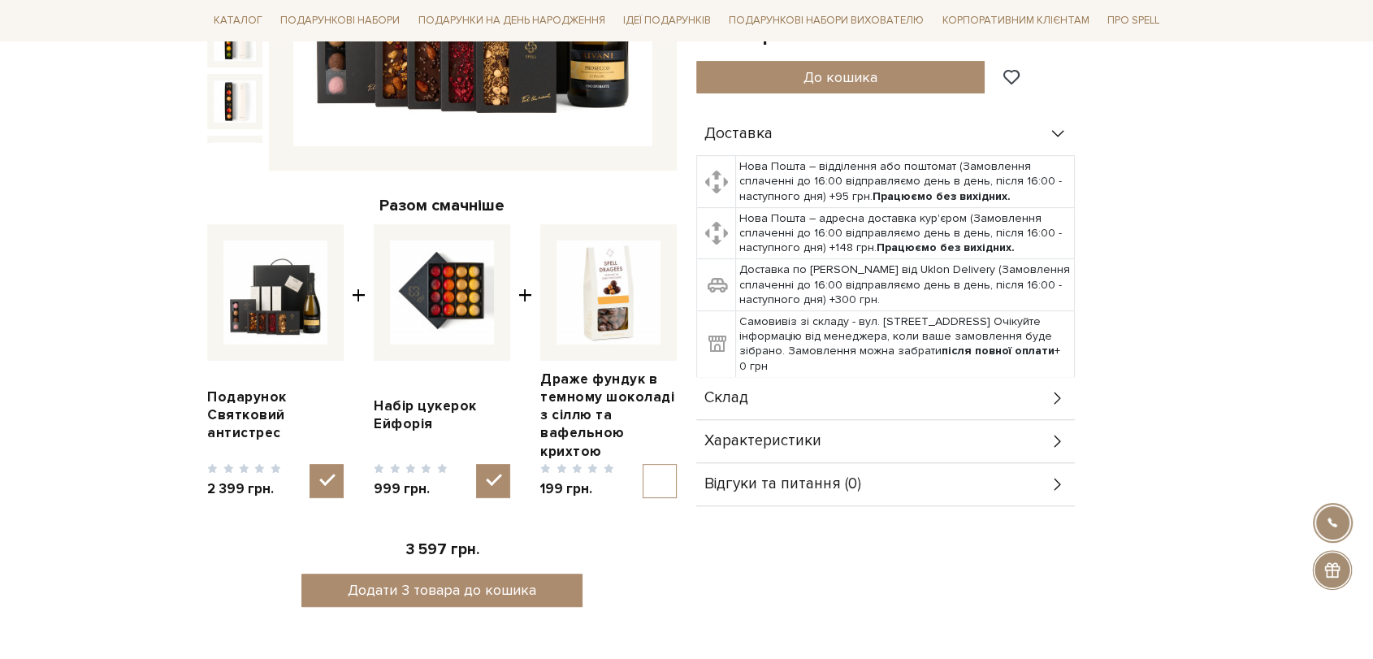
click at [501, 470] on input "checkbox" at bounding box center [493, 481] width 34 height 34
checkbox input "false"
click at [320, 476] on input "checkbox" at bounding box center [327, 481] width 34 height 34
click at [317, 467] on input "checkbox" at bounding box center [327, 481] width 34 height 34
click at [326, 471] on input "checkbox" at bounding box center [327, 481] width 34 height 34
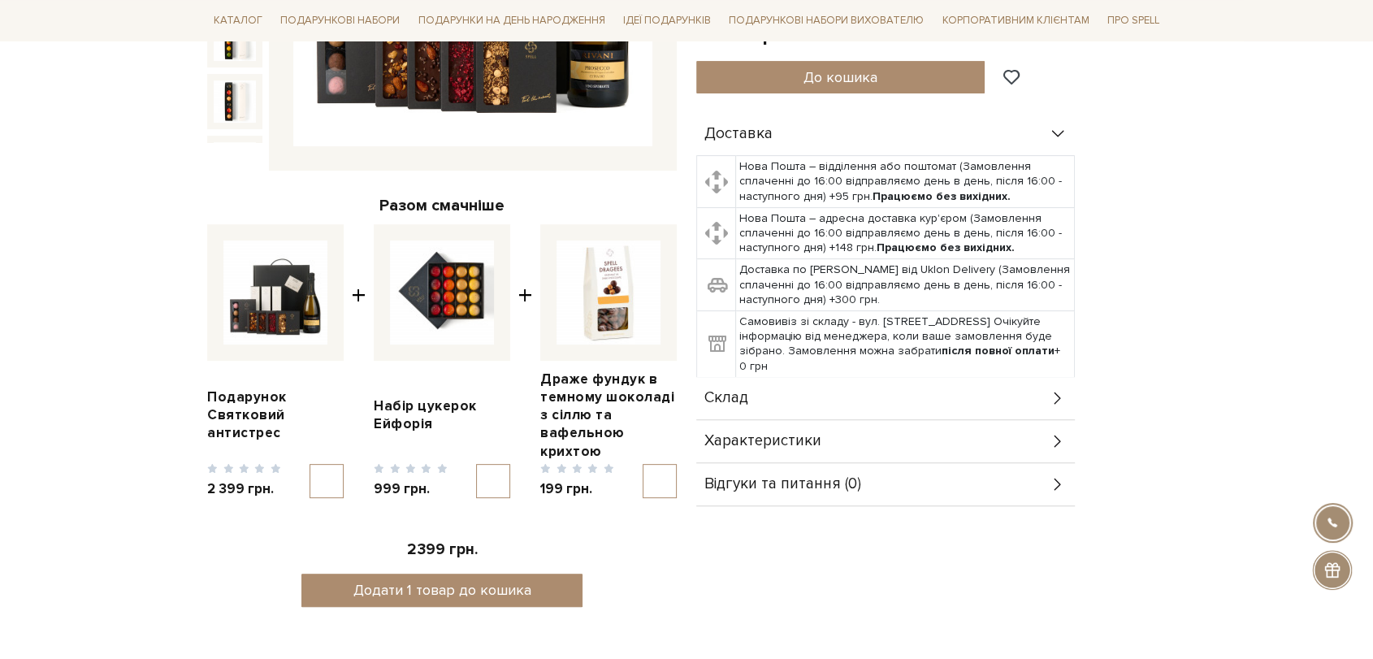
checkbox input "true"
click at [670, 476] on input "checkbox" at bounding box center [660, 481] width 34 height 34
checkbox input "true"
click at [325, 476] on input "checkbox" at bounding box center [327, 481] width 34 height 34
click at [319, 466] on input "checkbox" at bounding box center [327, 481] width 34 height 34
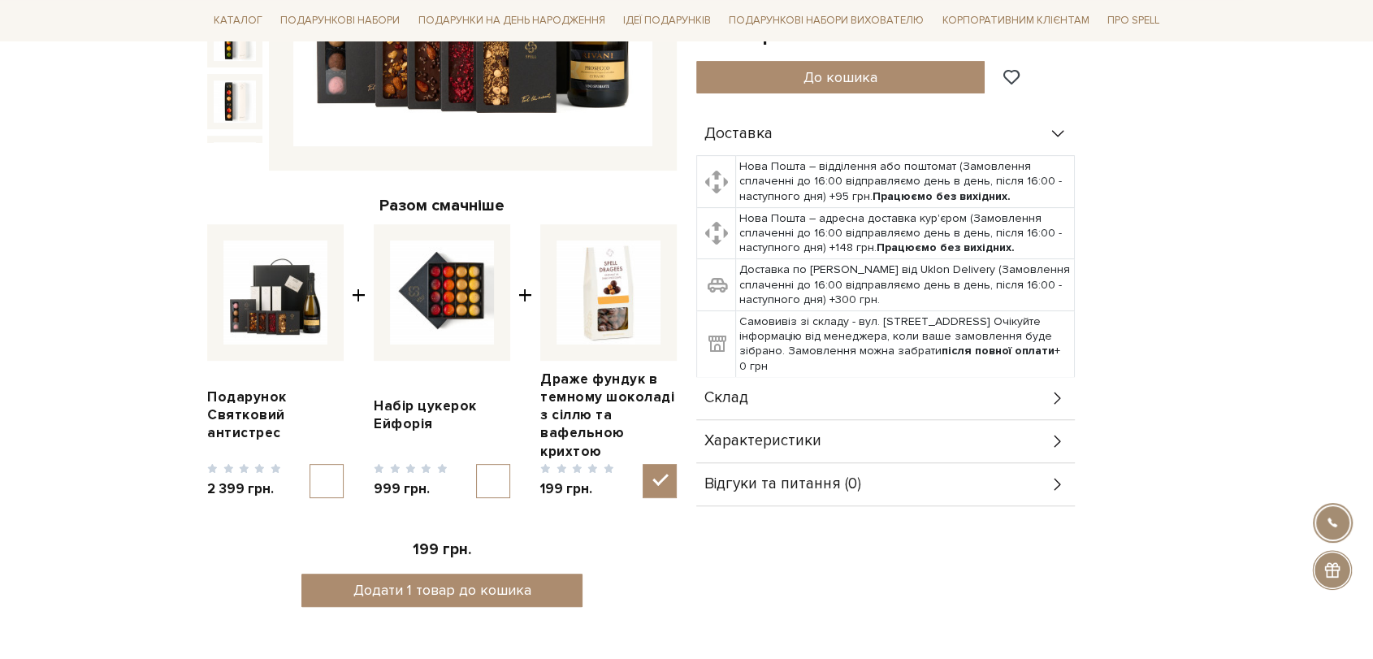
checkbox input "true"
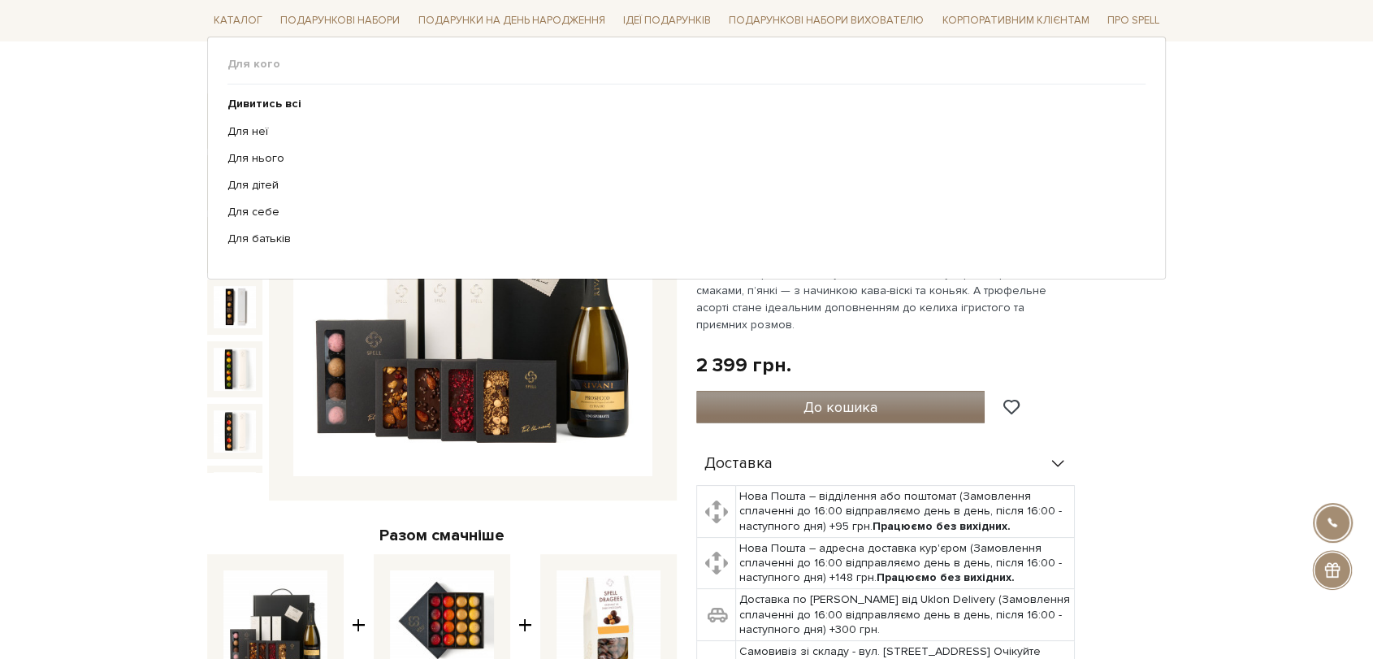
scroll to position [90, 0]
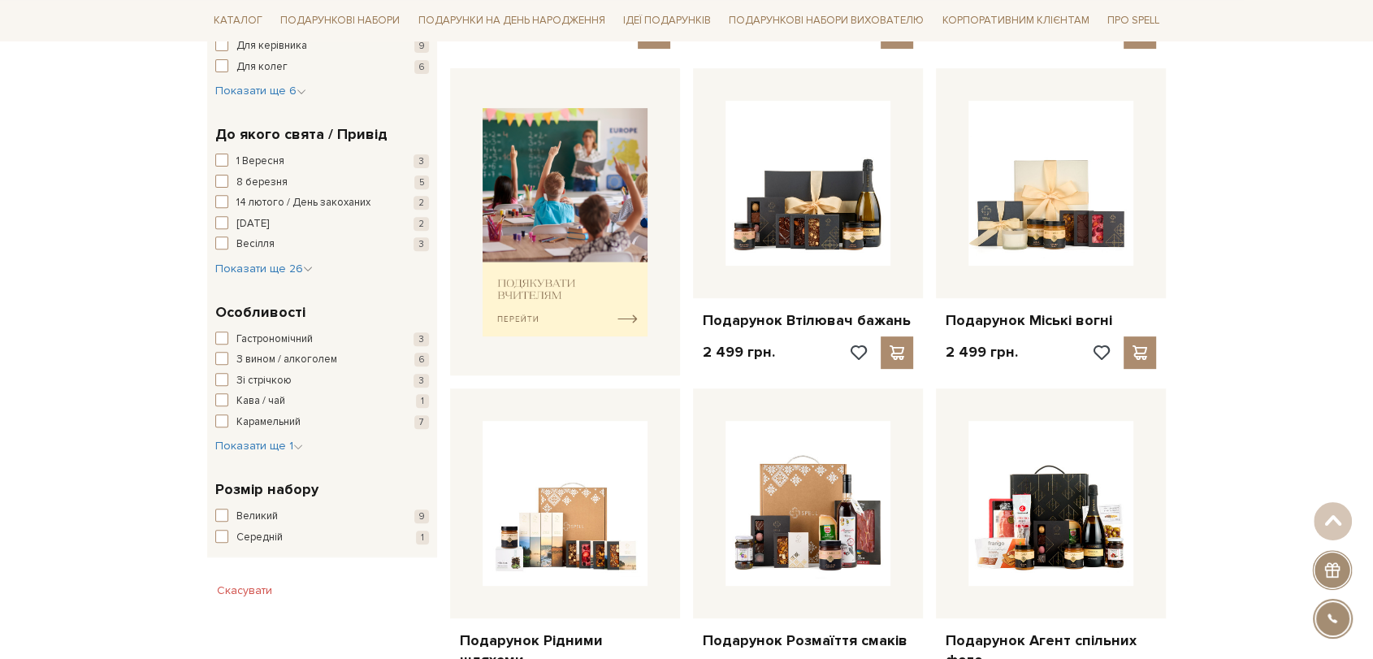
scroll to position [722, 0]
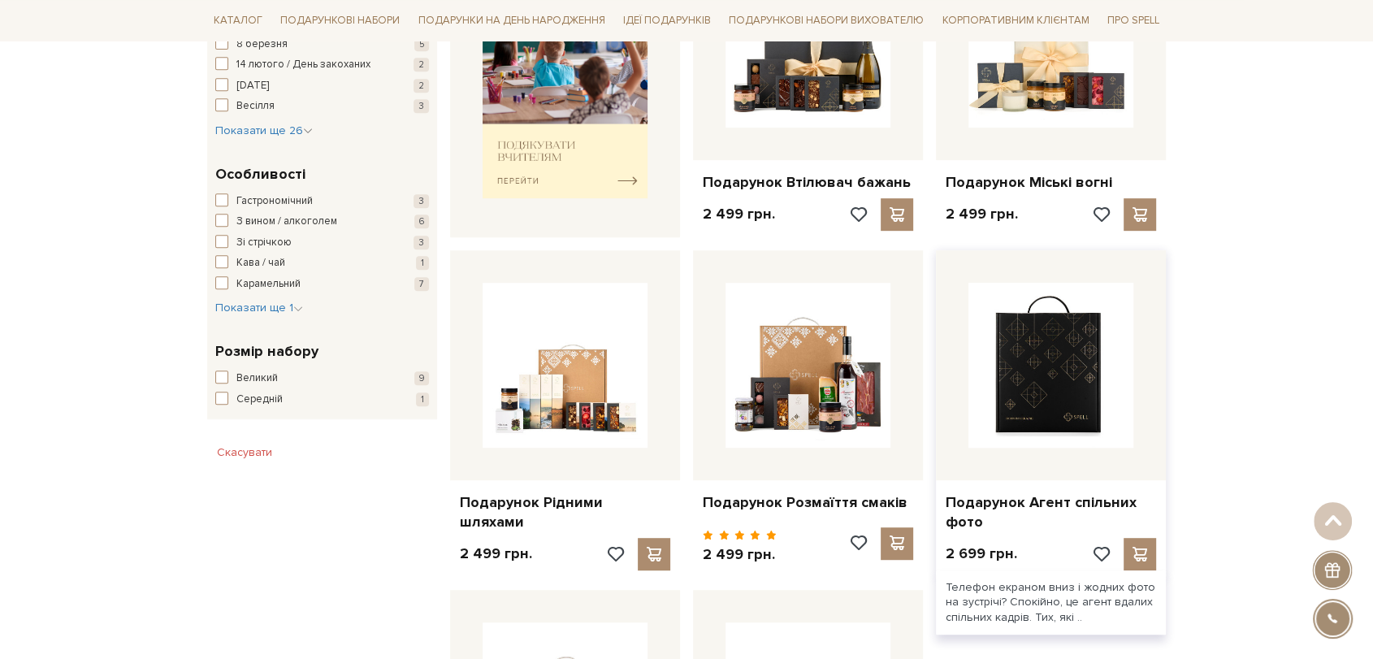
click at [1087, 354] on img at bounding box center [1051, 365] width 165 height 165
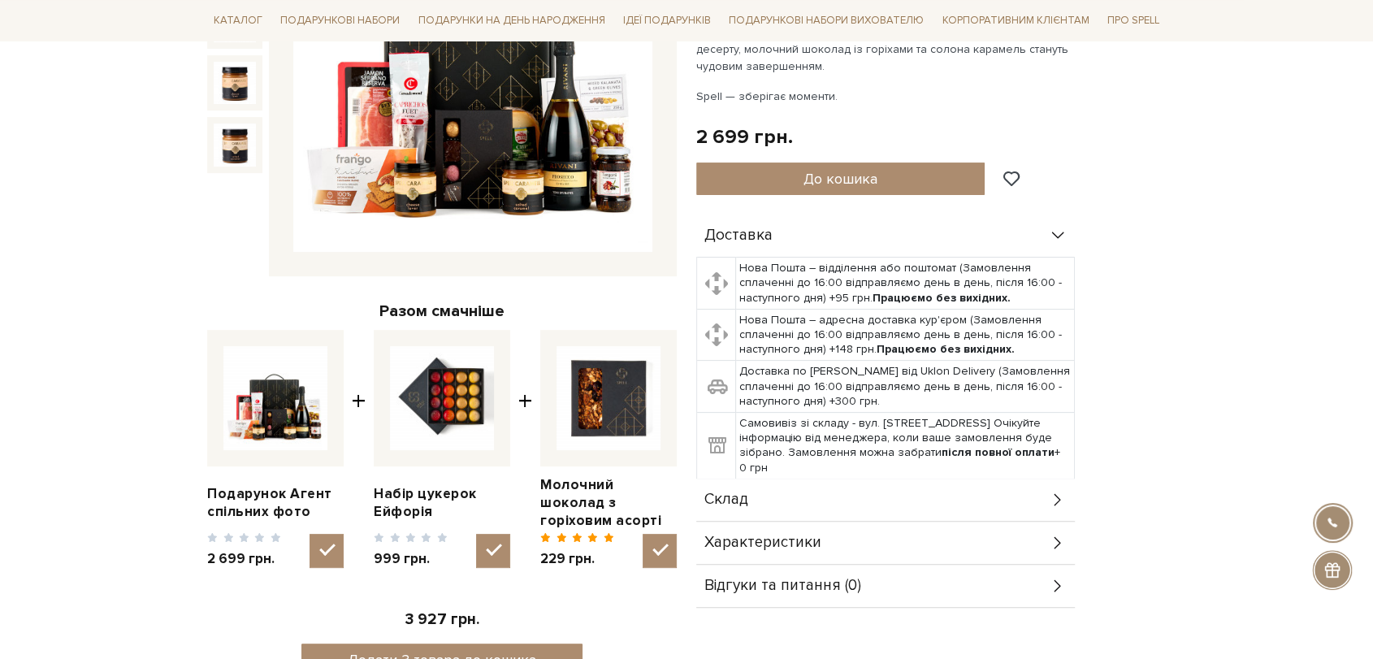
scroll to position [361, 0]
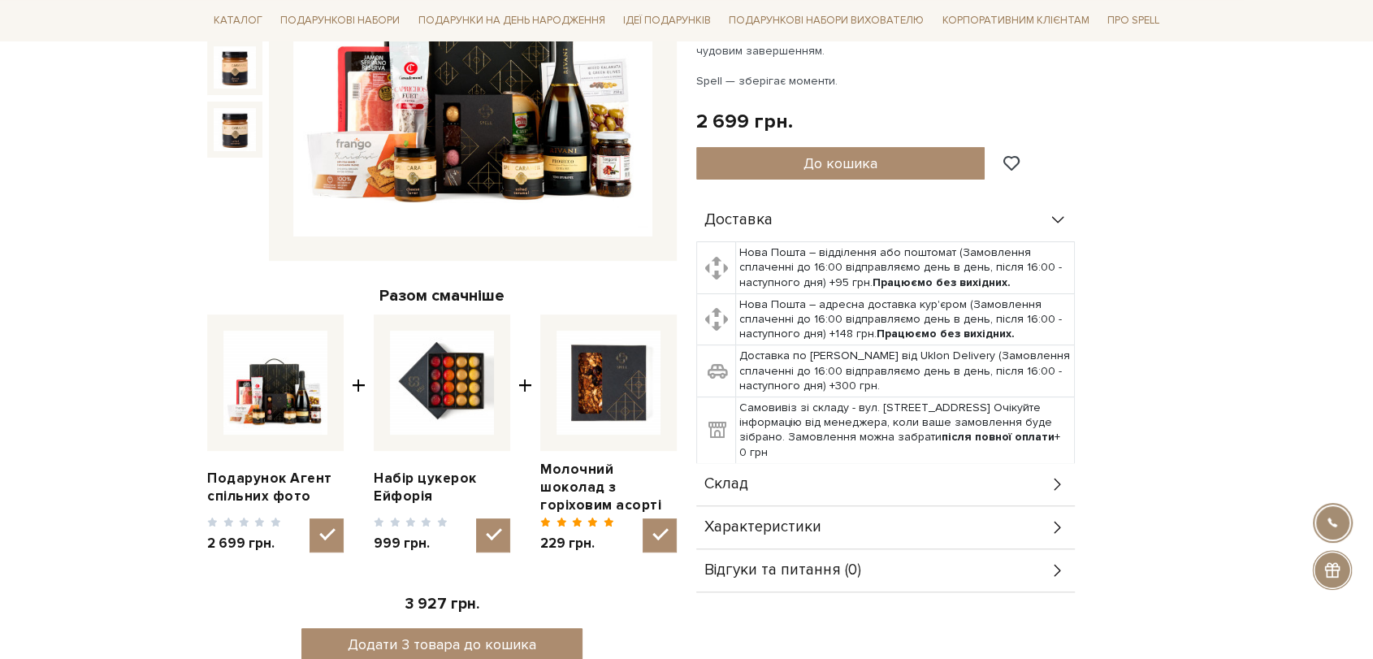
click at [853, 457] on td "Самовивіз зі складу - вул. Велика Кільцева, 4-А. Очікуйте інформацію від менедж…" at bounding box center [905, 430] width 339 height 67
click at [852, 468] on div "Склад" at bounding box center [885, 484] width 379 height 42
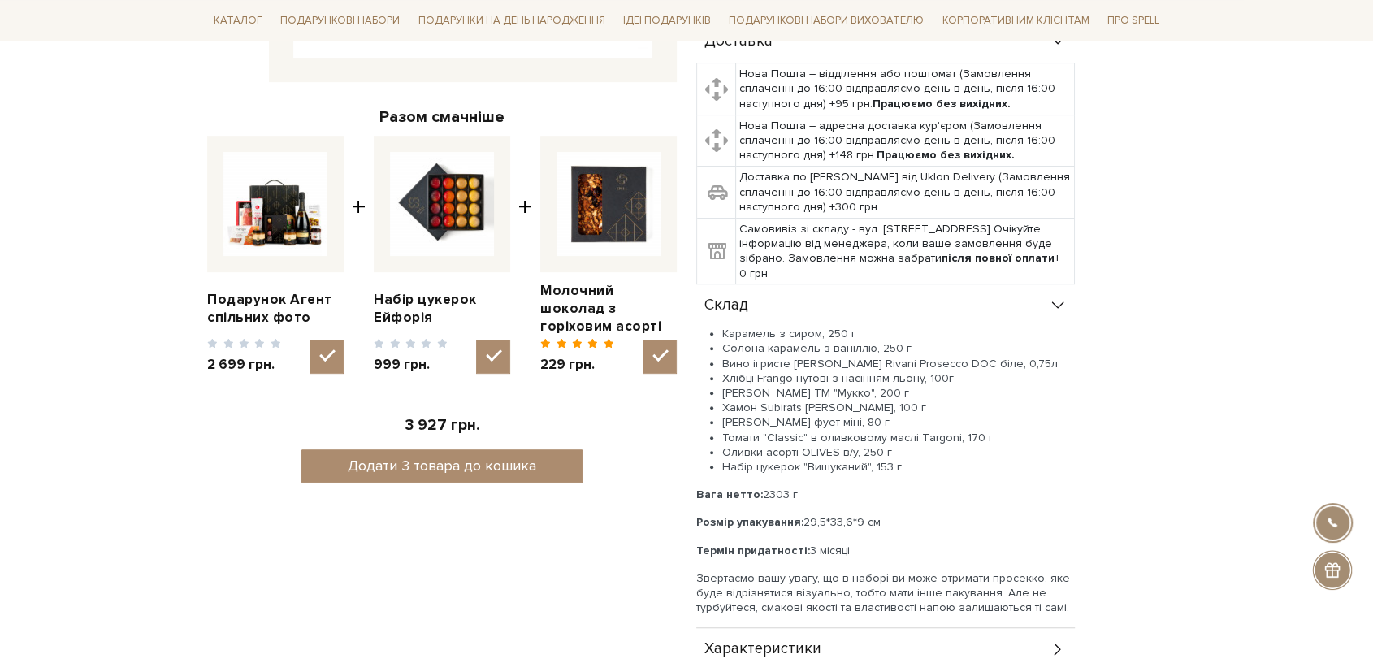
scroll to position [541, 0]
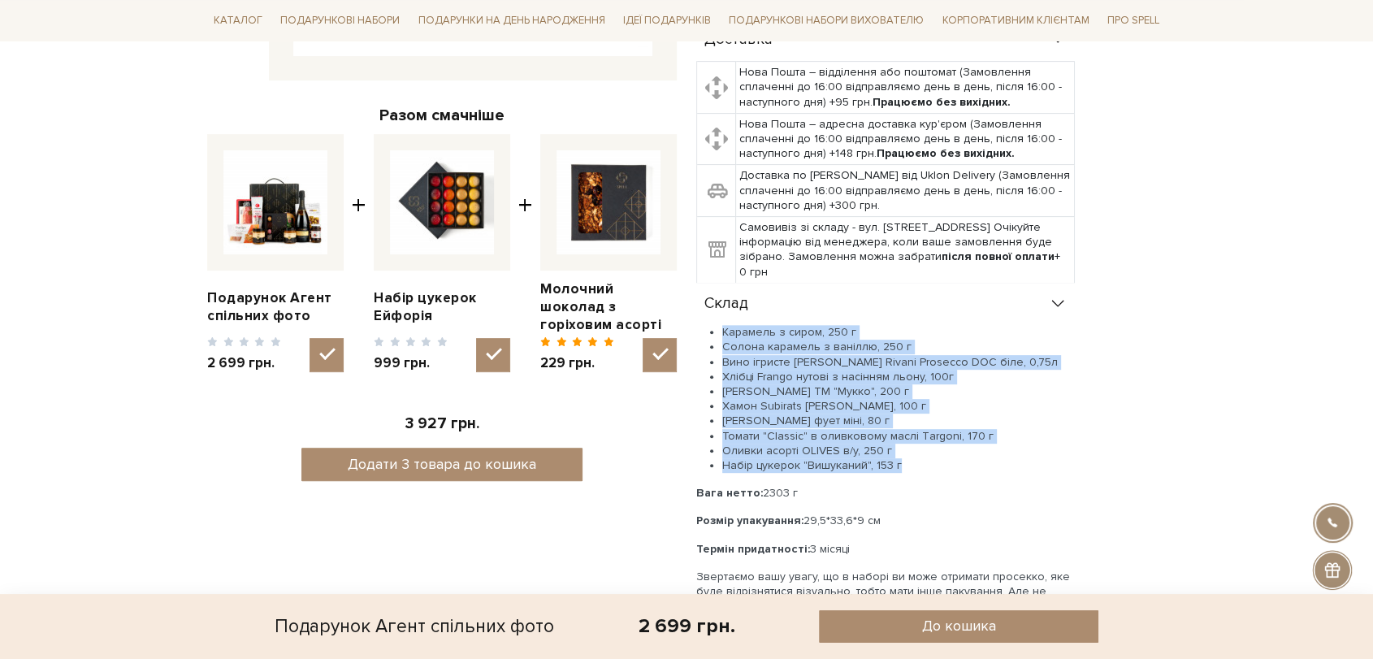
drag, startPoint x: 722, startPoint y: 329, endPoint x: 919, endPoint y: 457, distance: 234.4
click at [919, 457] on ul "Карамель з сиром, 250 г Солона карамель з ваніллю, 250 г Вино ігристе Schenk Ri…" at bounding box center [885, 399] width 379 height 148
copy ul "Карамель з сиром, 250 г Солона карамель з ваніллю, 250 г Вино ігристе Schenk Ri…"
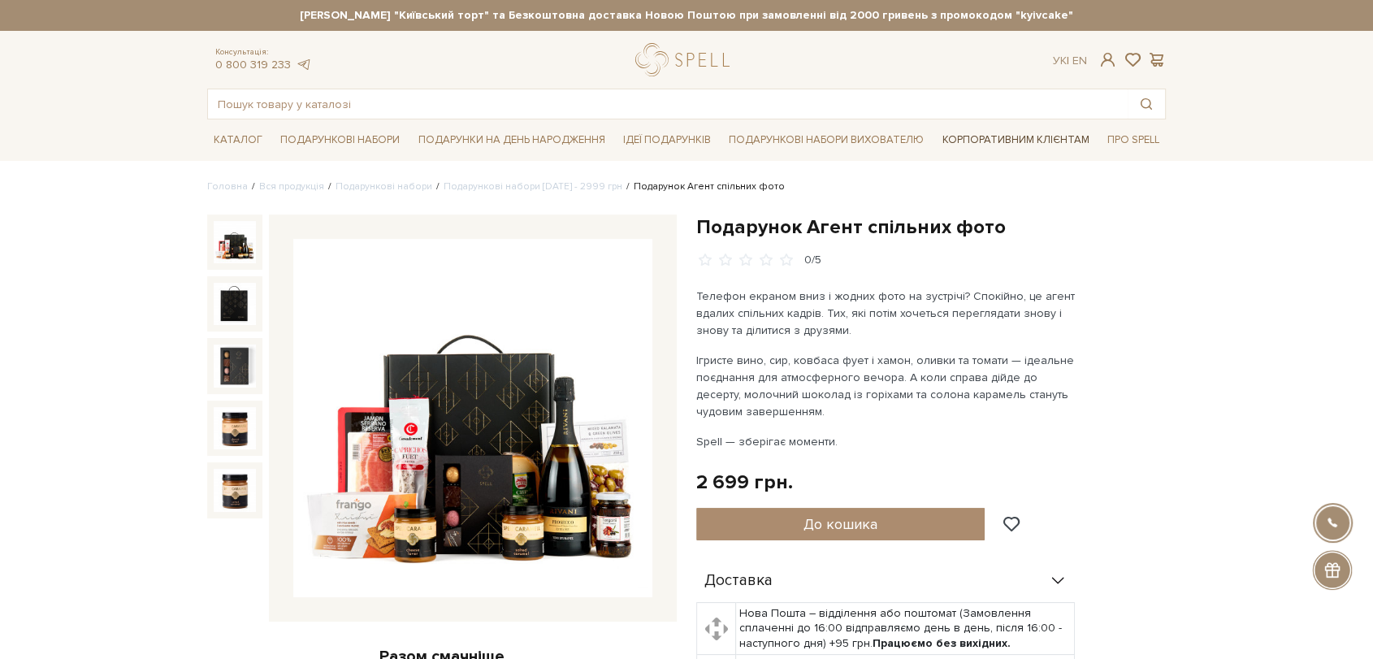
scroll to position [0, 0]
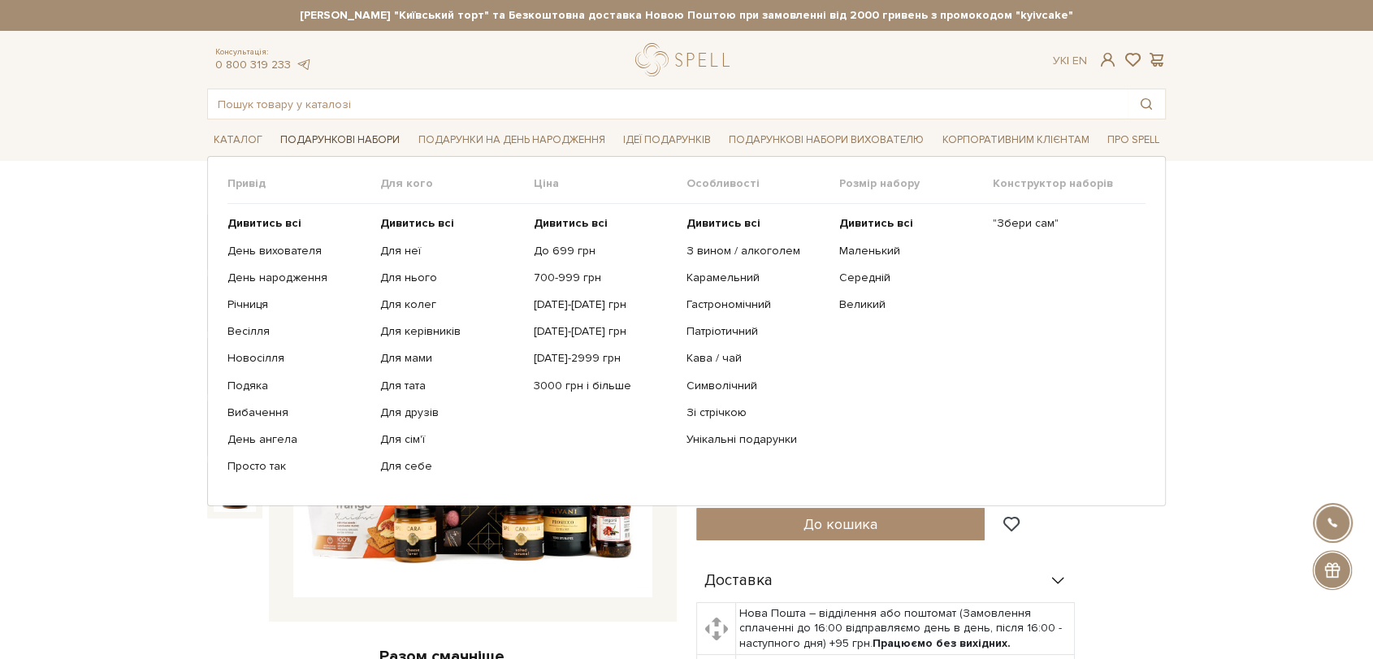
click at [286, 137] on link "Подарункові набори" at bounding box center [340, 140] width 132 height 25
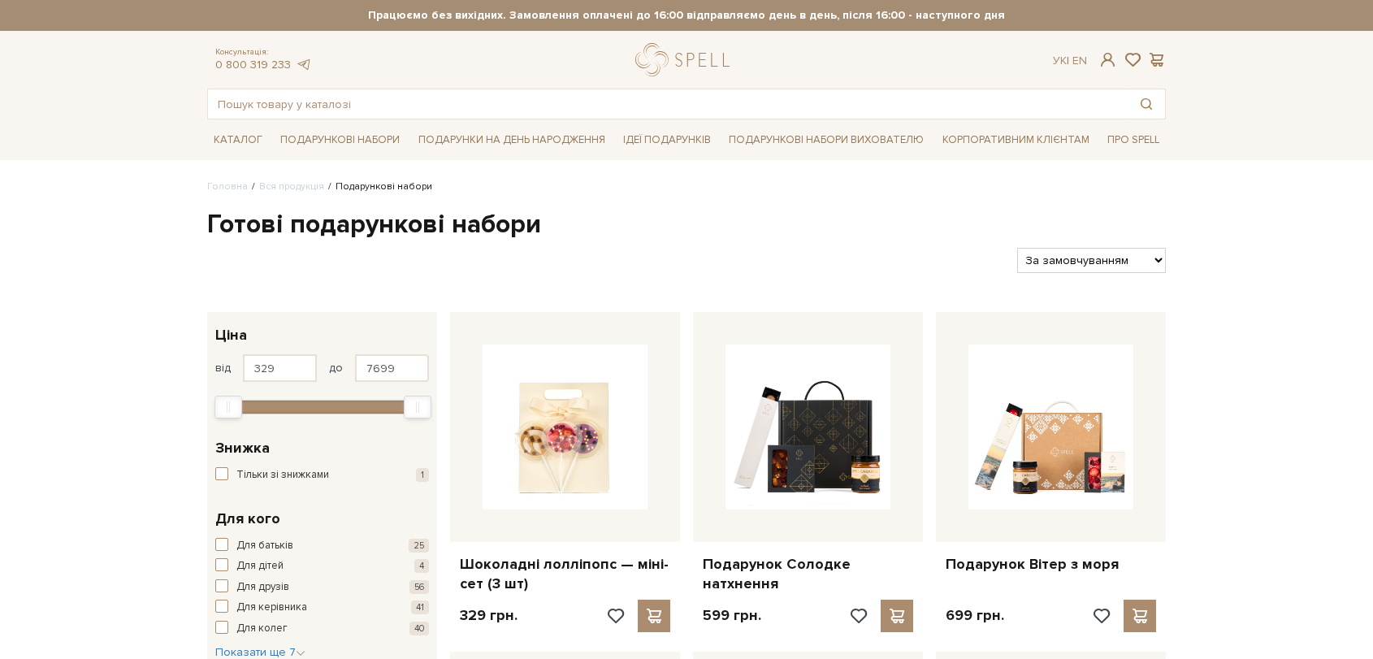
click at [1077, 262] on select "За замовчуванням За Ціною (зростання) За Ціною (зменшення) Новинки За популярні…" at bounding box center [1091, 260] width 149 height 25
select select "[URL][DOMAIN_NAME]"
click at [1017, 248] on select "За замовчуванням За Ціною (зростання) За Ціною (зменшення) Новинки За популярні…" at bounding box center [1091, 260] width 149 height 25
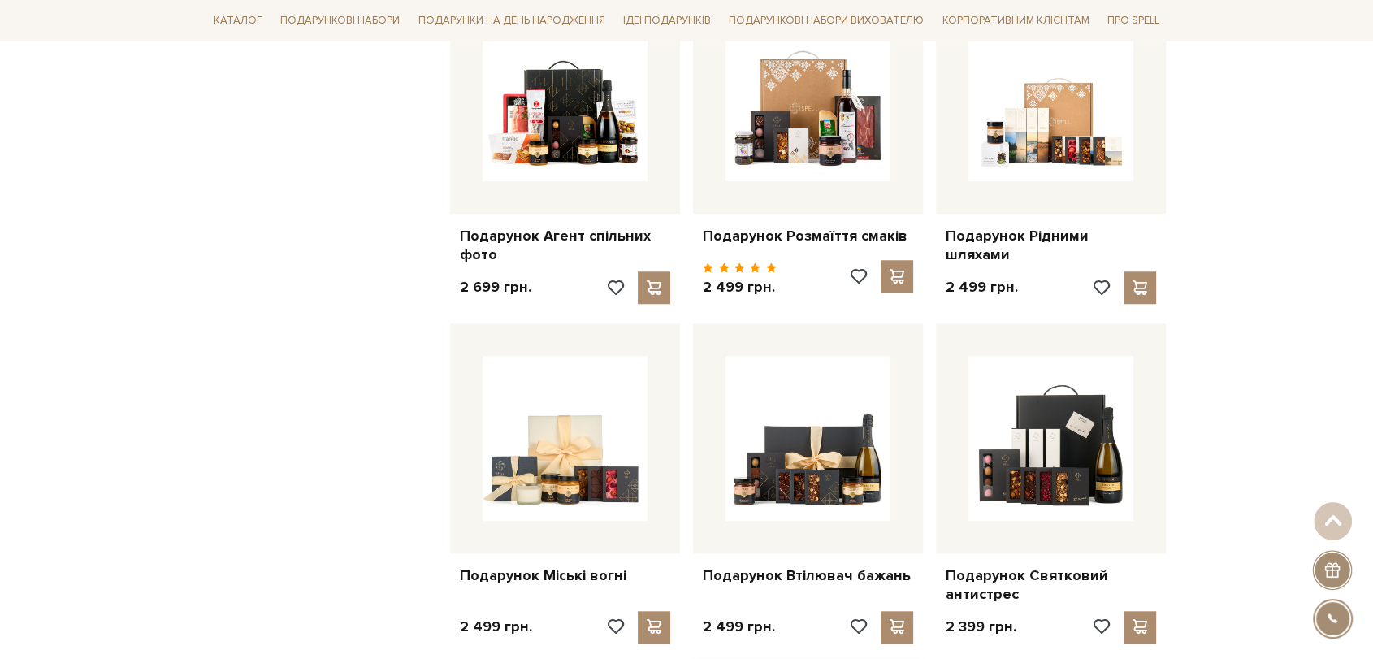
scroll to position [1625, 0]
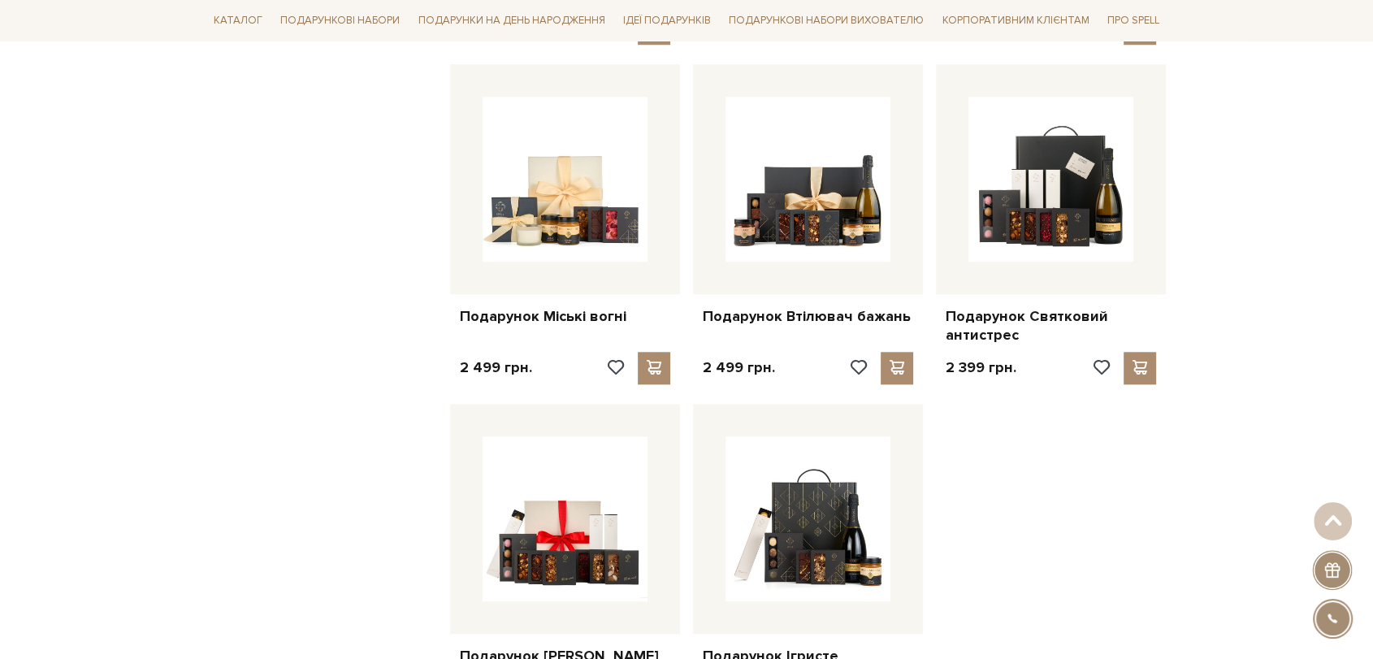
click at [1214, 413] on div "Головна Вся продукція Подарункові набори Готові подарункові набори Фільтри За з…" at bounding box center [686, 311] width 1373 height 3515
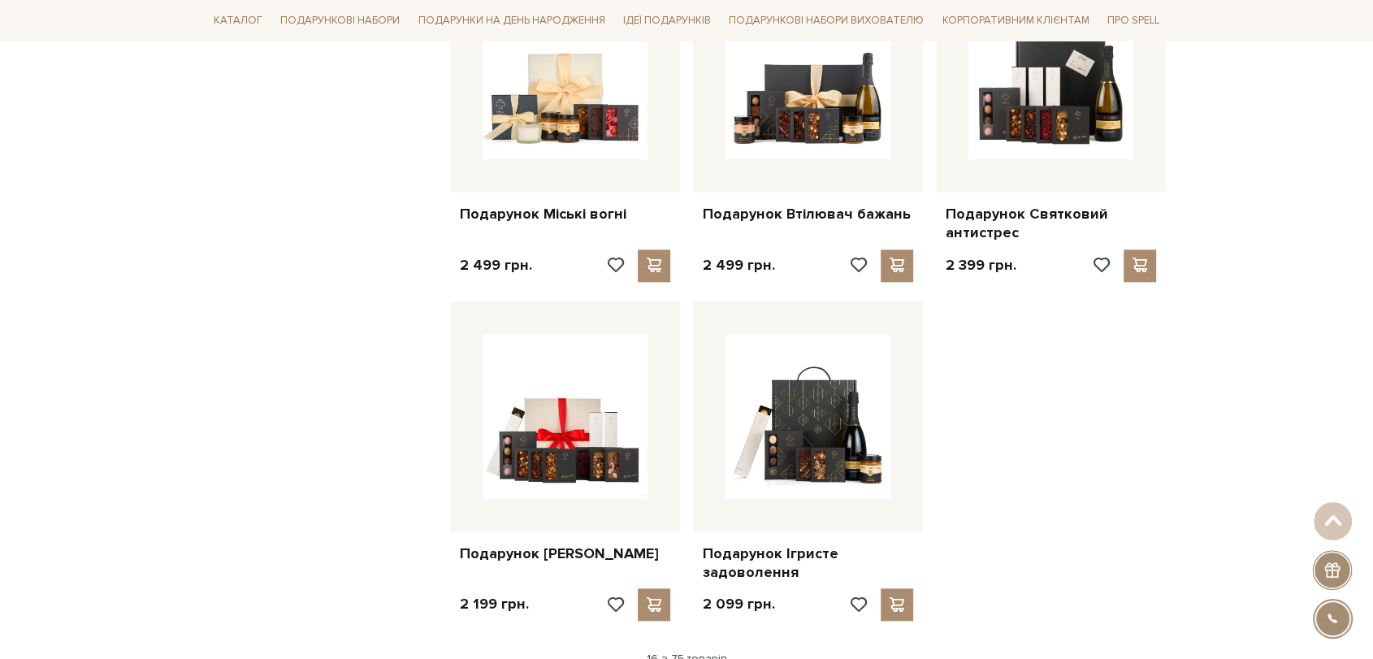
scroll to position [1806, 0]
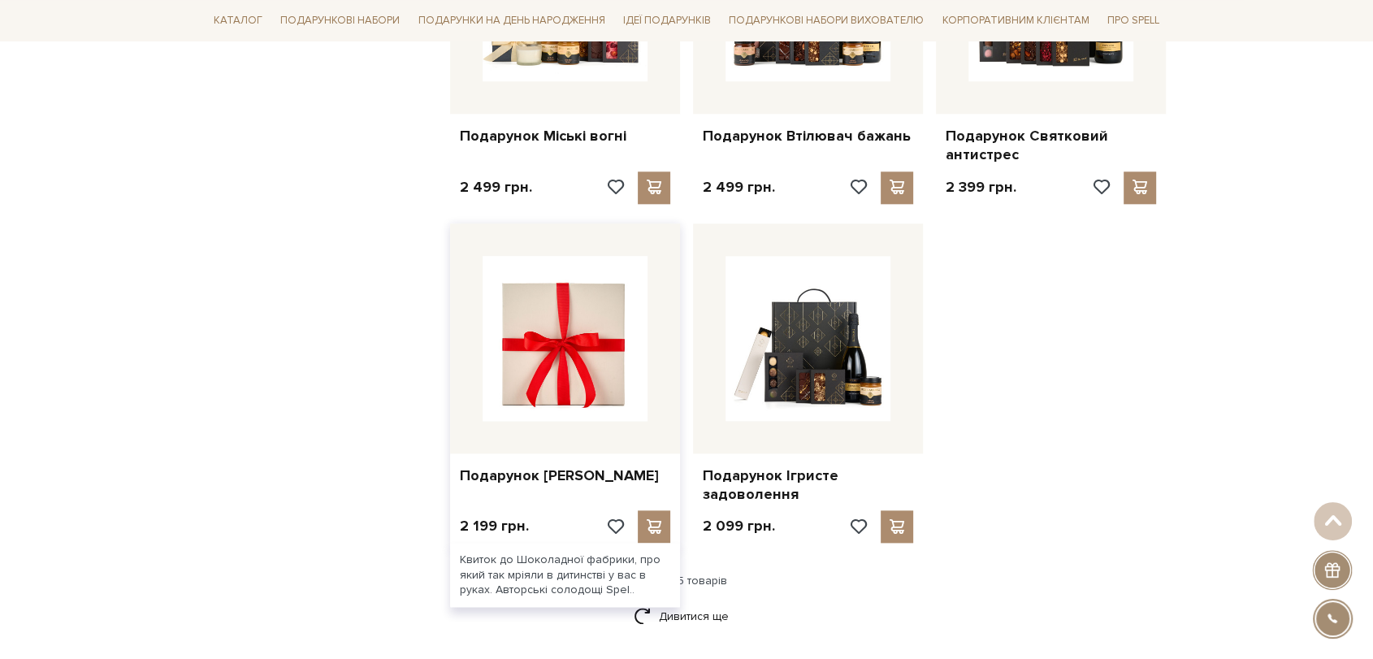
click at [539, 344] on img at bounding box center [565, 338] width 165 height 165
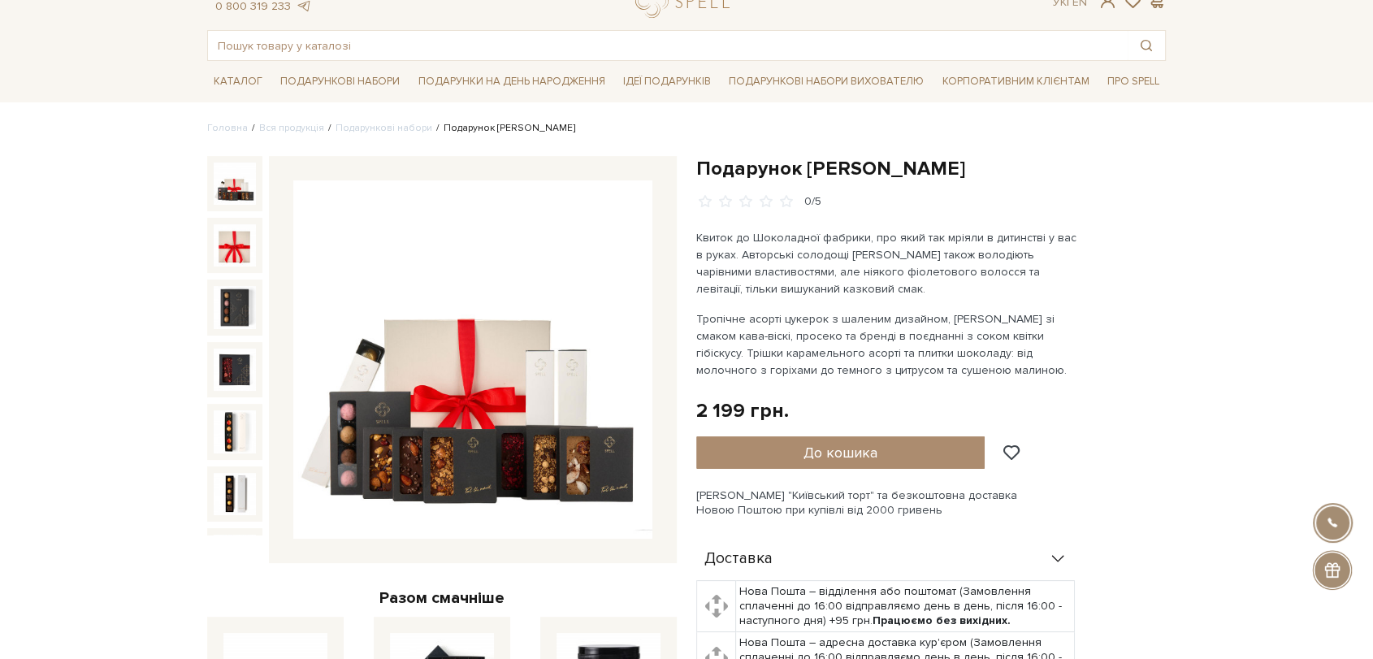
scroll to position [90, 0]
